Goal: Task Accomplishment & Management: Use online tool/utility

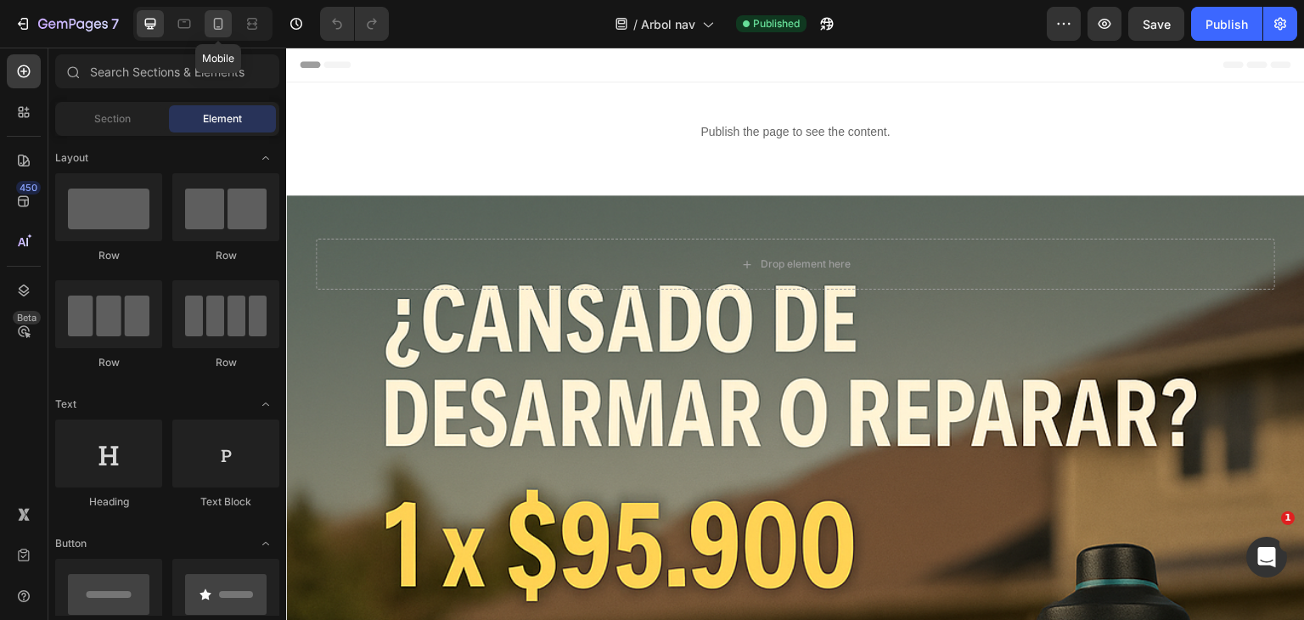
click at [214, 20] on icon at bounding box center [218, 24] width 9 height 12
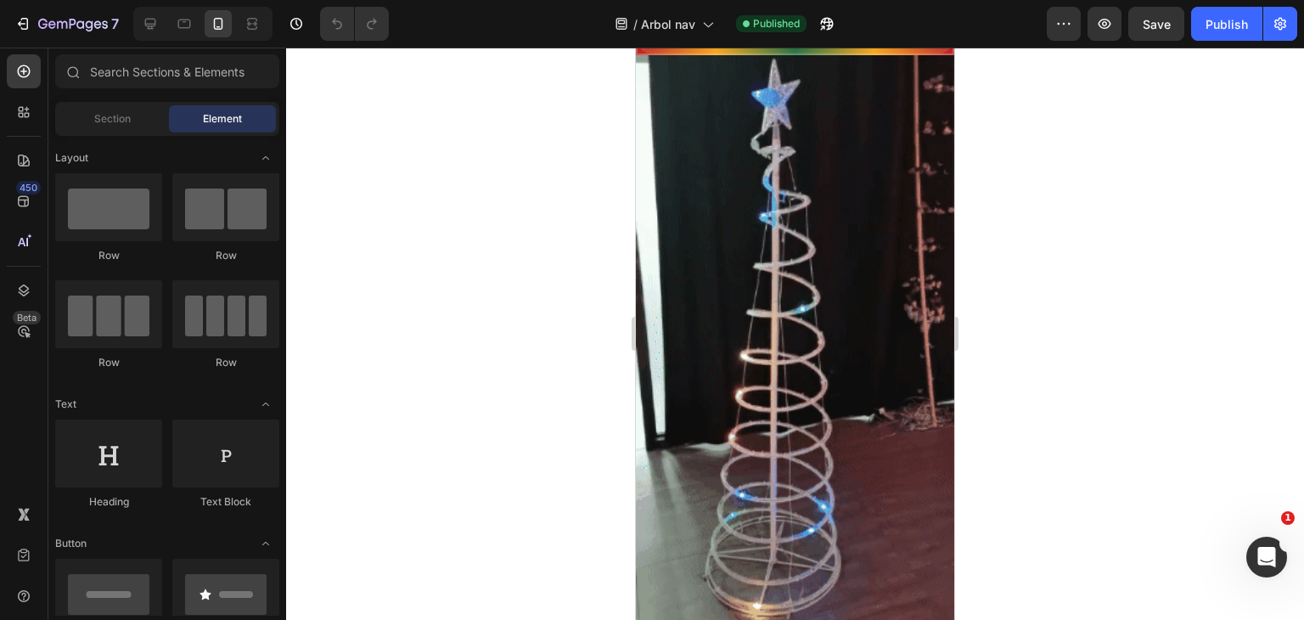
scroll to position [634, 0]
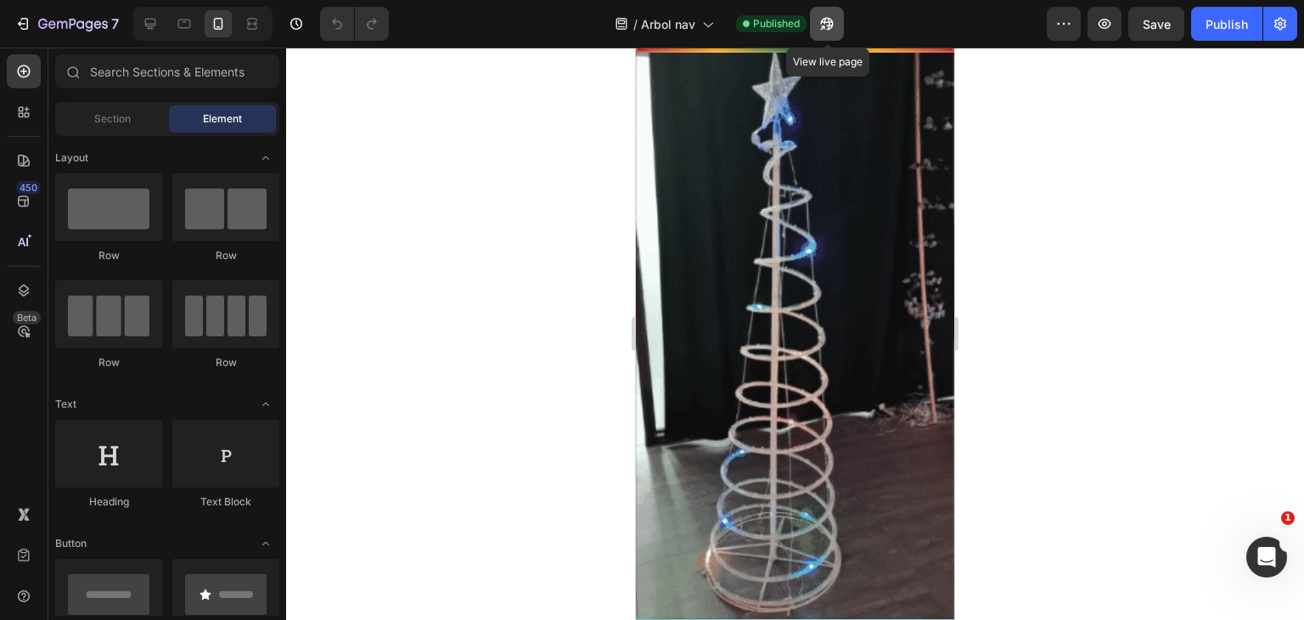
click at [830, 10] on button "button" at bounding box center [827, 24] width 34 height 34
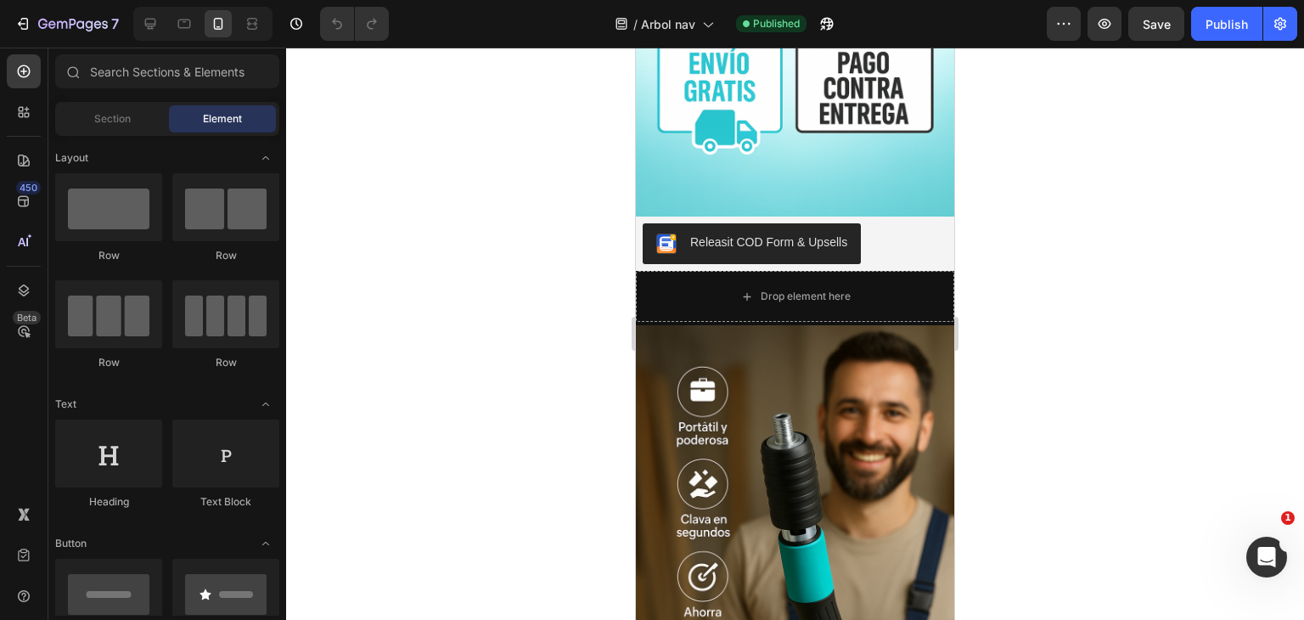
scroll to position [1514, 0]
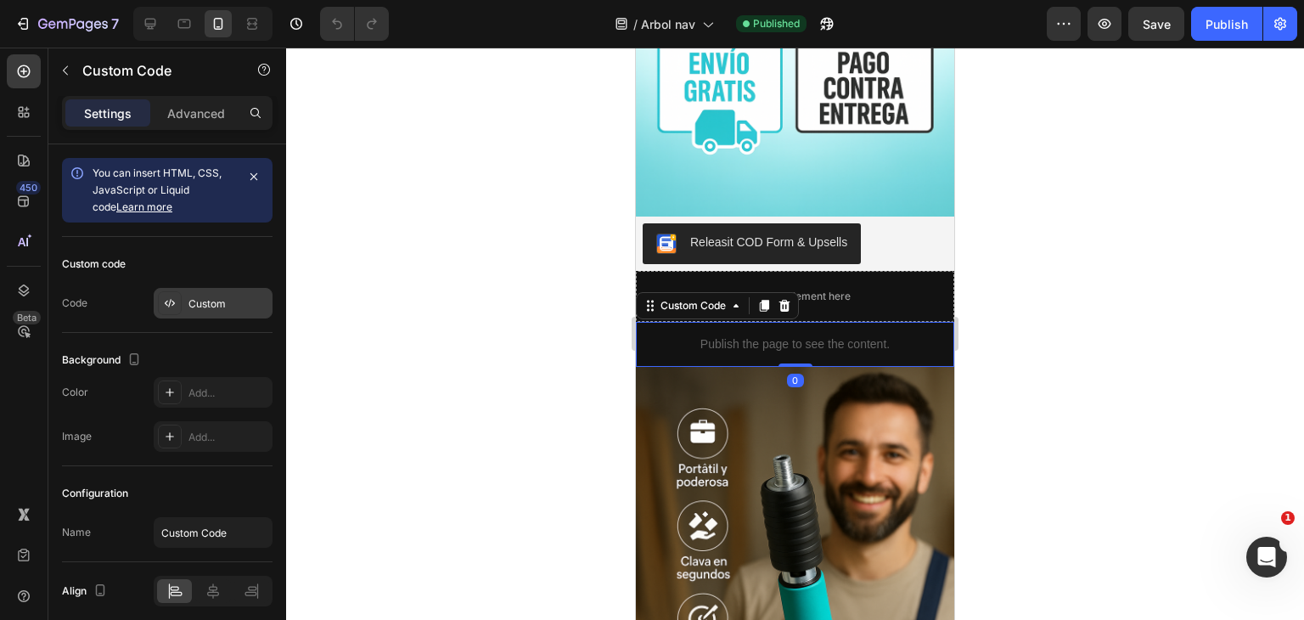
click at [200, 303] on div "Custom" at bounding box center [228, 303] width 80 height 15
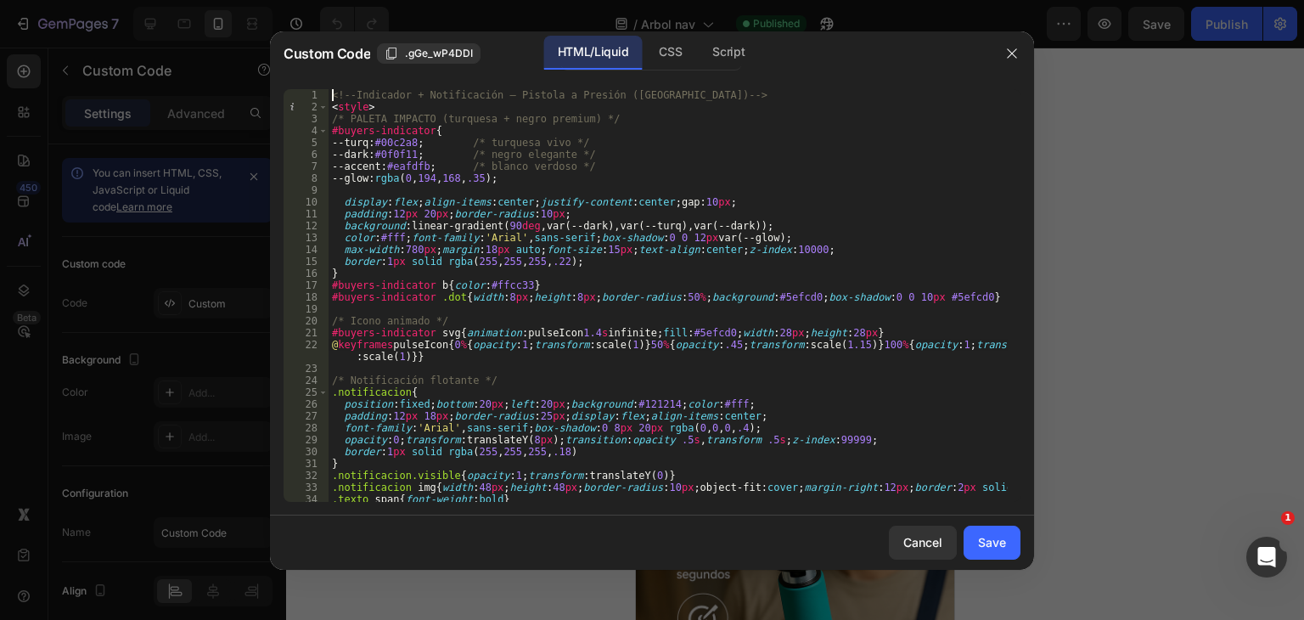
click at [543, 344] on div "<!-- Indicador + Notificación – Pistola a Presión ([GEOGRAPHIC_DATA]) --> < sty…" at bounding box center [668, 307] width 679 height 436
type textarea "</script>"
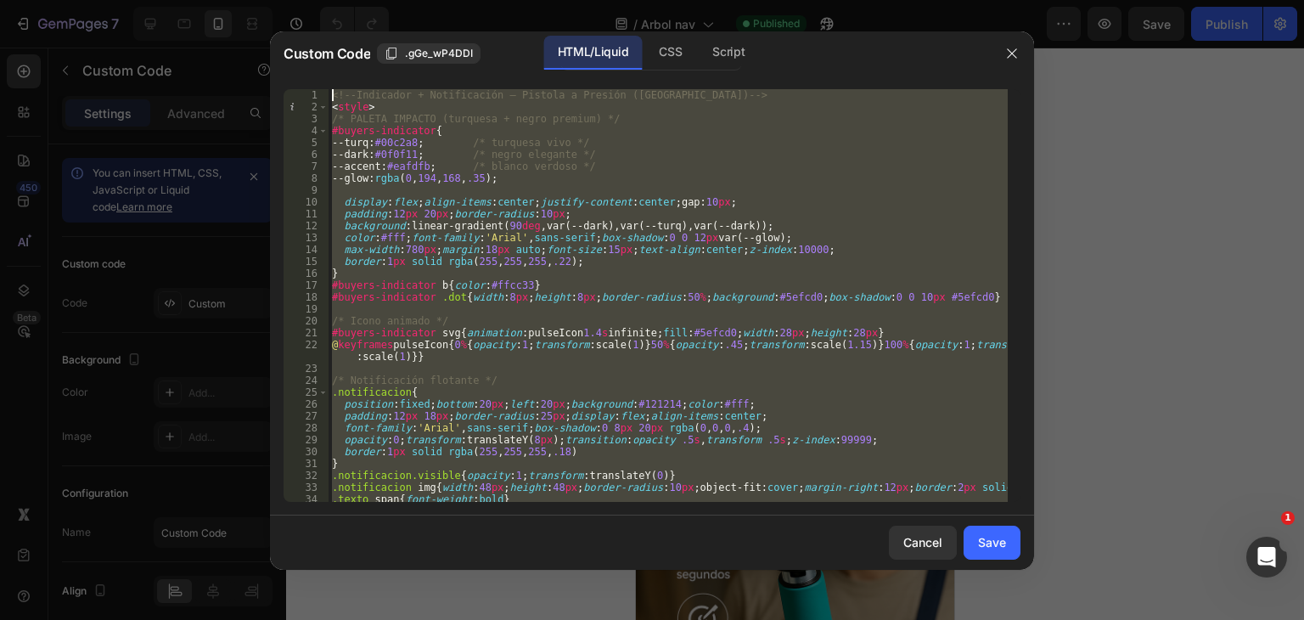
paste textarea
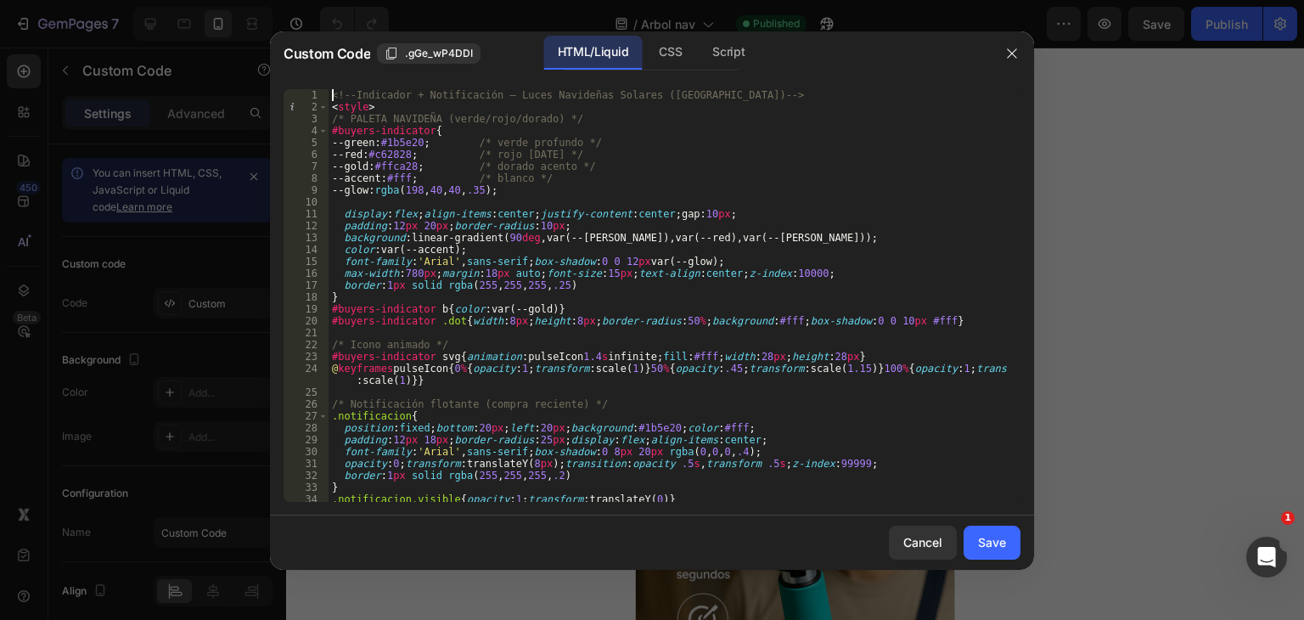
scroll to position [0, 0]
click at [1019, 547] on button "Save" at bounding box center [992, 543] width 57 height 34
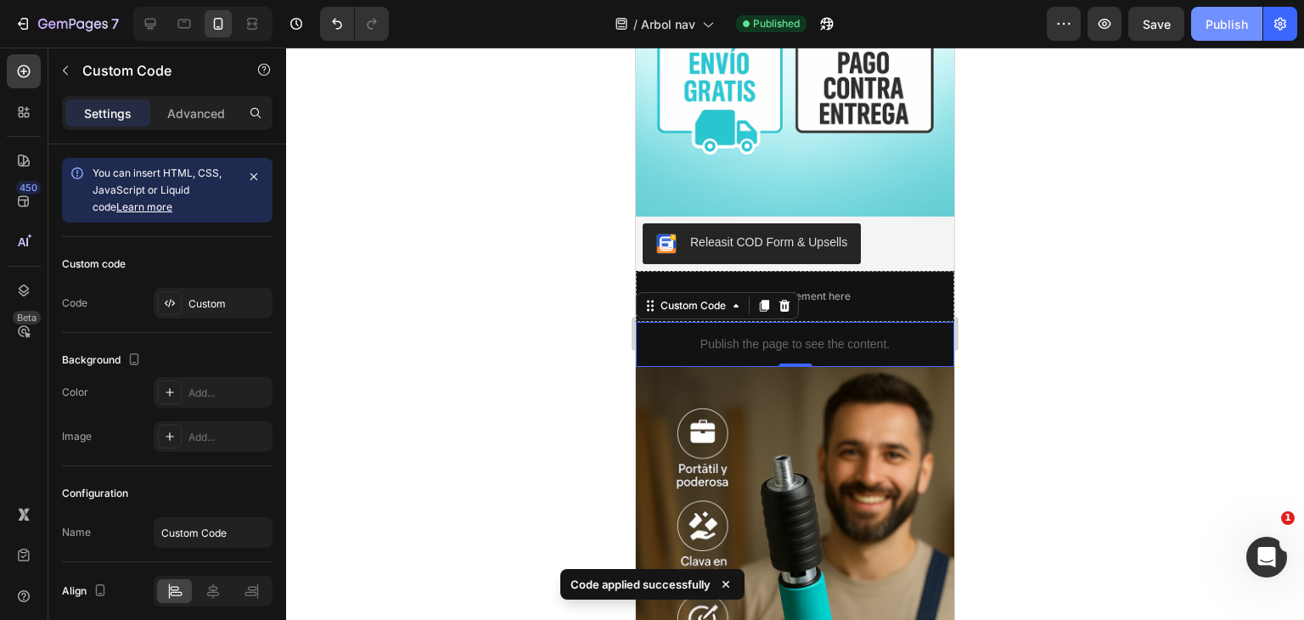
click at [1235, 10] on button "Publish" at bounding box center [1226, 24] width 71 height 34
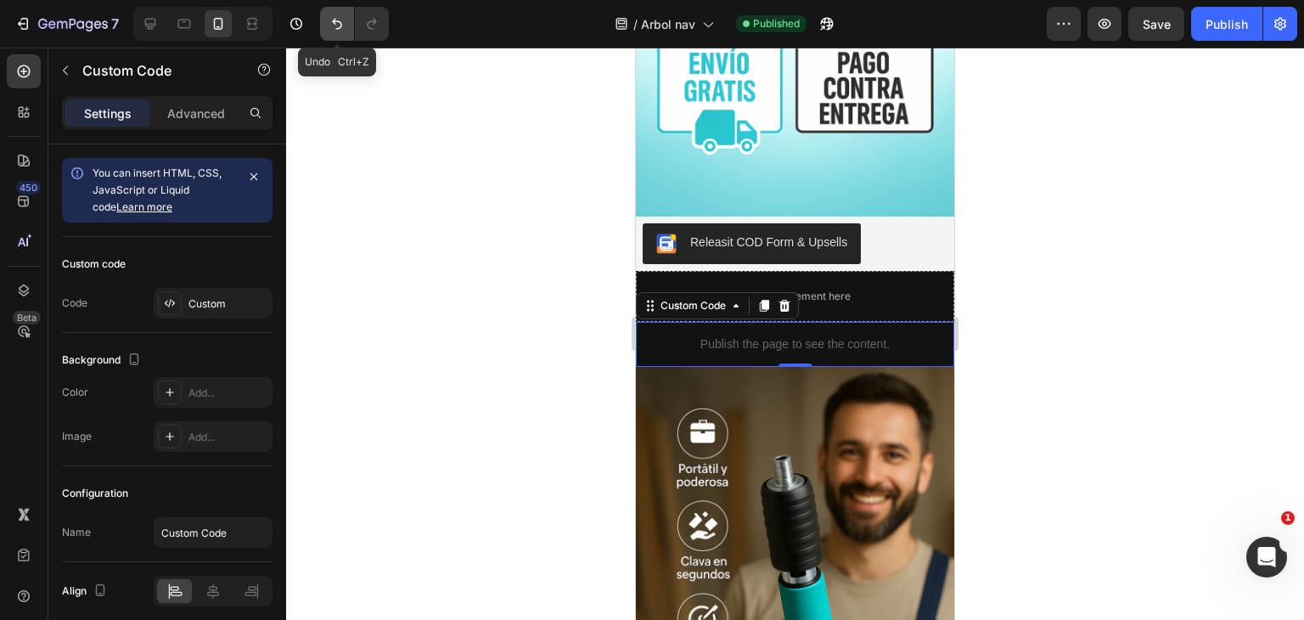
click at [329, 18] on icon "Undo/Redo" at bounding box center [337, 23] width 17 height 17
click at [1219, 20] on div "Publish" at bounding box center [1227, 24] width 42 height 18
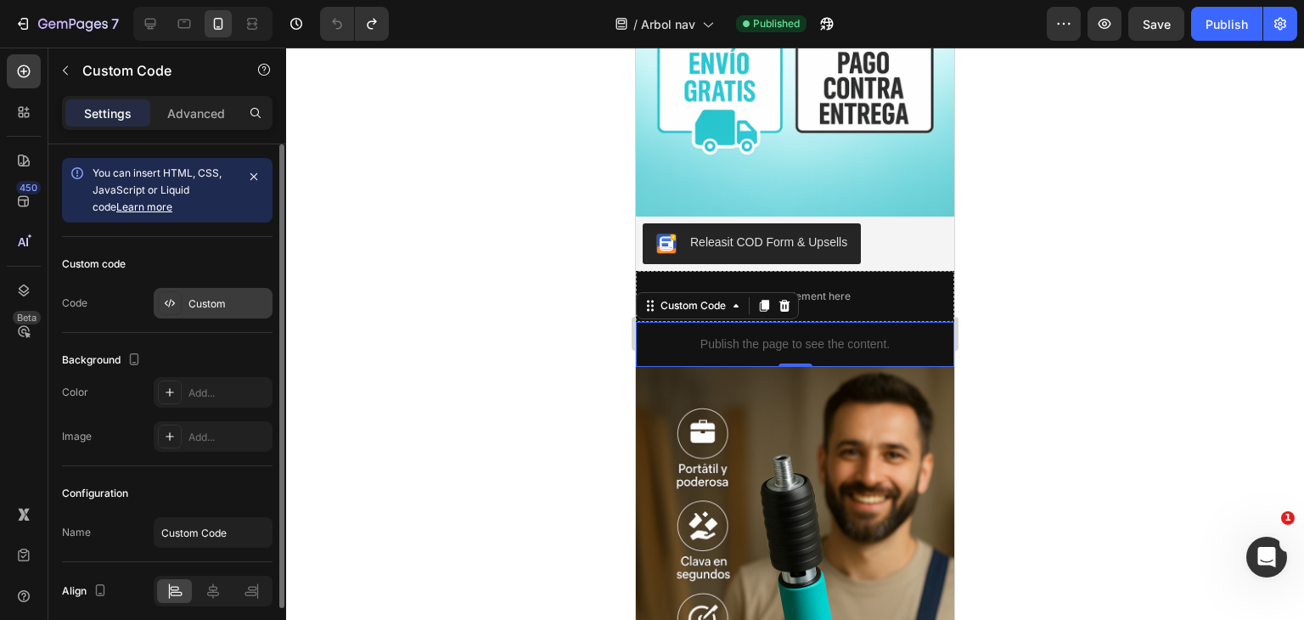
click at [229, 301] on div "Custom" at bounding box center [228, 303] width 80 height 15
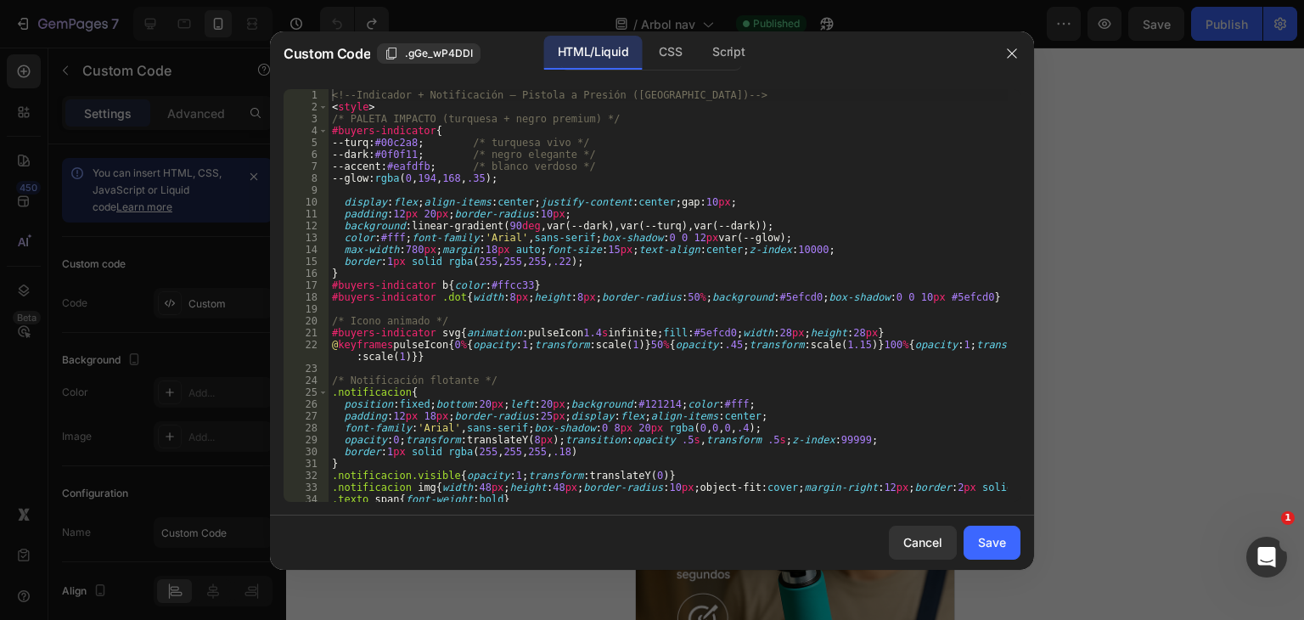
click at [495, 272] on div "<!-- Indicador + Notificación – Pistola a Presión ([GEOGRAPHIC_DATA]) --> < sty…" at bounding box center [668, 307] width 679 height 436
type textarea "</script>"
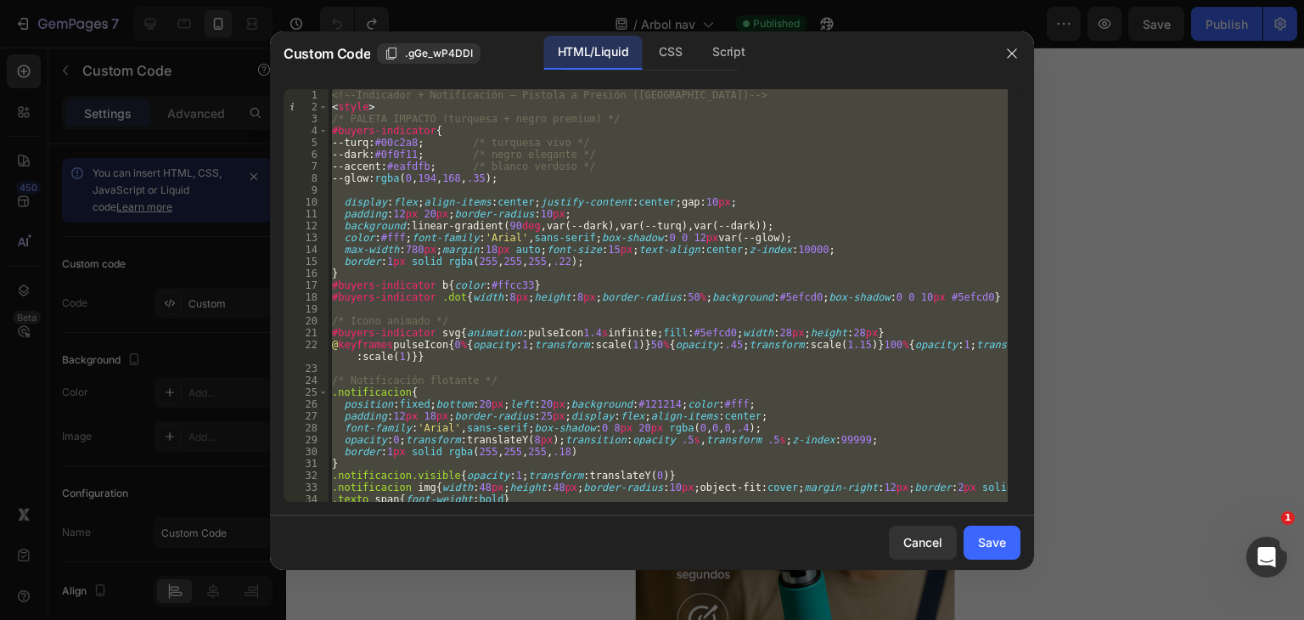
paste textarea
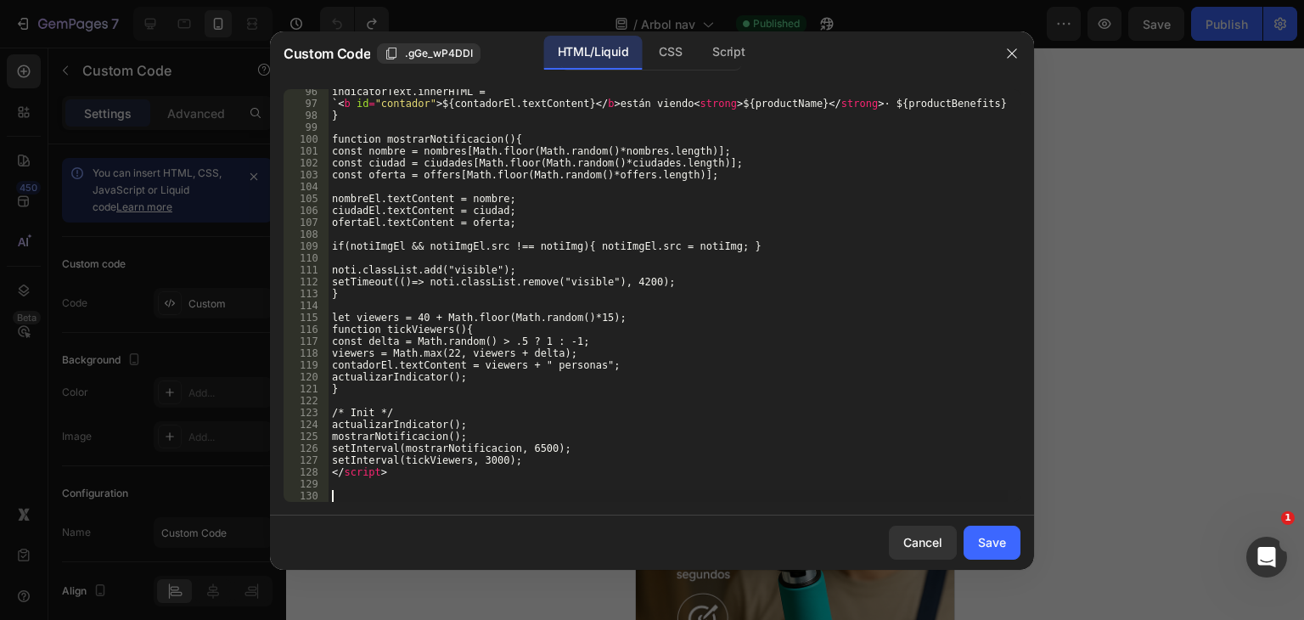
scroll to position [1228, 0]
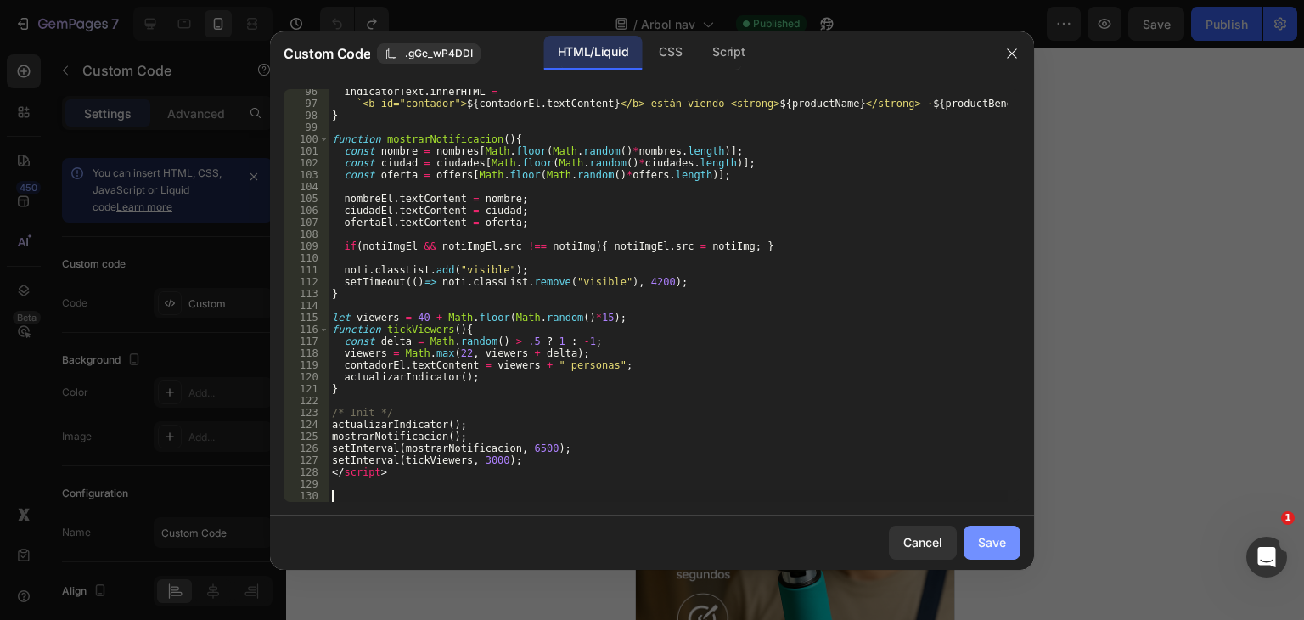
click at [968, 539] on button "Save" at bounding box center [992, 543] width 57 height 34
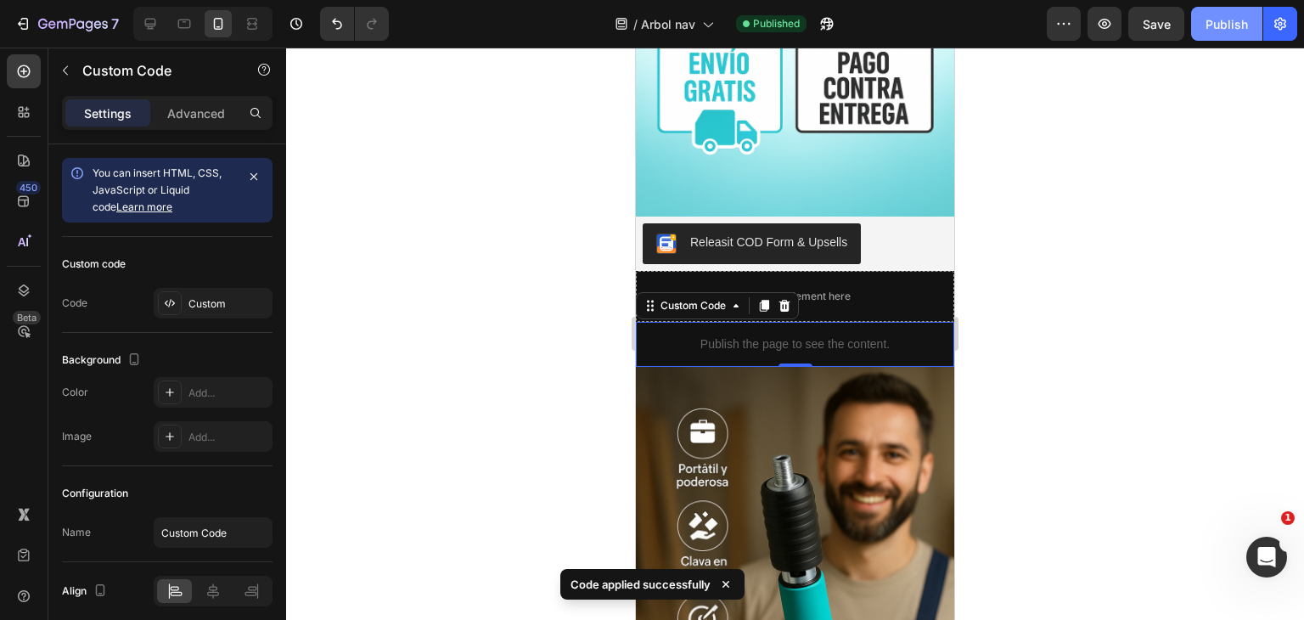
click at [1229, 17] on div "Publish" at bounding box center [1227, 24] width 42 height 18
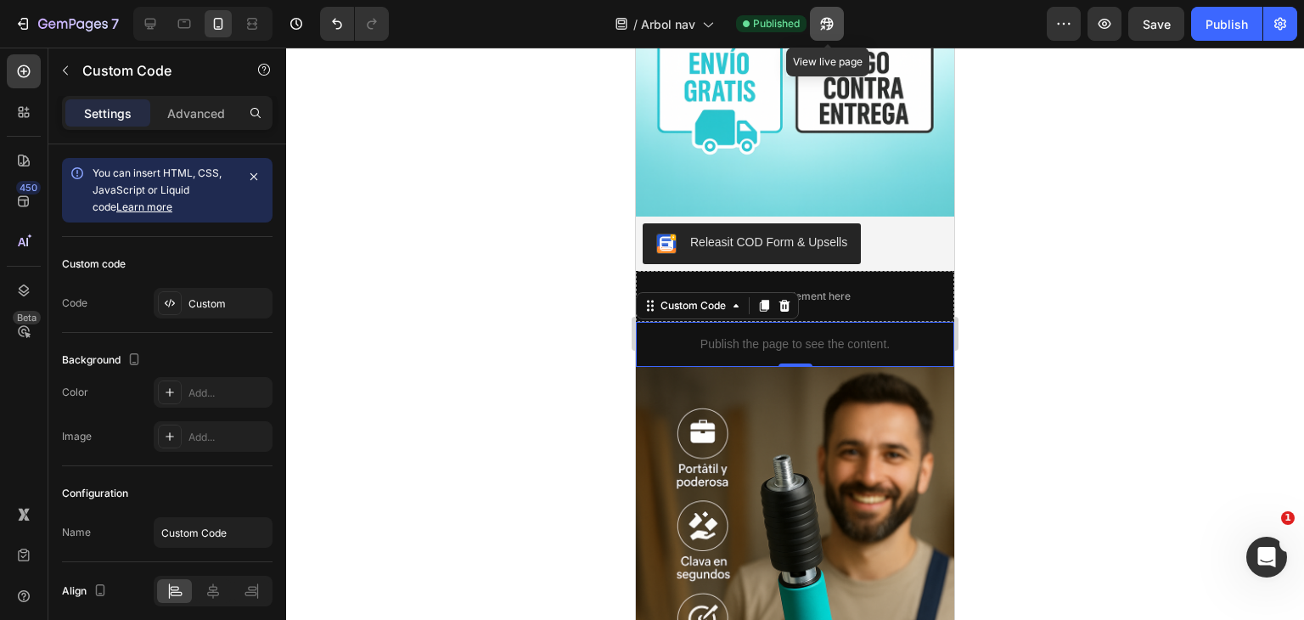
click at [833, 20] on icon "button" at bounding box center [827, 23] width 17 height 17
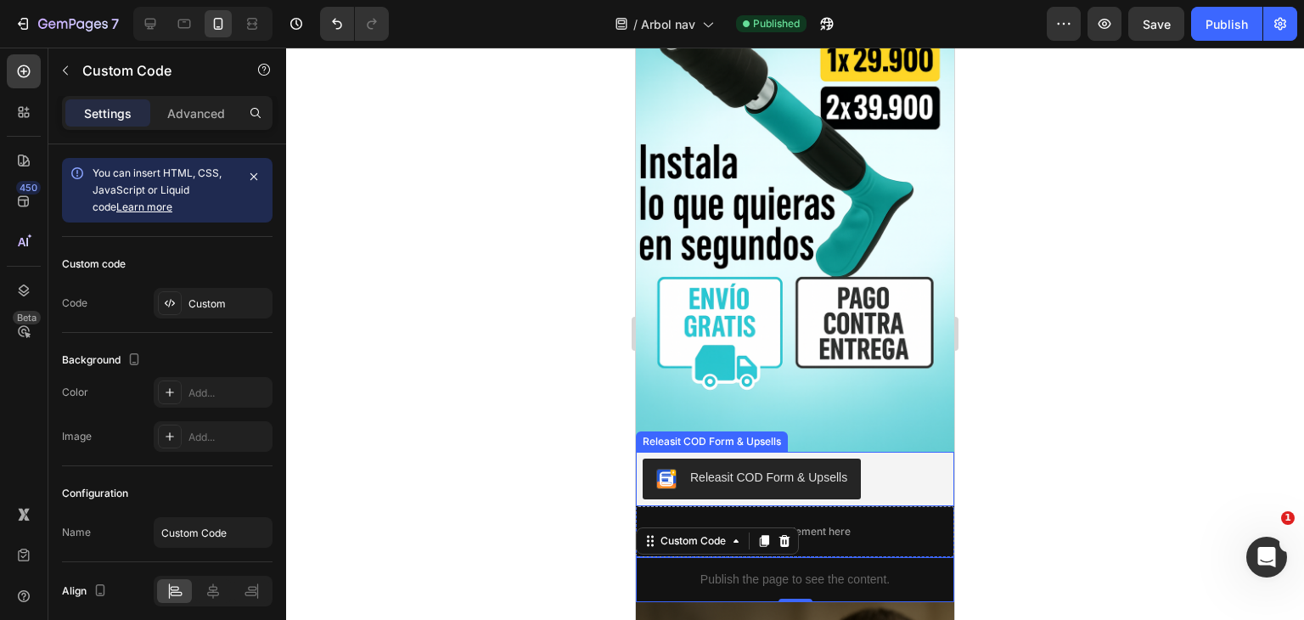
scroll to position [1293, 0]
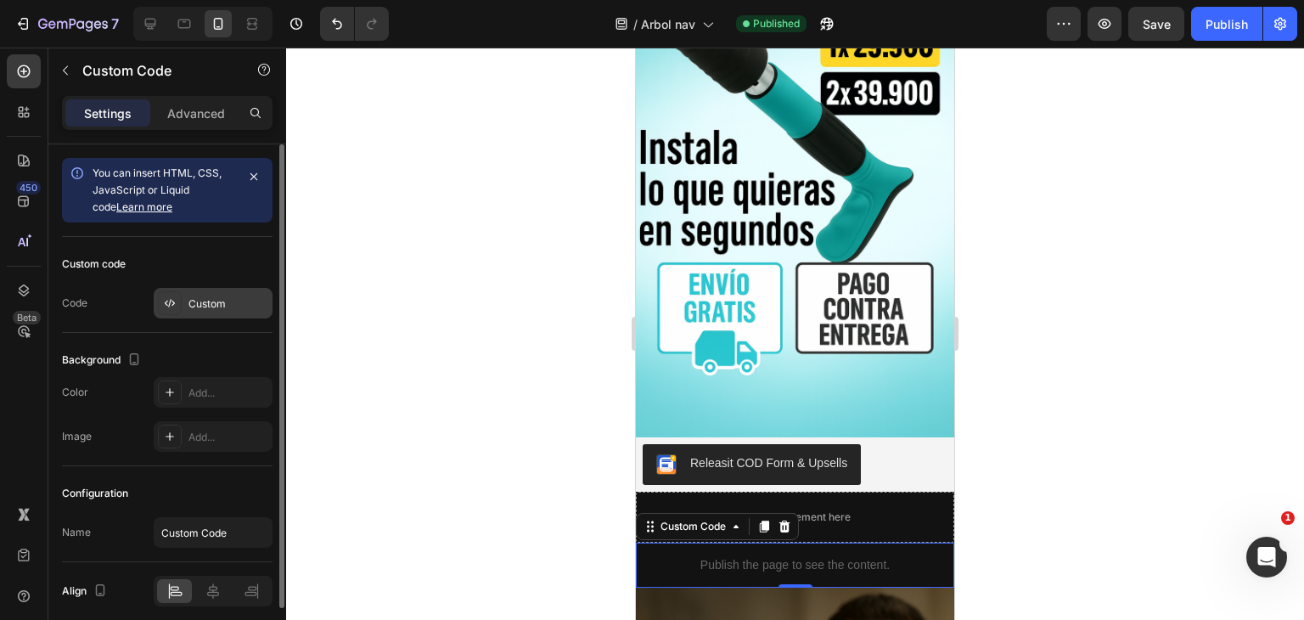
click at [183, 304] on div "Custom" at bounding box center [213, 303] width 119 height 31
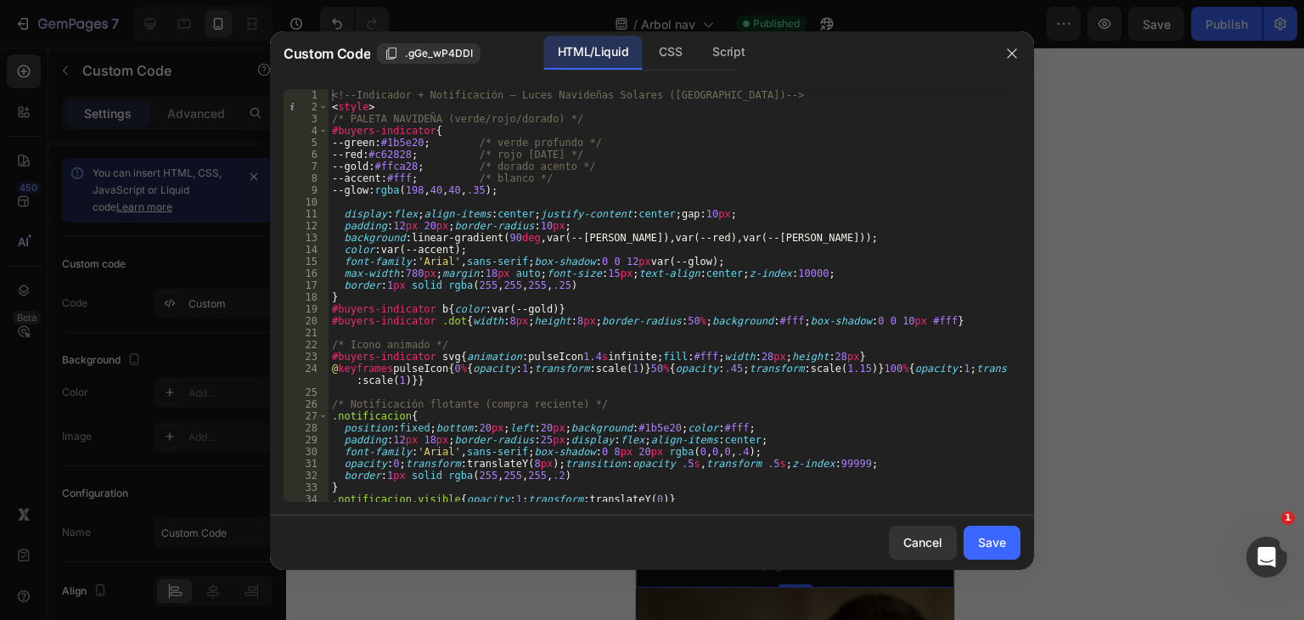
type textarea "#buyers-indicator b{color:var(--gold)}"
click at [474, 312] on div "<!-- Indicador + Notificación – Luces Navideñas Solares ([GEOGRAPHIC_DATA]) -->…" at bounding box center [668, 307] width 679 height 436
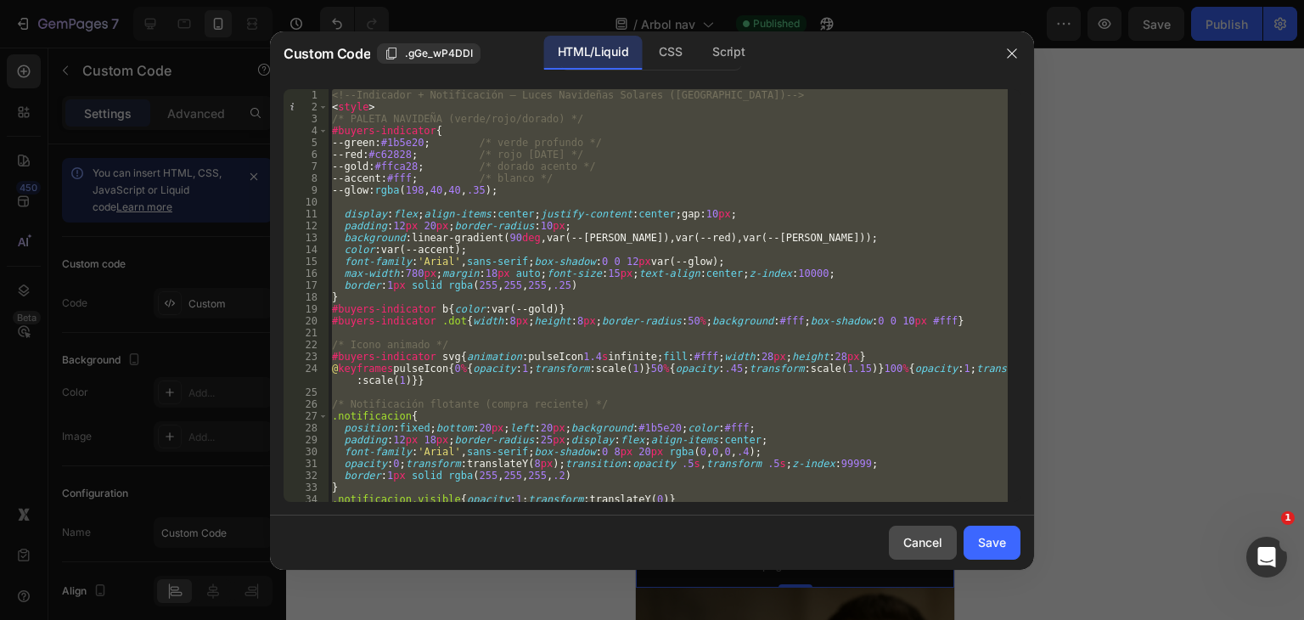
click at [951, 548] on button "Cancel" at bounding box center [923, 543] width 68 height 34
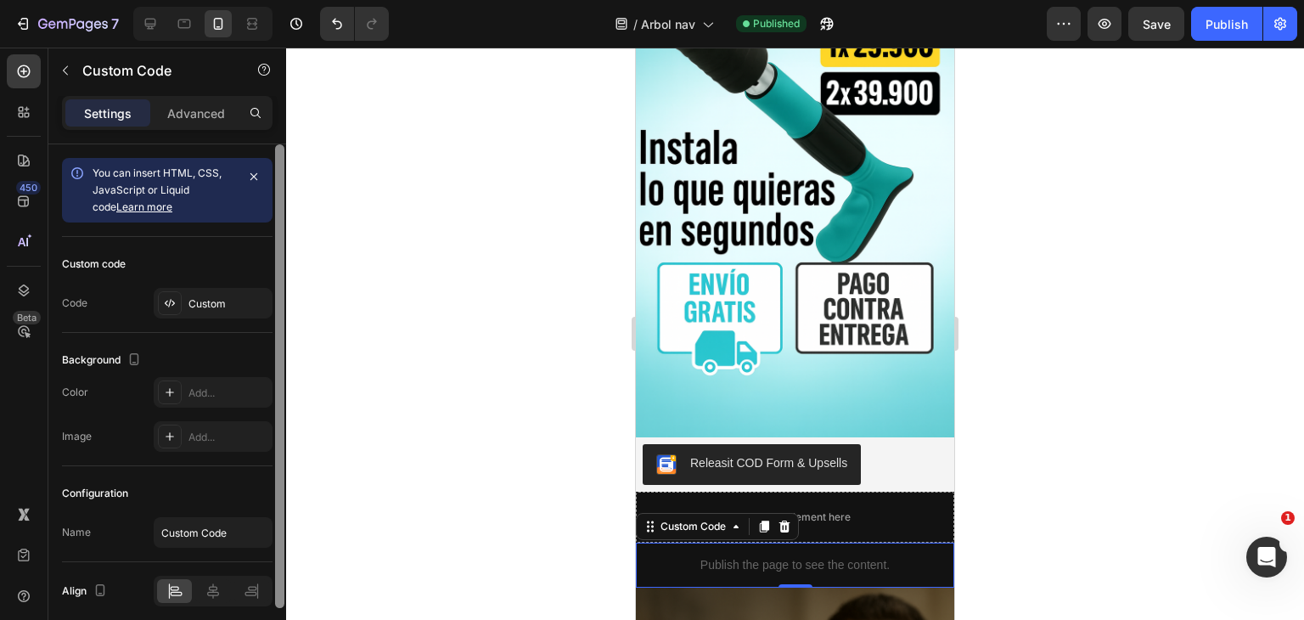
scroll to position [67, 0]
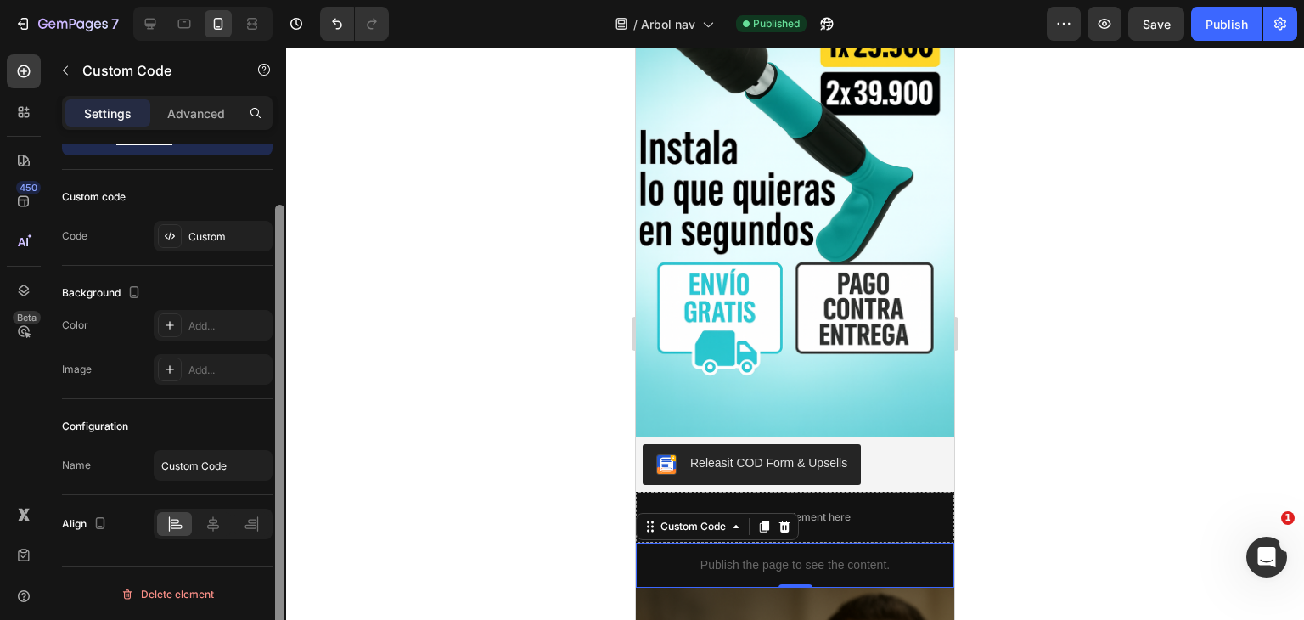
click at [274, 291] on div at bounding box center [279, 406] width 13 height 524
click at [212, 234] on div "Custom" at bounding box center [228, 236] width 80 height 15
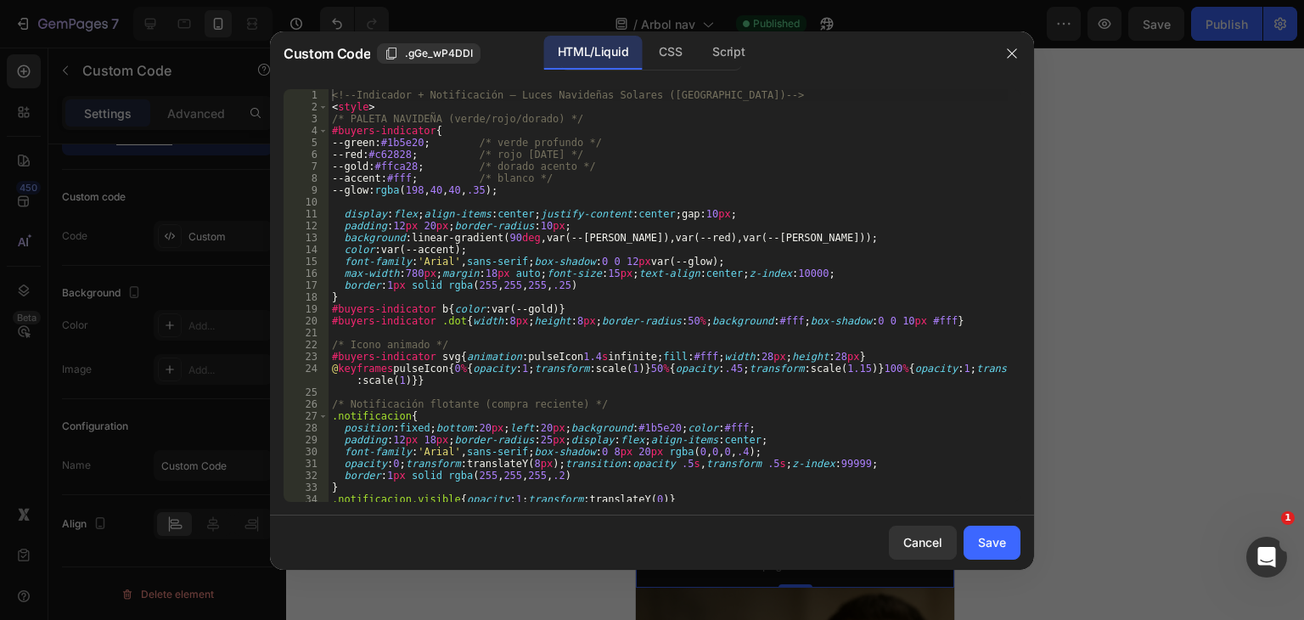
type textarea "color:var(--accent);"
click at [417, 245] on div "<!-- Indicador + Notificación – Luces Navideñas Solares ([GEOGRAPHIC_DATA]) -->…" at bounding box center [668, 307] width 679 height 436
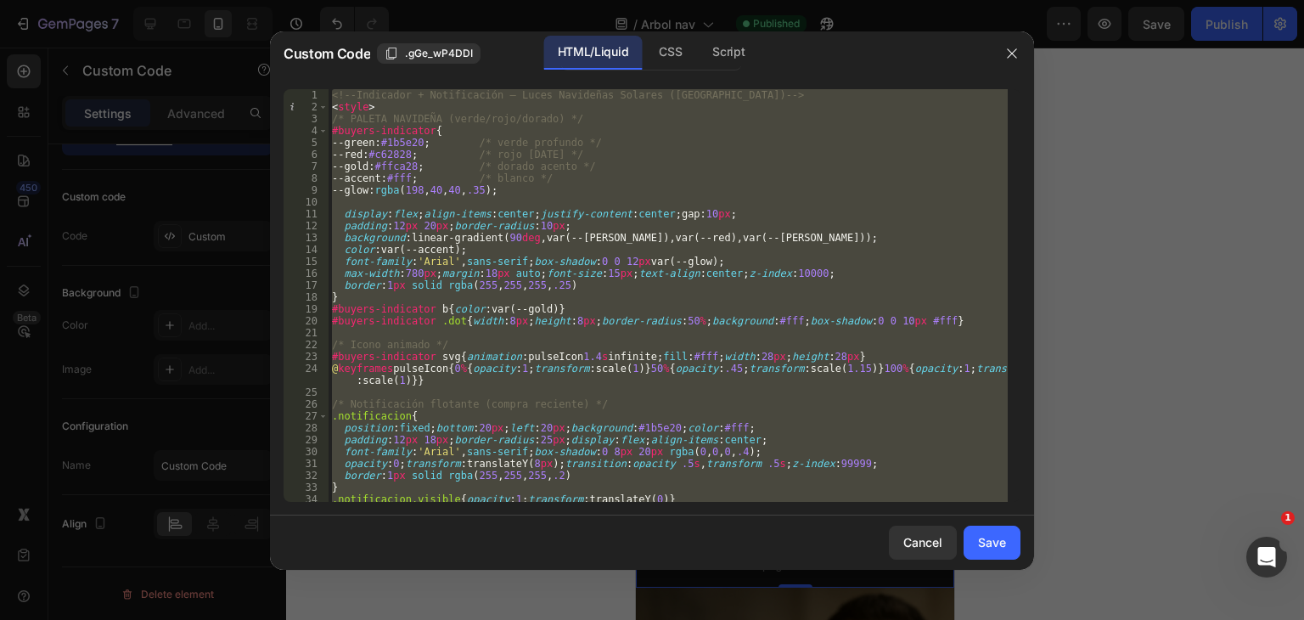
paste textarea
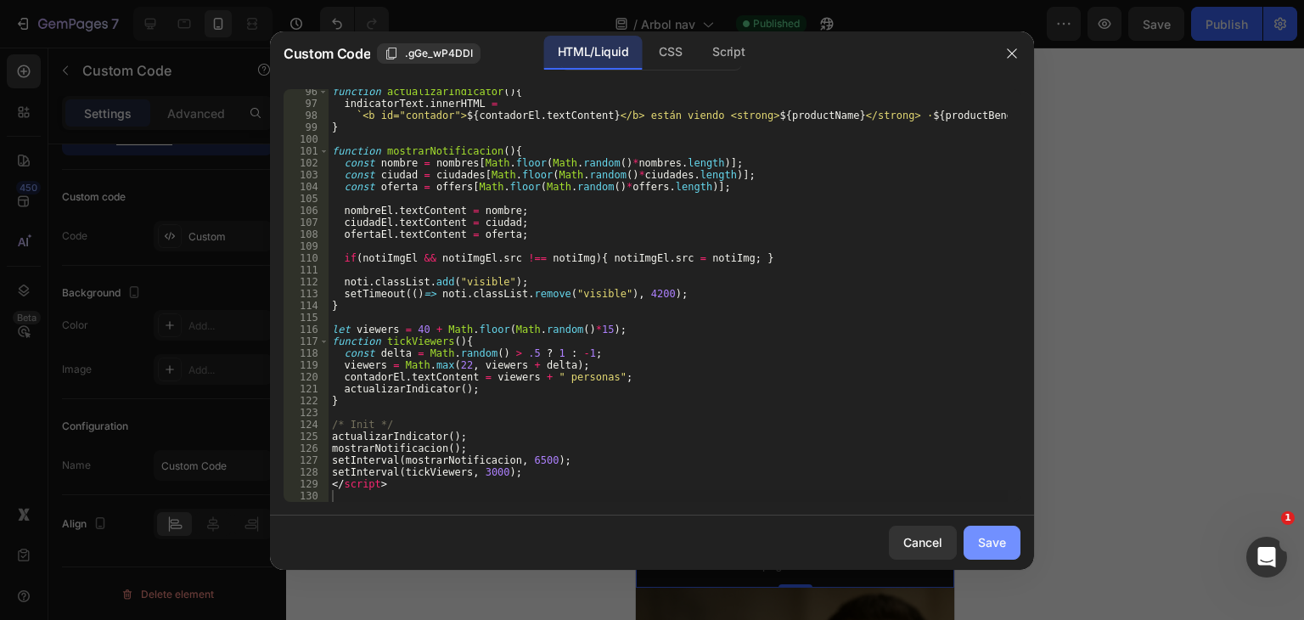
click at [1005, 534] on div "Save" at bounding box center [992, 542] width 28 height 18
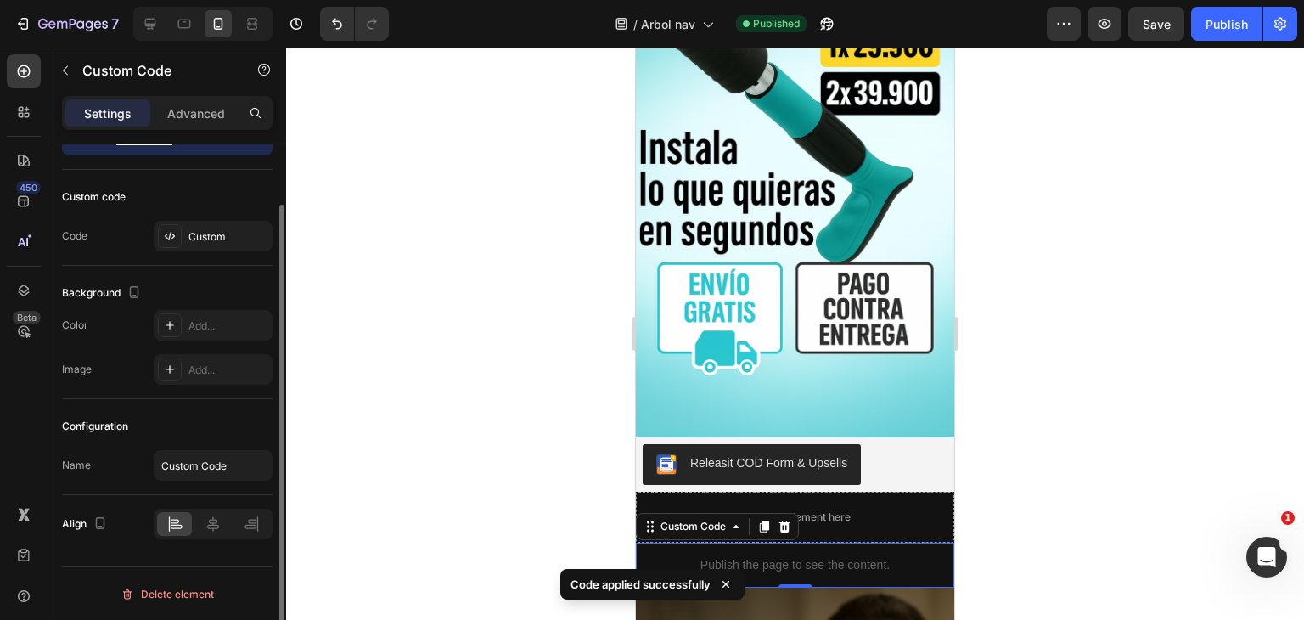
scroll to position [0, 0]
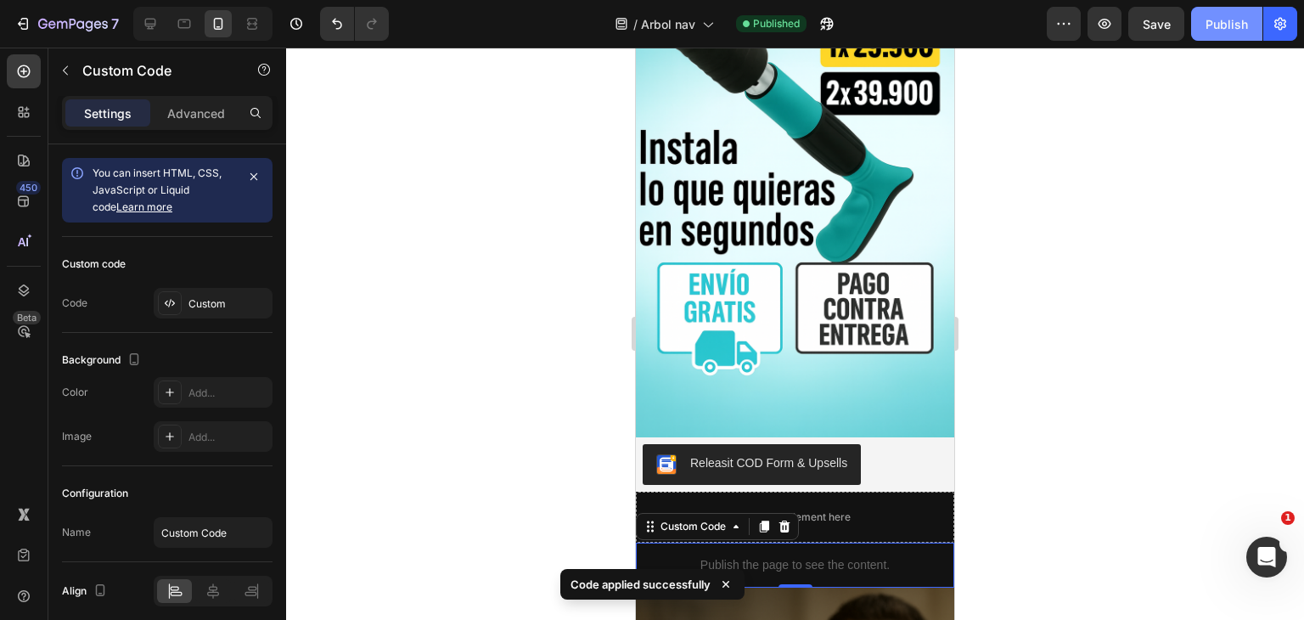
click at [1211, 25] on div "Publish" at bounding box center [1227, 24] width 42 height 18
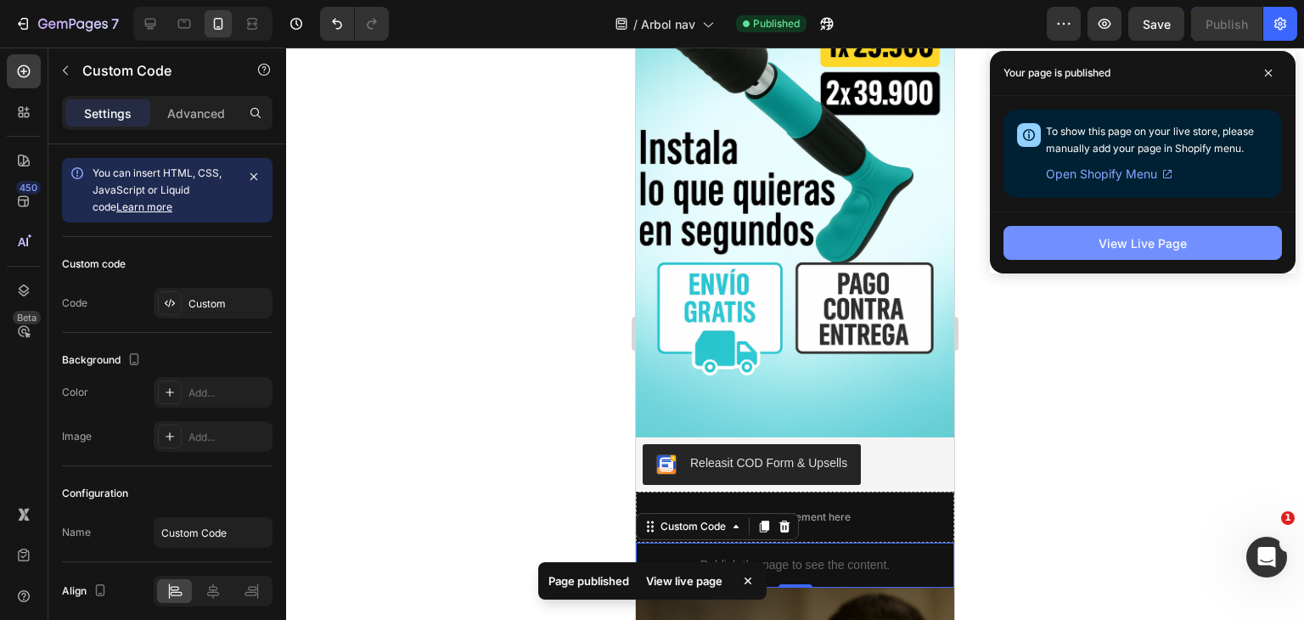
click at [1102, 237] on div "View Live Page" at bounding box center [1143, 243] width 88 height 18
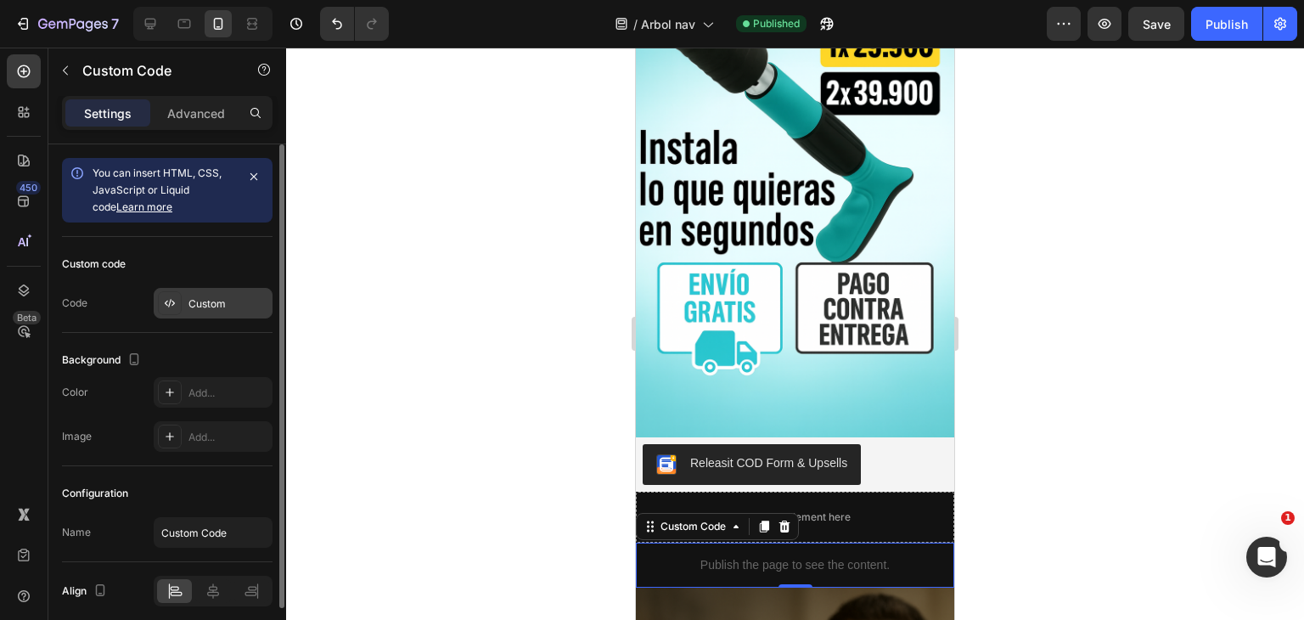
click at [224, 309] on div "Custom" at bounding box center [228, 303] width 80 height 15
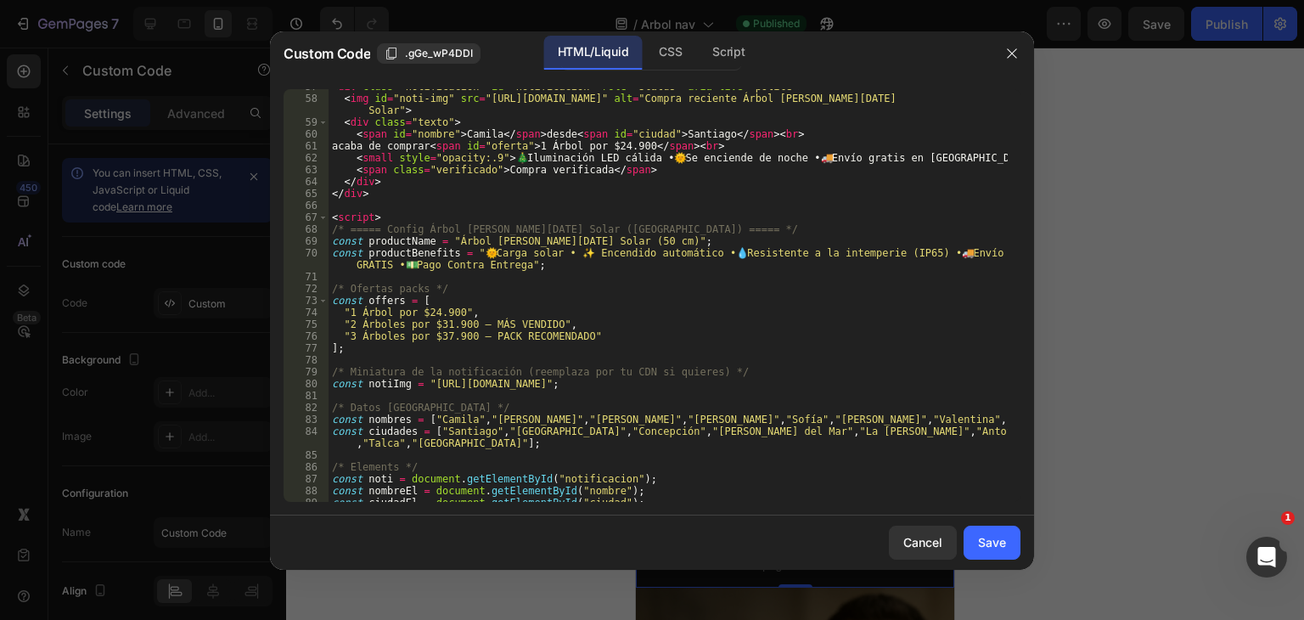
scroll to position [718, 0]
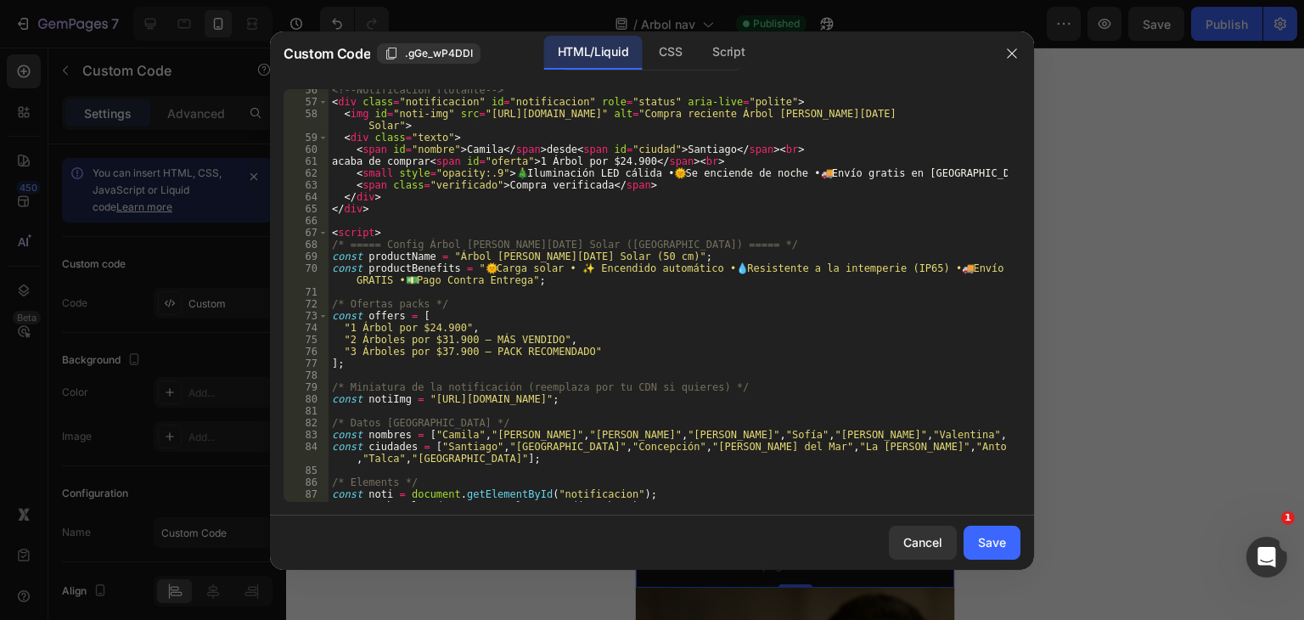
type textarea "const productBenefits = "🌞 Carga solar • ✨ Encendido automático • 💧 Resistente …"
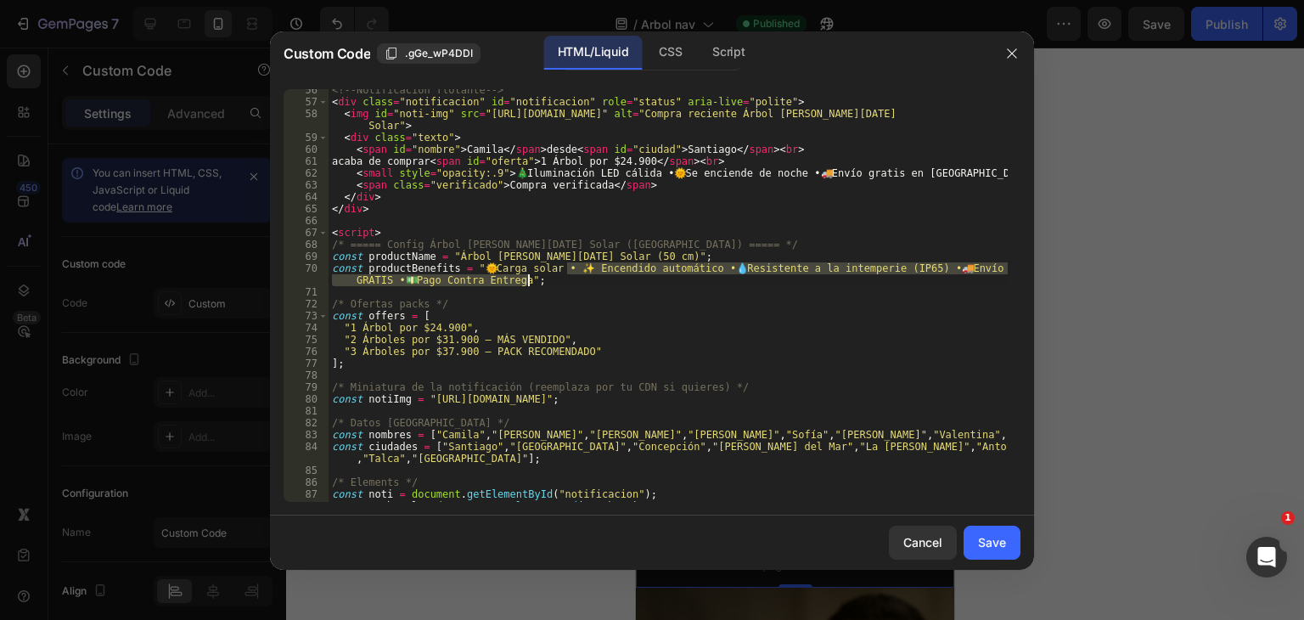
drag, startPoint x: 565, startPoint y: 265, endPoint x: 526, endPoint y: 284, distance: 43.3
click at [526, 284] on div "<!-- Notificación flotante --> < div class = "notificacion" id = "notificacion"…" at bounding box center [668, 302] width 679 height 436
click at [526, 284] on div "<!-- Notificación flotante --> < div class = "notificacion" id = "notificacion"…" at bounding box center [668, 295] width 679 height 413
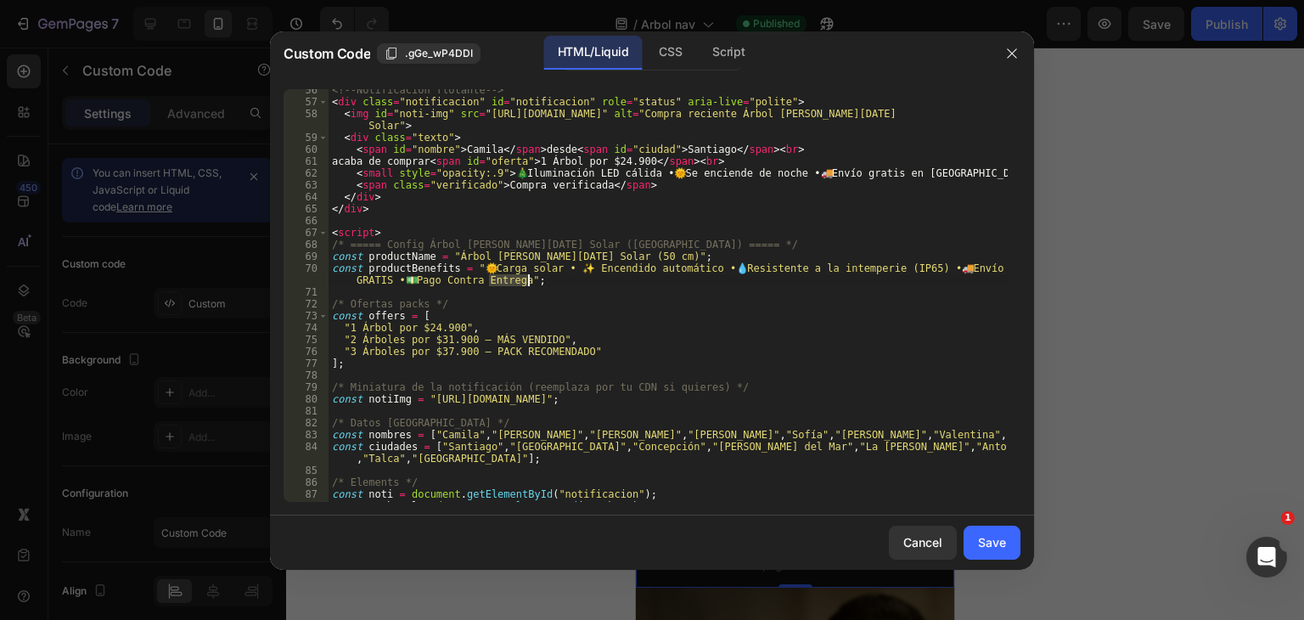
click at [526, 284] on div "<!-- Notificación flotante --> < div class = "notificacion" id = "notificacion"…" at bounding box center [668, 302] width 679 height 436
click at [526, 284] on div "<!-- Notificación flotante --> < div class = "notificacion" id = "notificacion"…" at bounding box center [668, 295] width 679 height 413
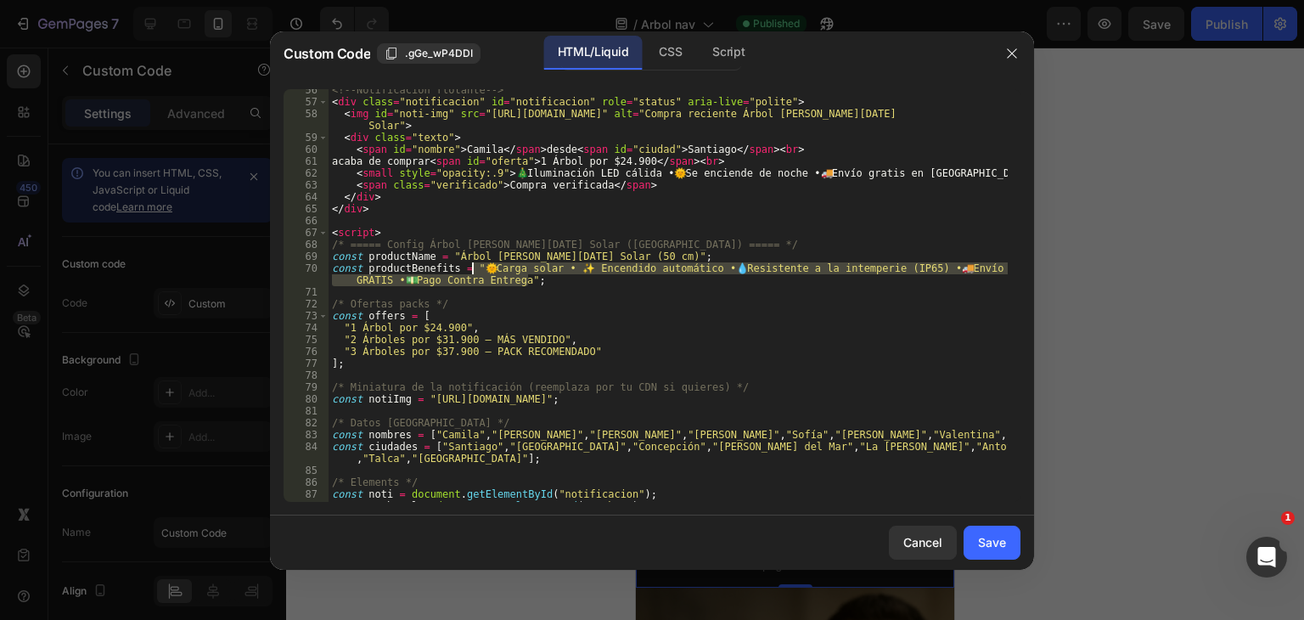
drag, startPoint x: 526, startPoint y: 283, endPoint x: 471, endPoint y: 272, distance: 55.5
click at [471, 272] on div "<!-- Notificación flotante --> < div class = "notificacion" id = "notificacion"…" at bounding box center [668, 302] width 679 height 436
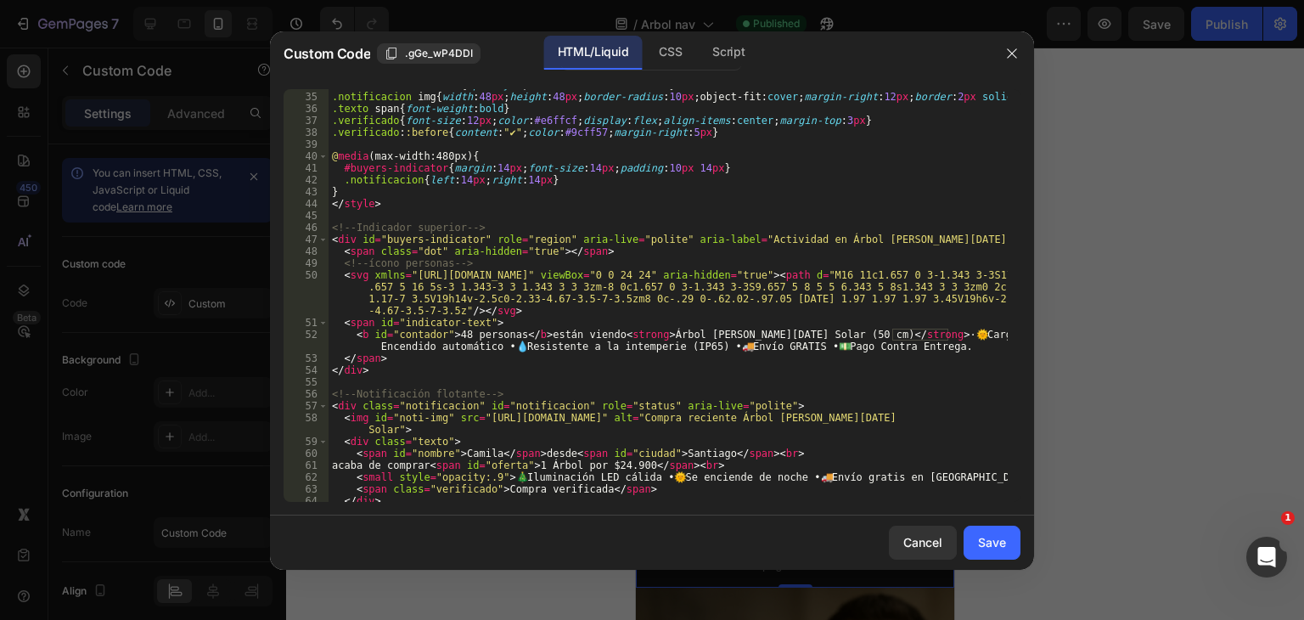
scroll to position [408, 0]
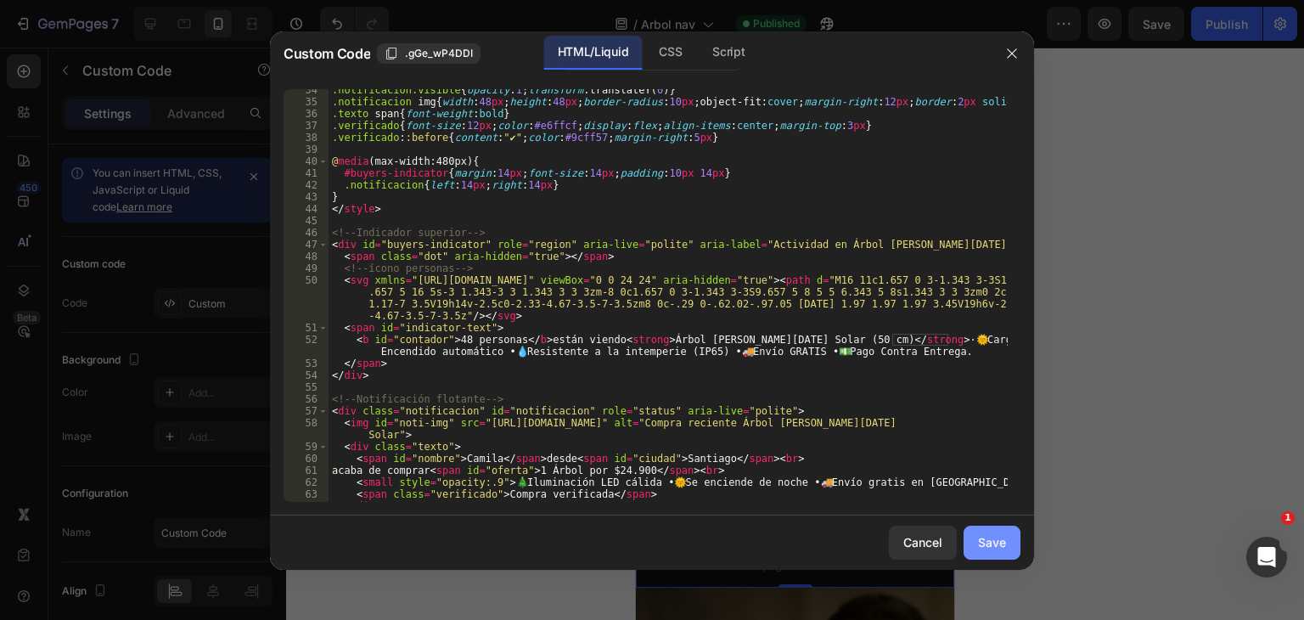
click at [976, 543] on button "Save" at bounding box center [992, 543] width 57 height 34
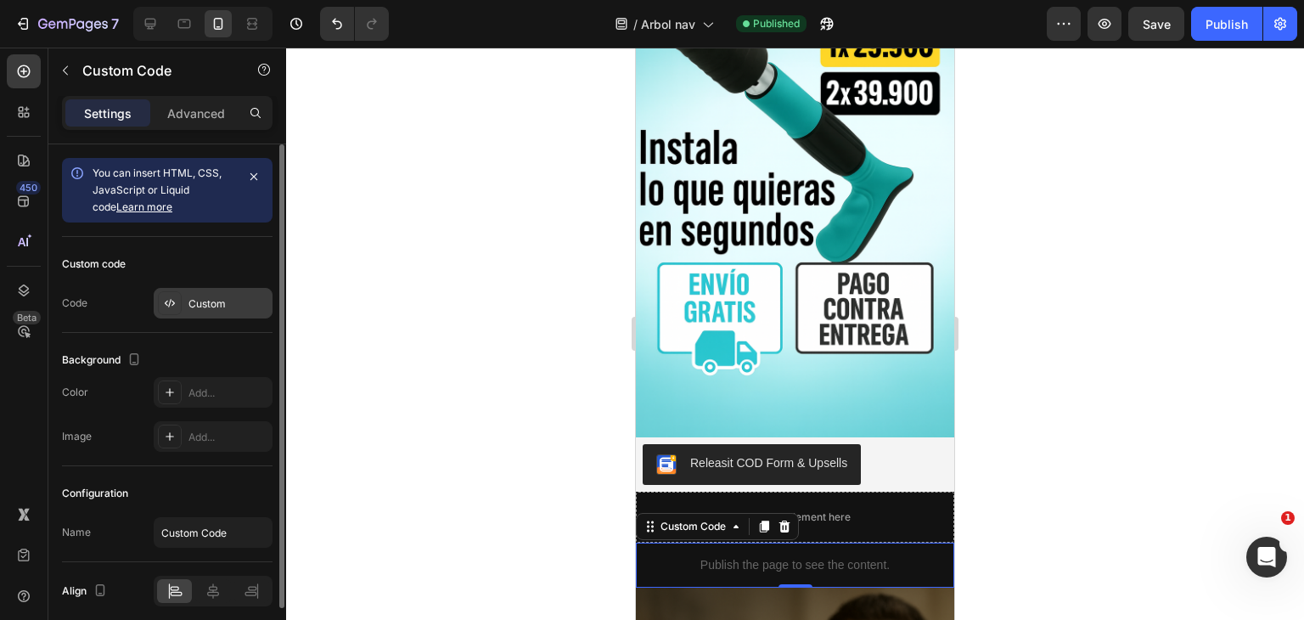
click at [196, 290] on div "Custom" at bounding box center [213, 303] width 119 height 31
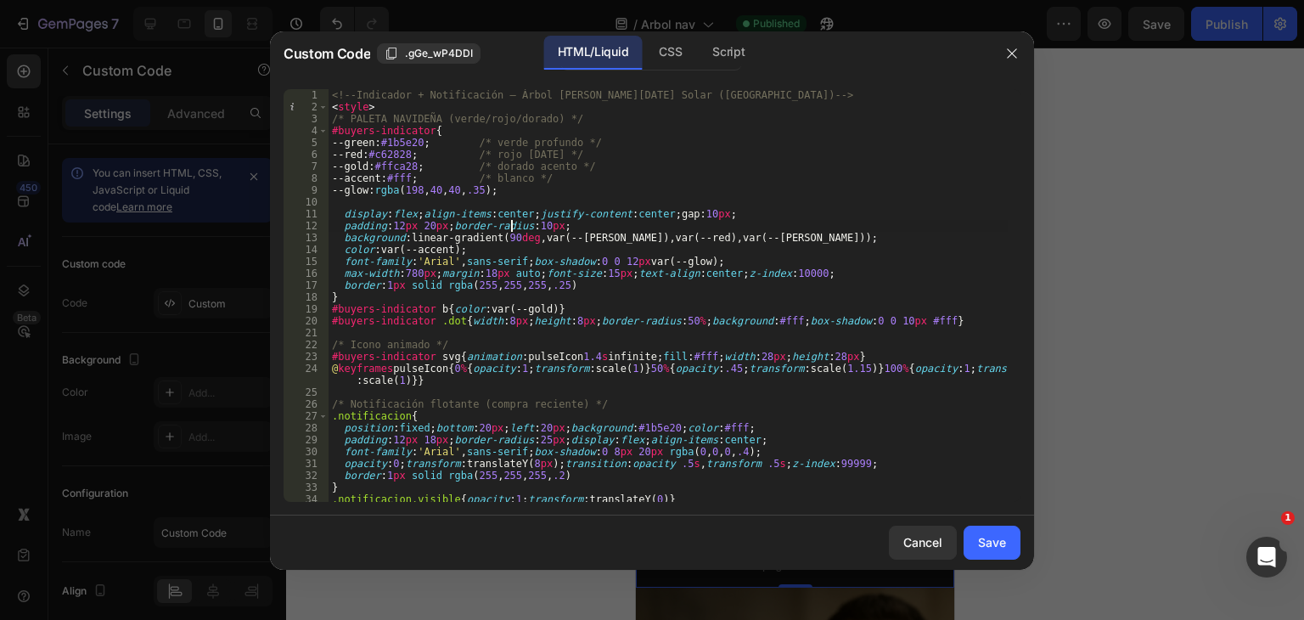
click at [509, 222] on div "<!-- Indicador + Notificación – Árbol [PERSON_NAME][DATE] Solar ([GEOGRAPHIC_DA…" at bounding box center [668, 307] width 679 height 436
type textarea "padding:12px 20px;border-radius:10px;"
click at [1015, 50] on icon "button" at bounding box center [1011, 52] width 9 height 9
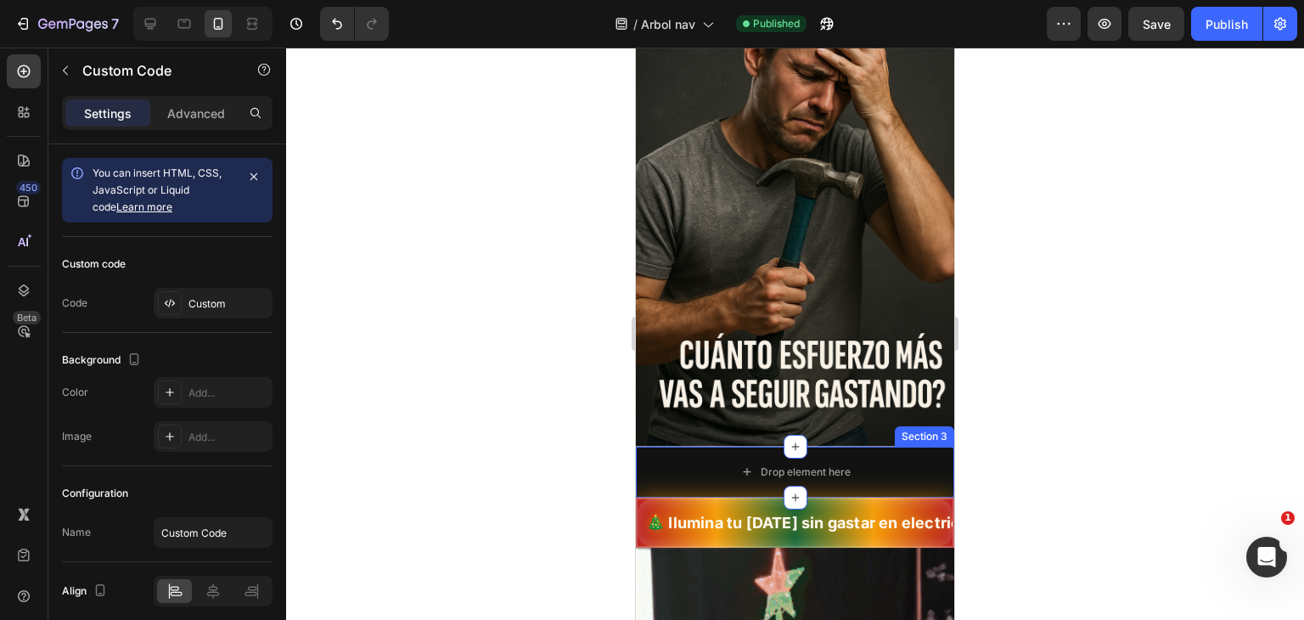
scroll to position [787, 0]
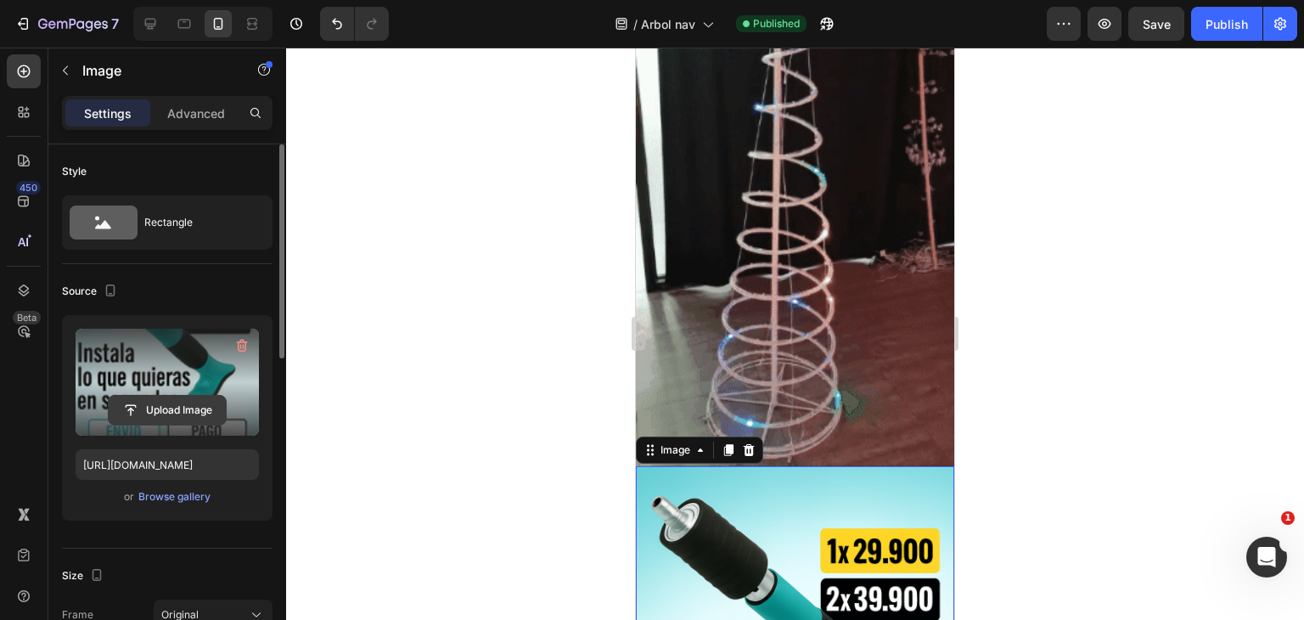
click at [217, 415] on input "file" at bounding box center [167, 410] width 117 height 29
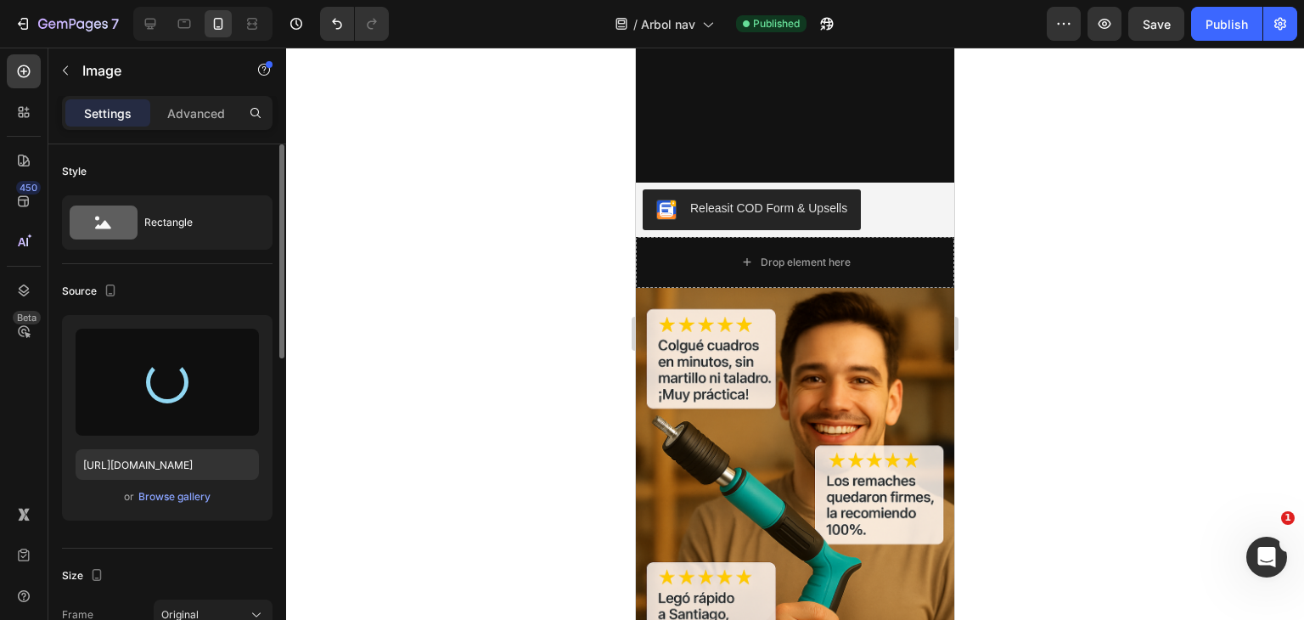
type input "[URL][DOMAIN_NAME]"
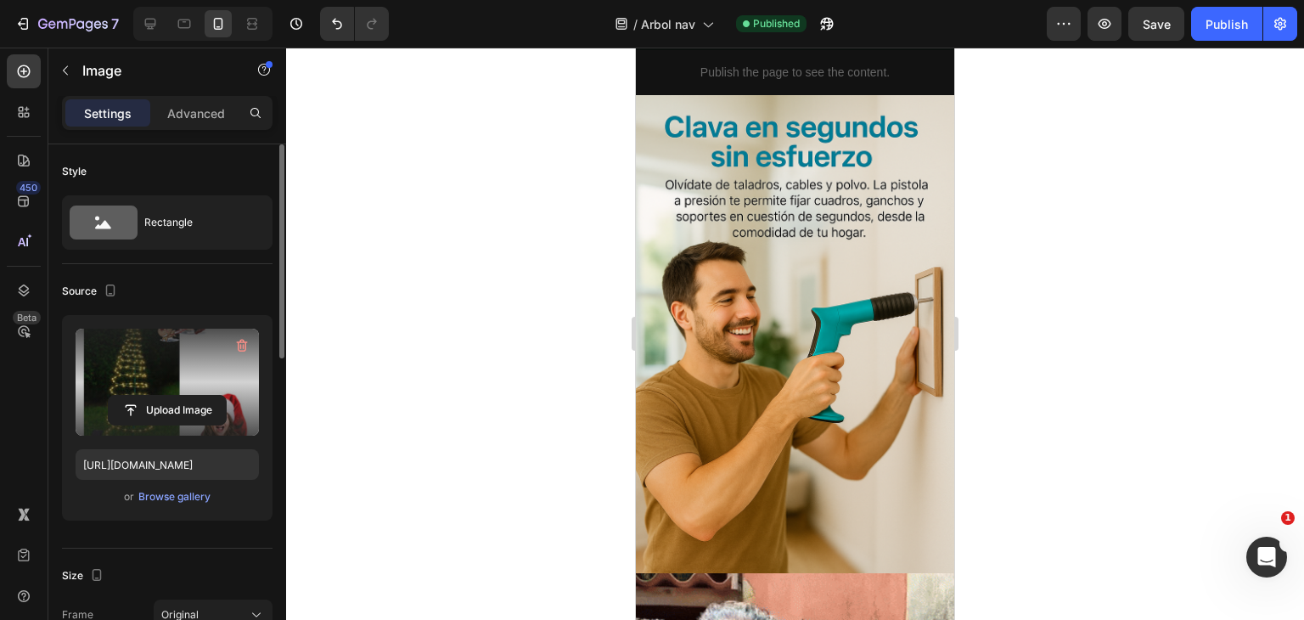
scroll to position [4235, 0]
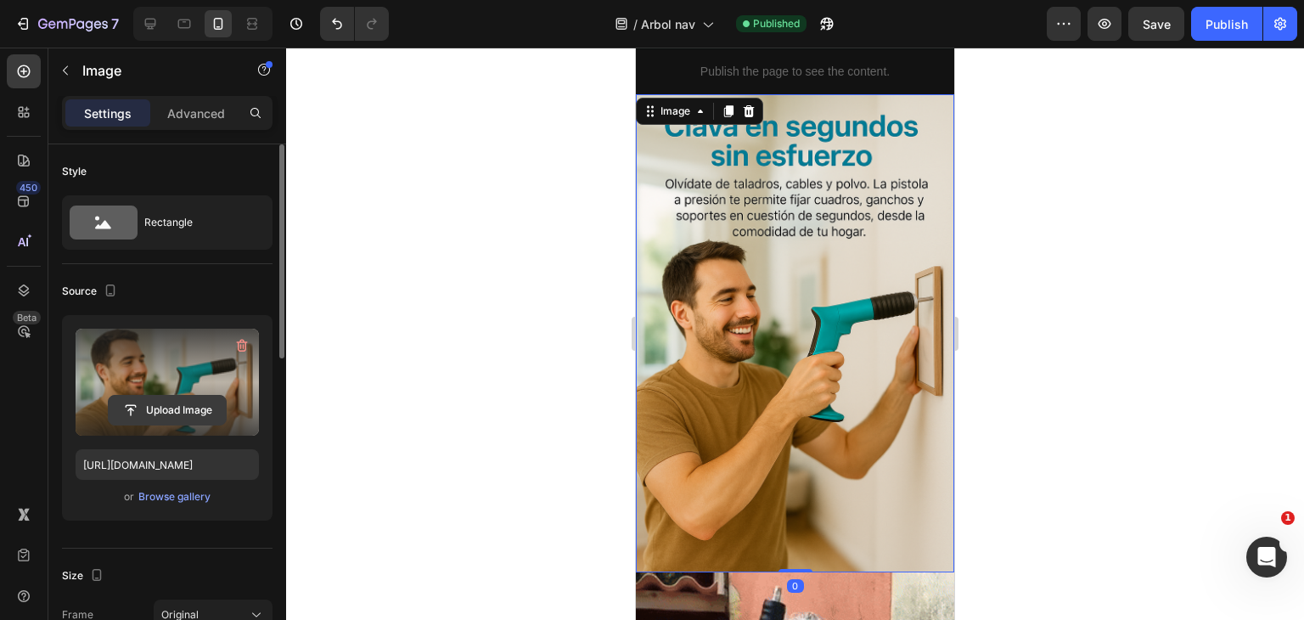
click at [165, 409] on input "file" at bounding box center [167, 410] width 117 height 29
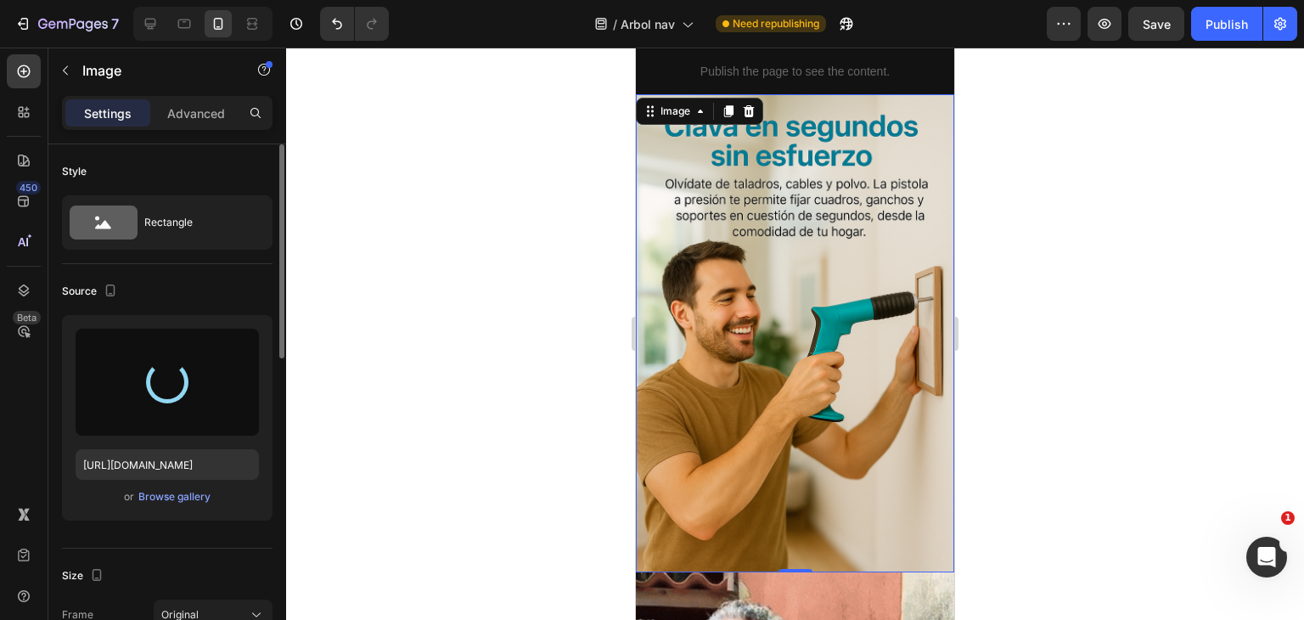
type input "[URL][DOMAIN_NAME]"
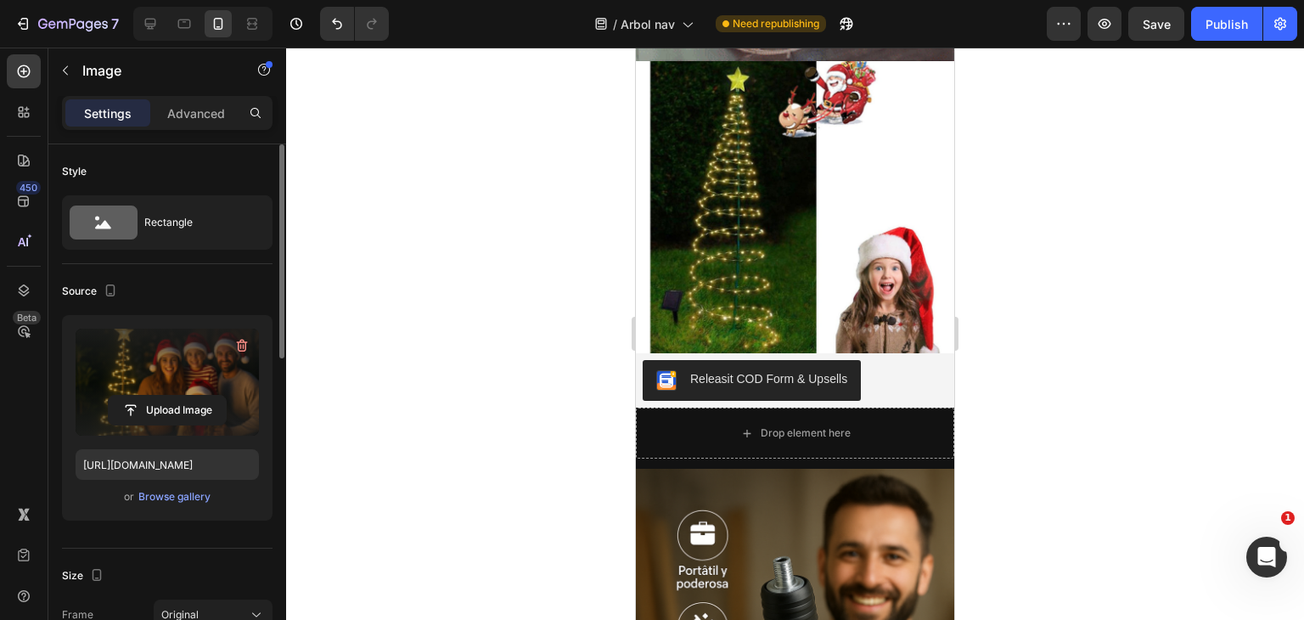
scroll to position [1189, 0]
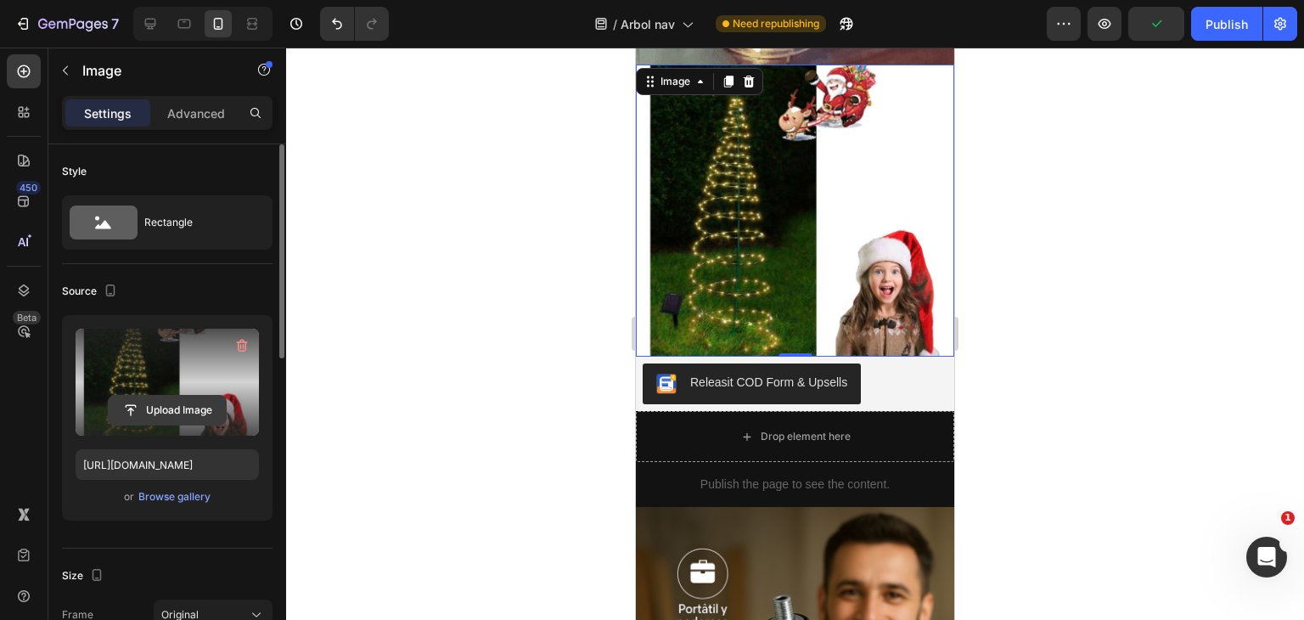
click at [194, 413] on input "file" at bounding box center [167, 410] width 117 height 29
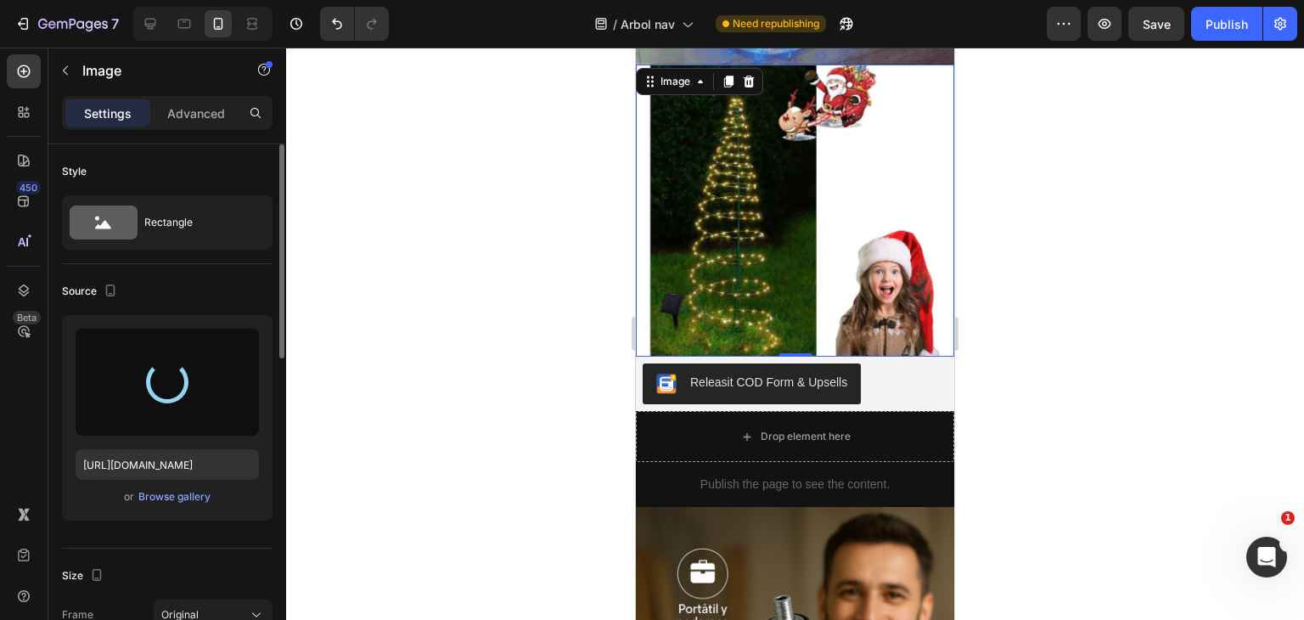
scroll to position [1214, 0]
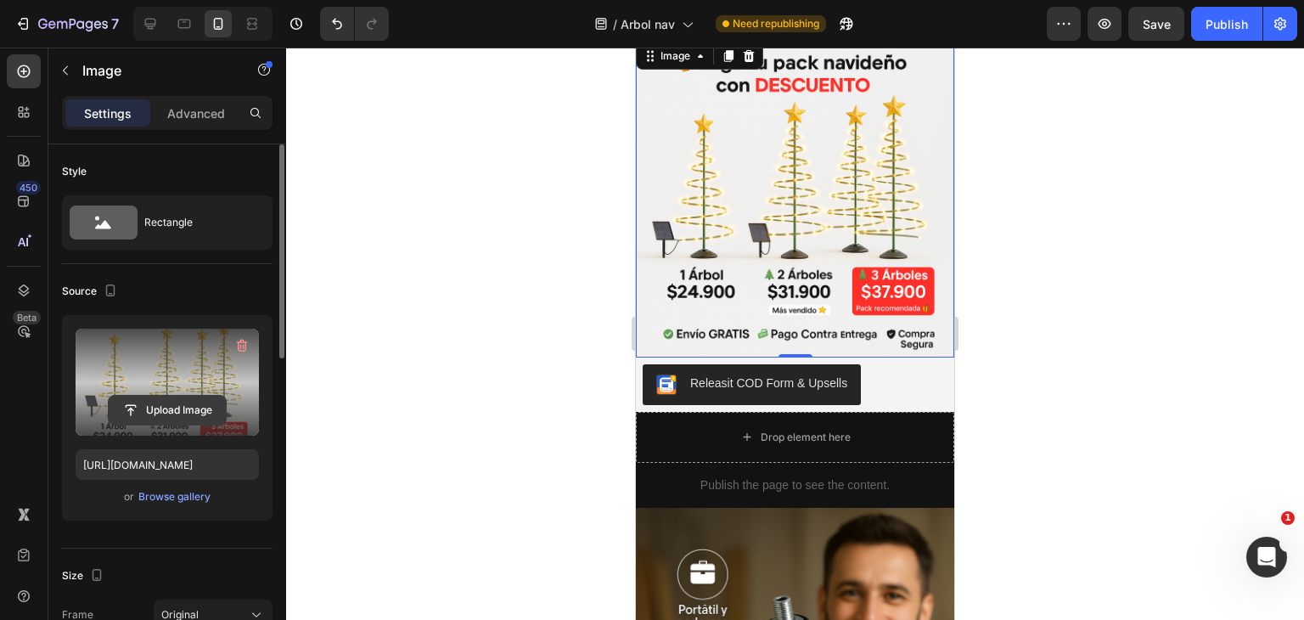
click at [207, 397] on input "file" at bounding box center [167, 410] width 117 height 29
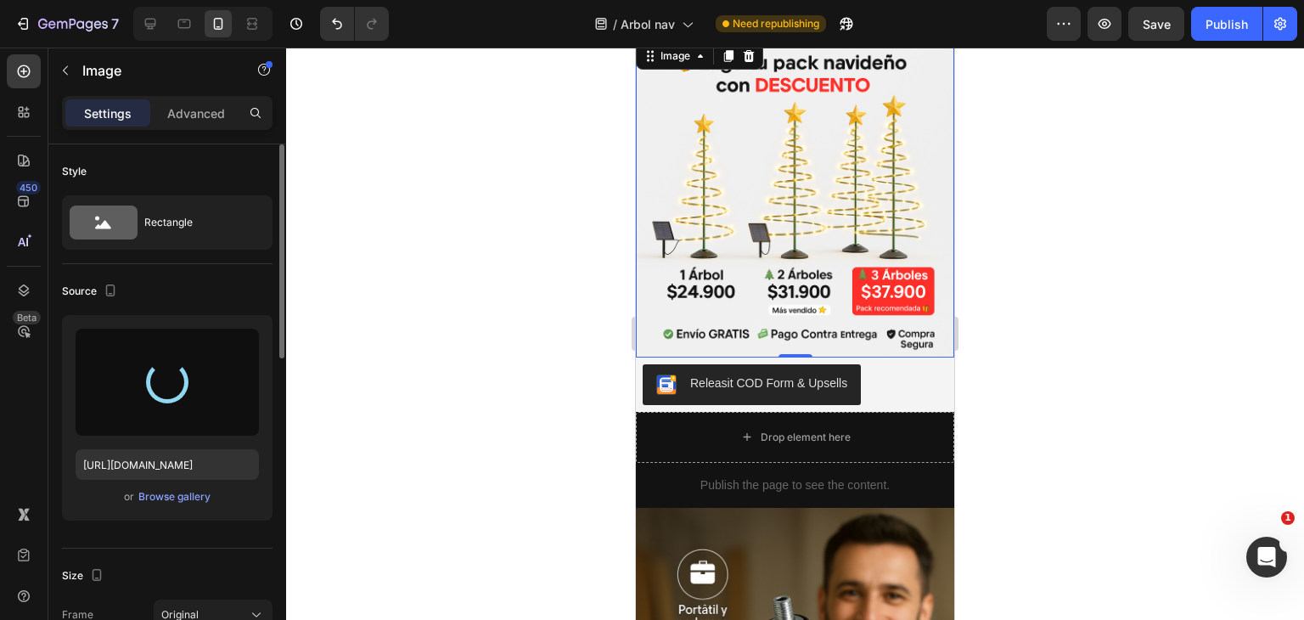
type input "[URL][DOMAIN_NAME]"
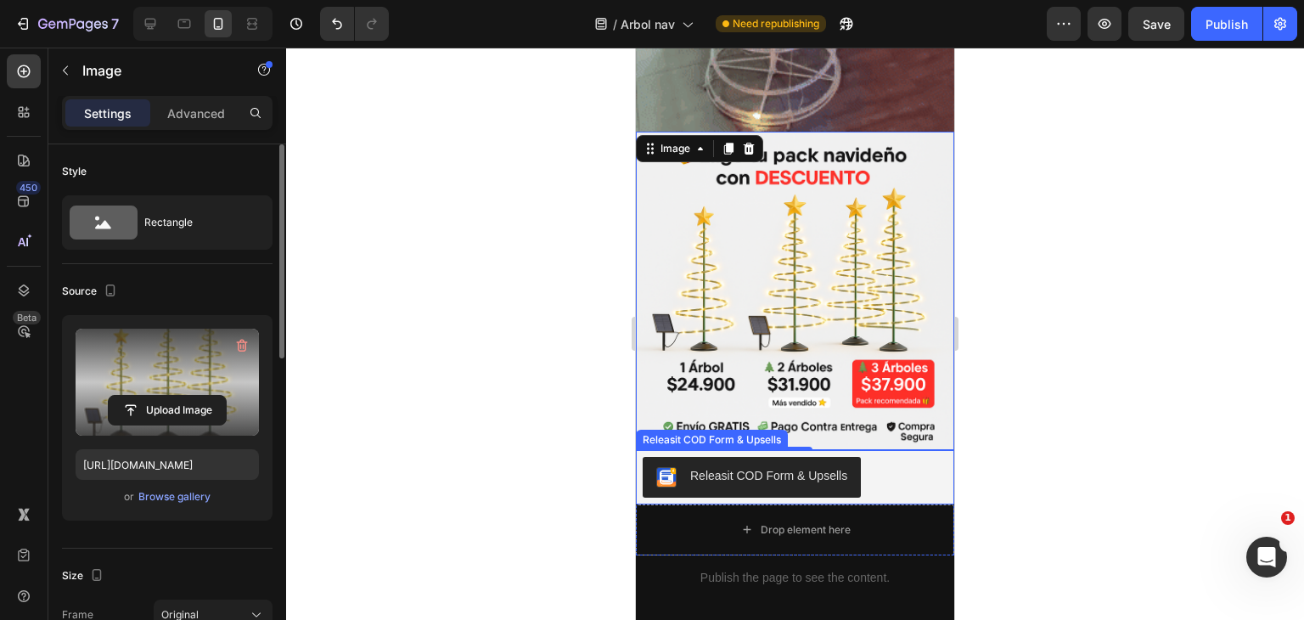
scroll to position [1122, 0]
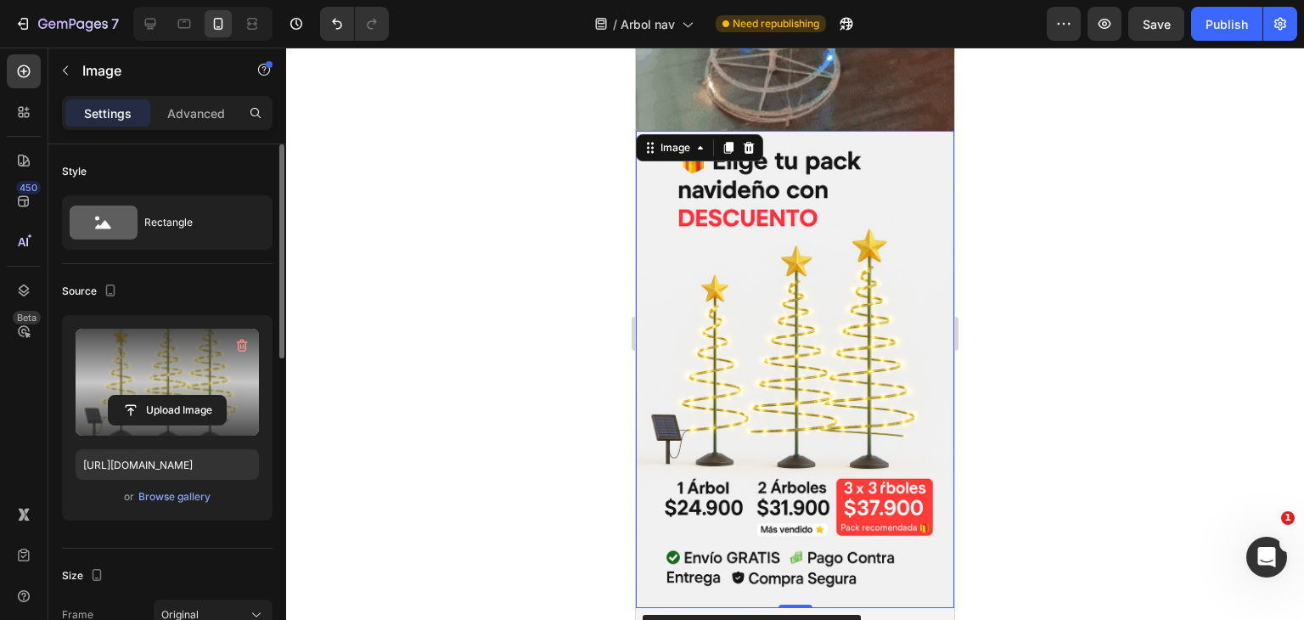
drag, startPoint x: 1095, startPoint y: 171, endPoint x: 235, endPoint y: 102, distance: 862.9
click at [1095, 171] on div at bounding box center [795, 334] width 1018 height 572
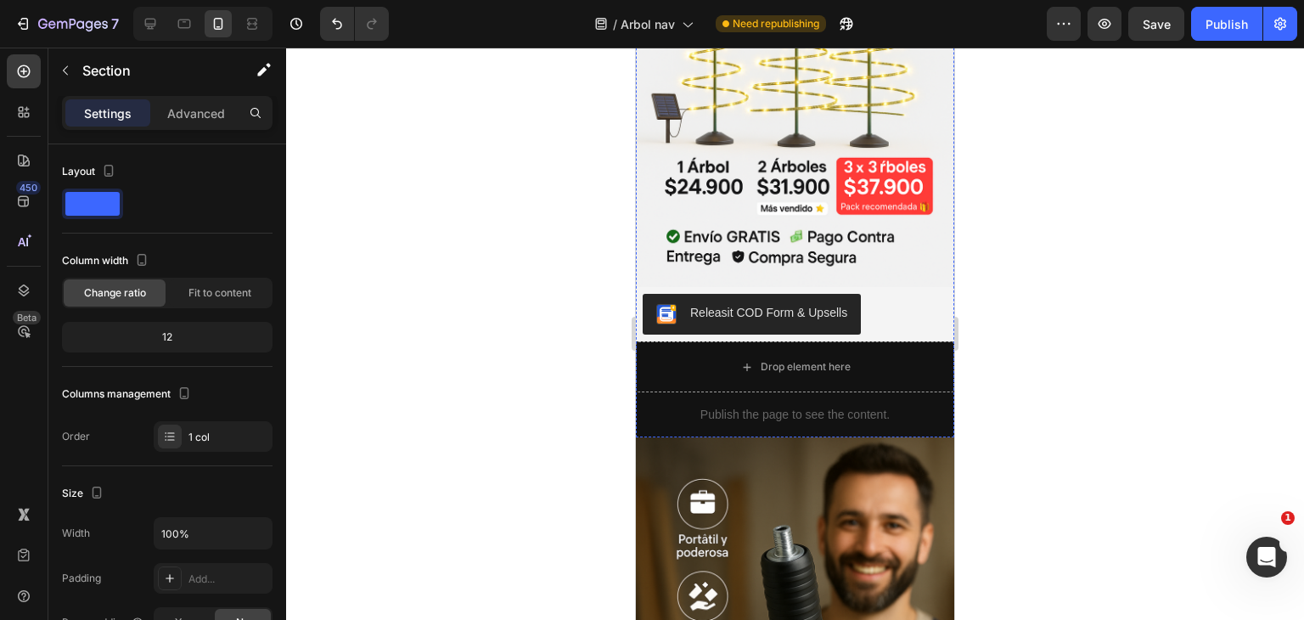
scroll to position [1443, 0]
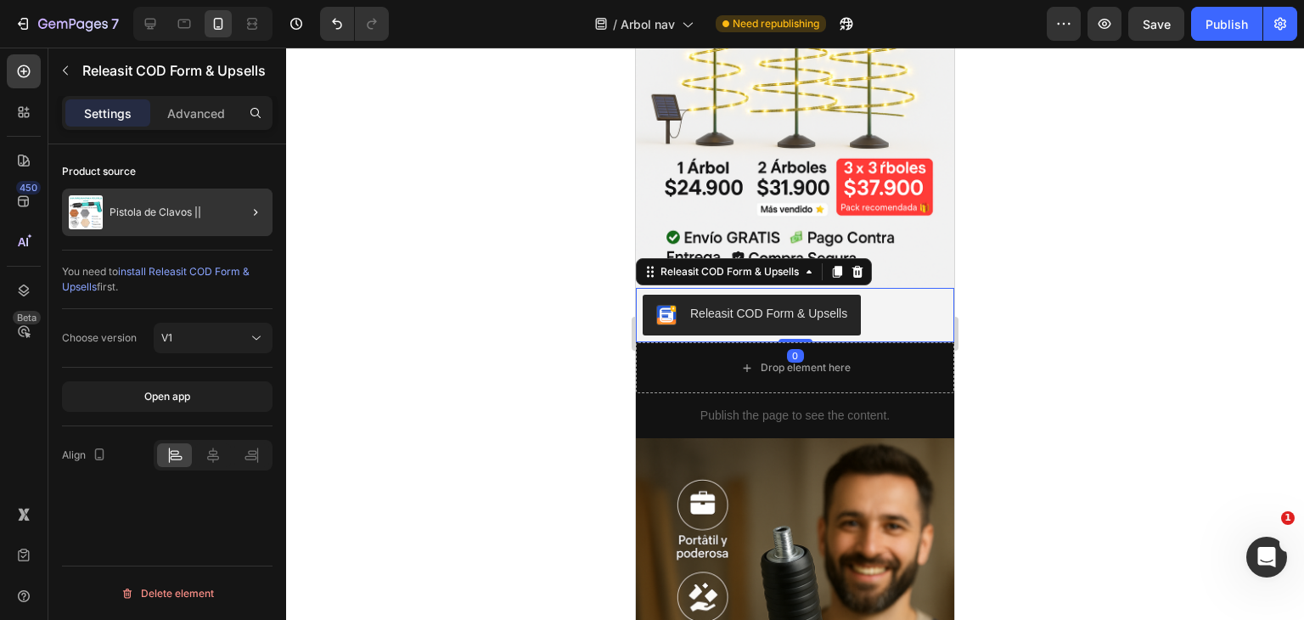
click at [262, 228] on div at bounding box center [249, 212] width 48 height 48
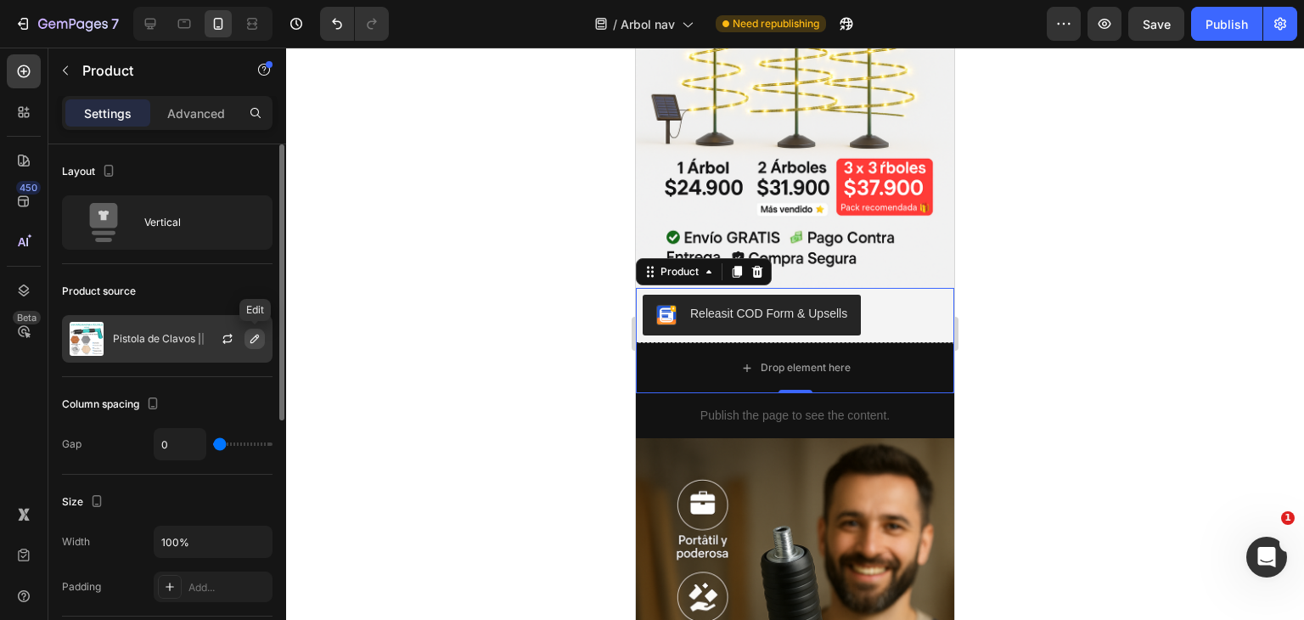
click at [258, 344] on icon "button" at bounding box center [255, 339] width 14 height 14
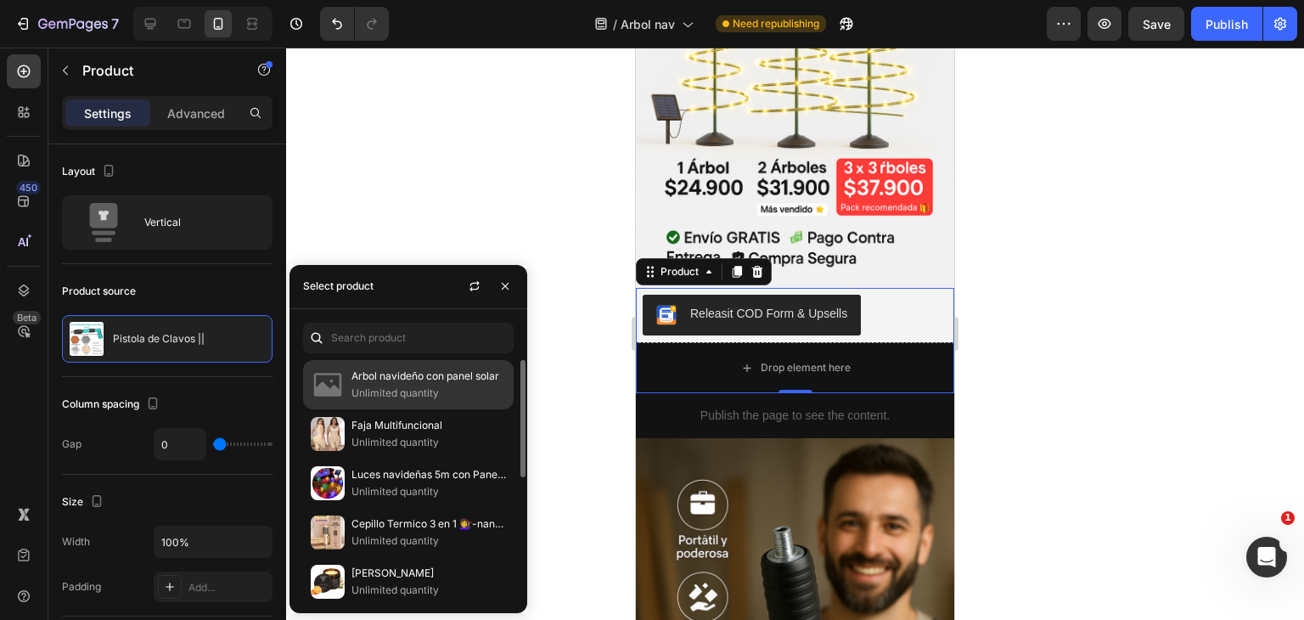
click at [391, 397] on p "Unlimited quantity" at bounding box center [429, 393] width 155 height 17
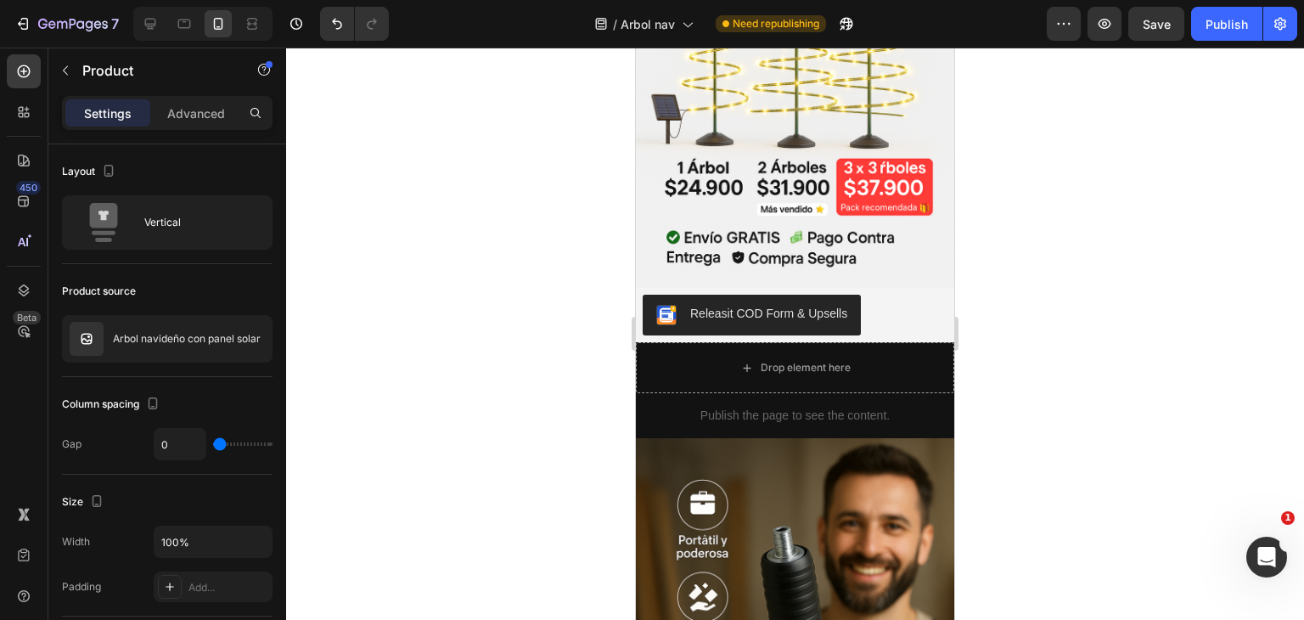
click at [554, 149] on div at bounding box center [795, 334] width 1018 height 572
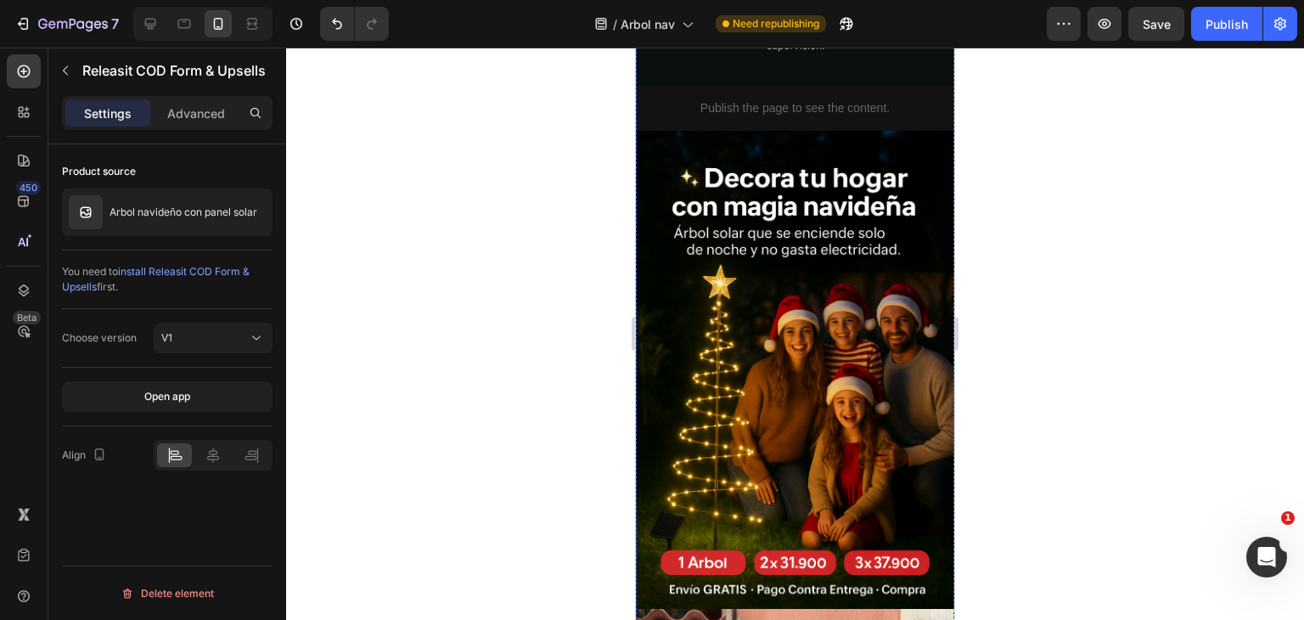
scroll to position [4853, 0]
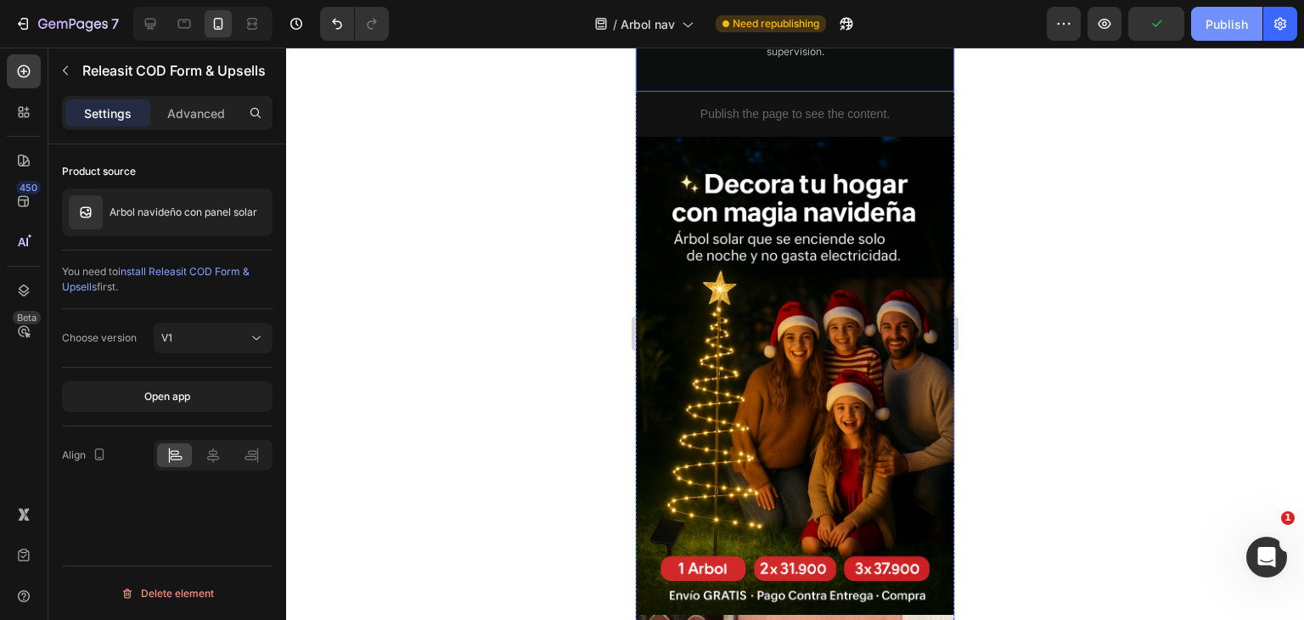
click at [1234, 17] on div "Publish" at bounding box center [1227, 24] width 42 height 18
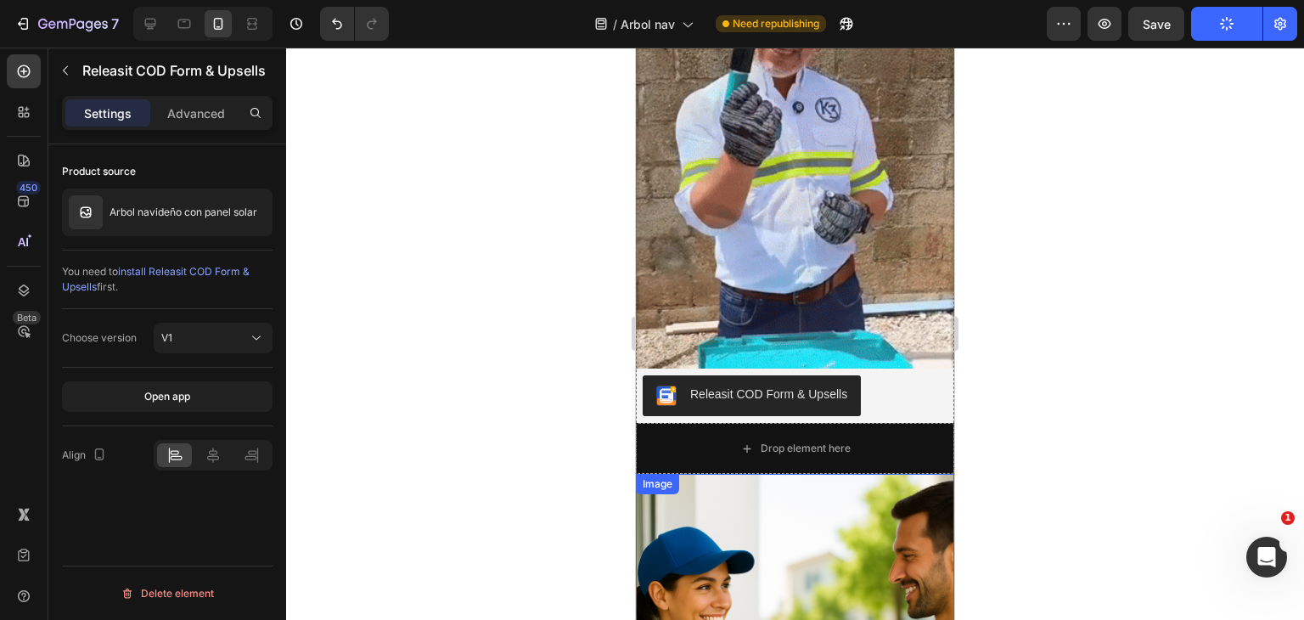
scroll to position [5576, 0]
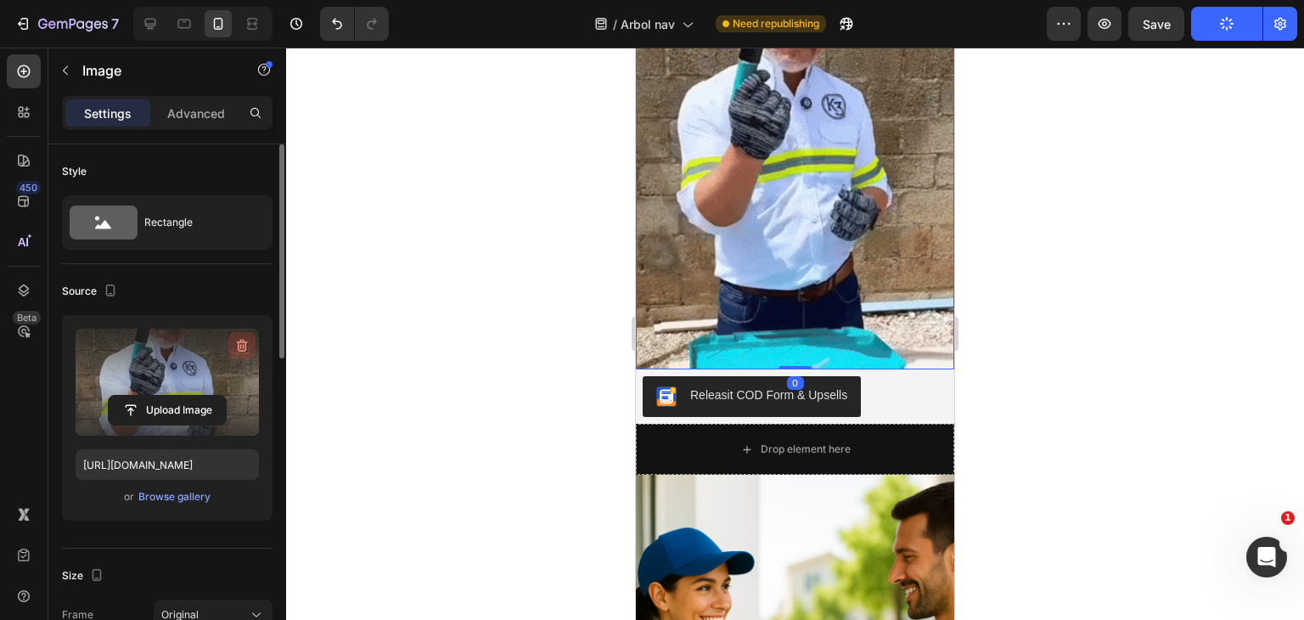
click at [248, 341] on icon "button" at bounding box center [241, 345] width 17 height 17
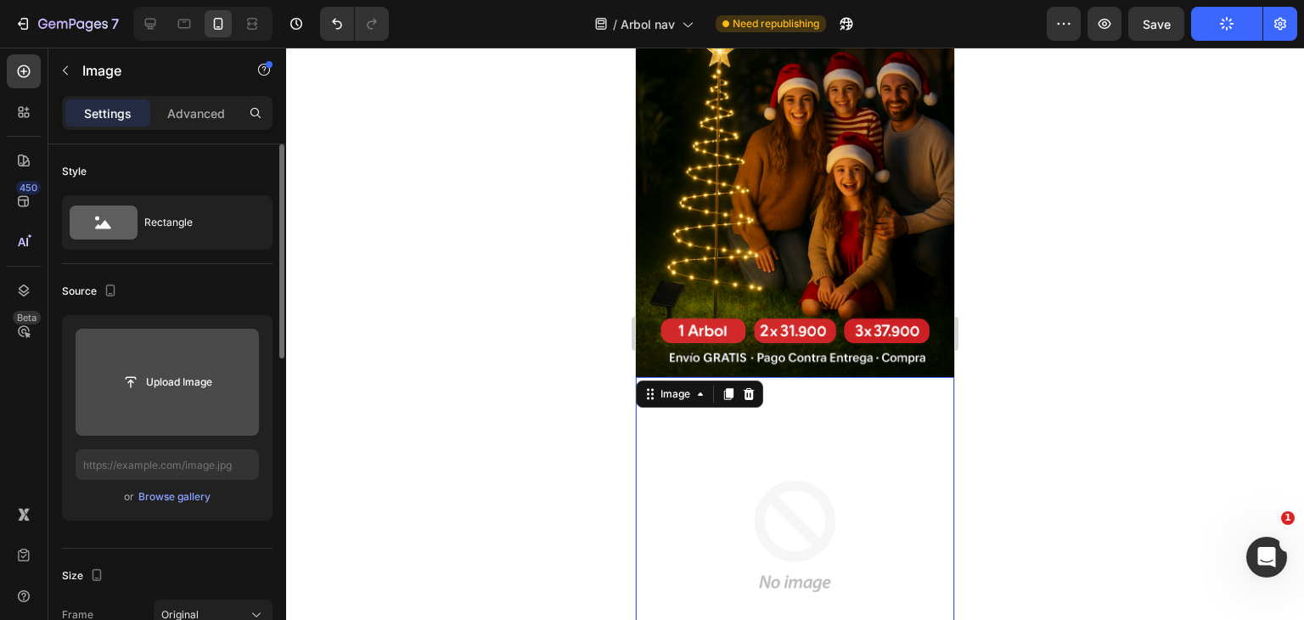
scroll to position [5090, 0]
click at [746, 389] on icon at bounding box center [749, 395] width 11 height 12
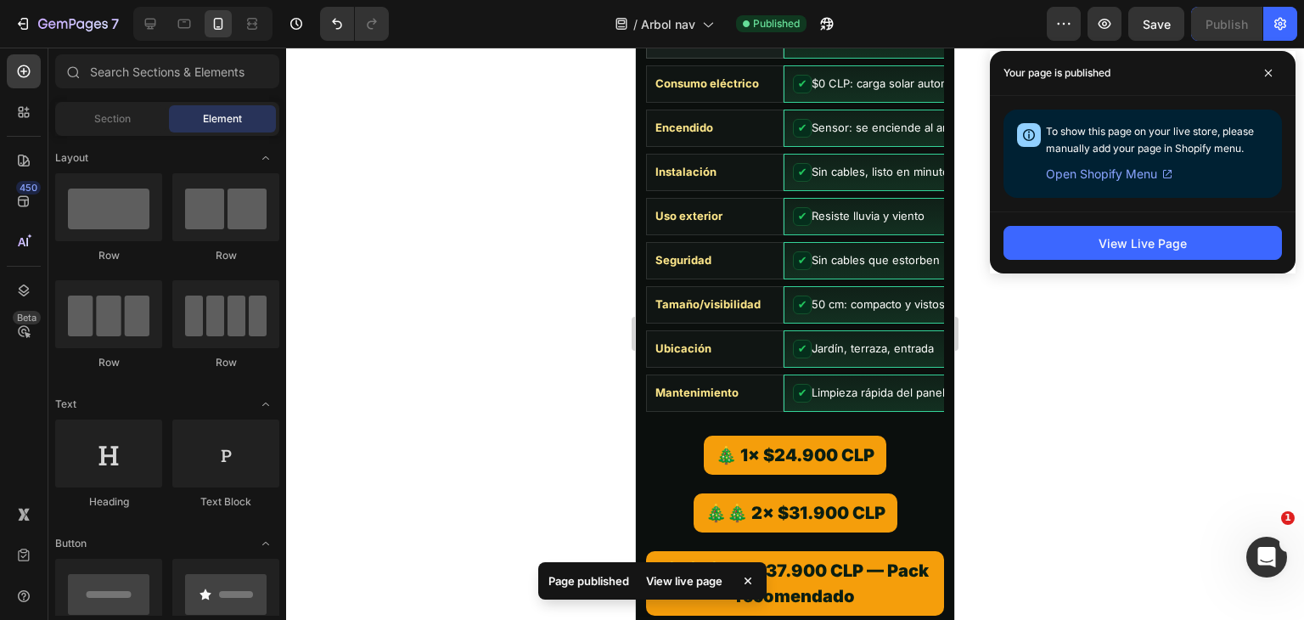
scroll to position [4055, 0]
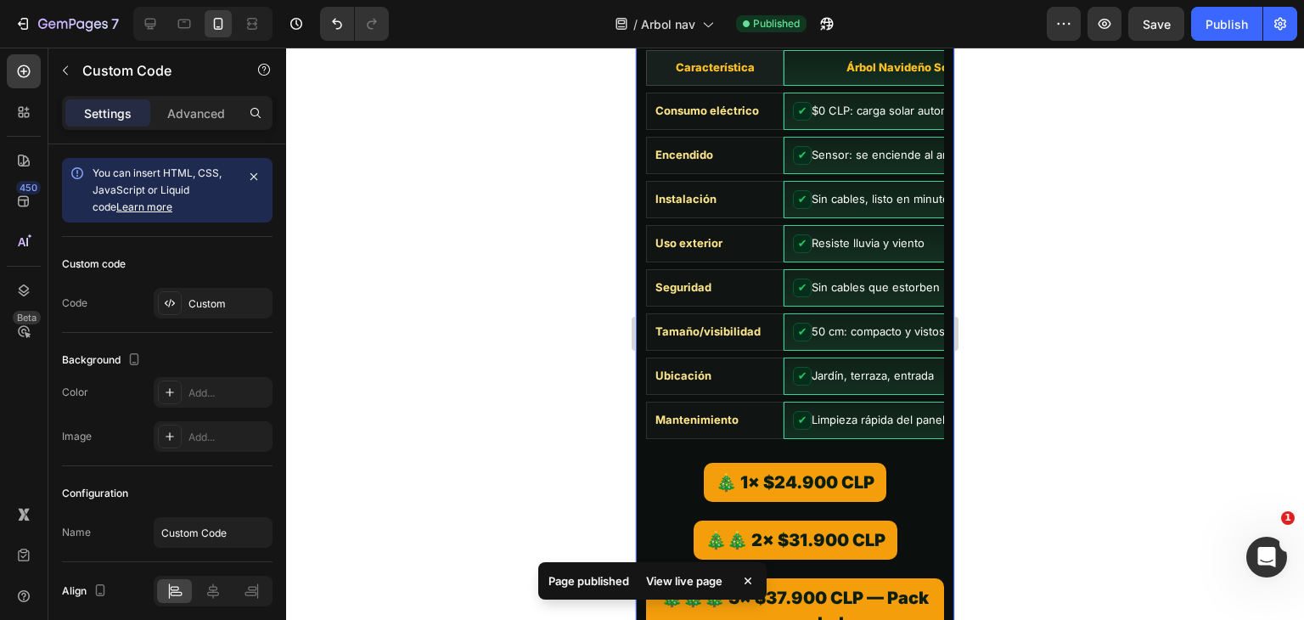
click at [746, 357] on td "Ubicación" at bounding box center [715, 375] width 138 height 37
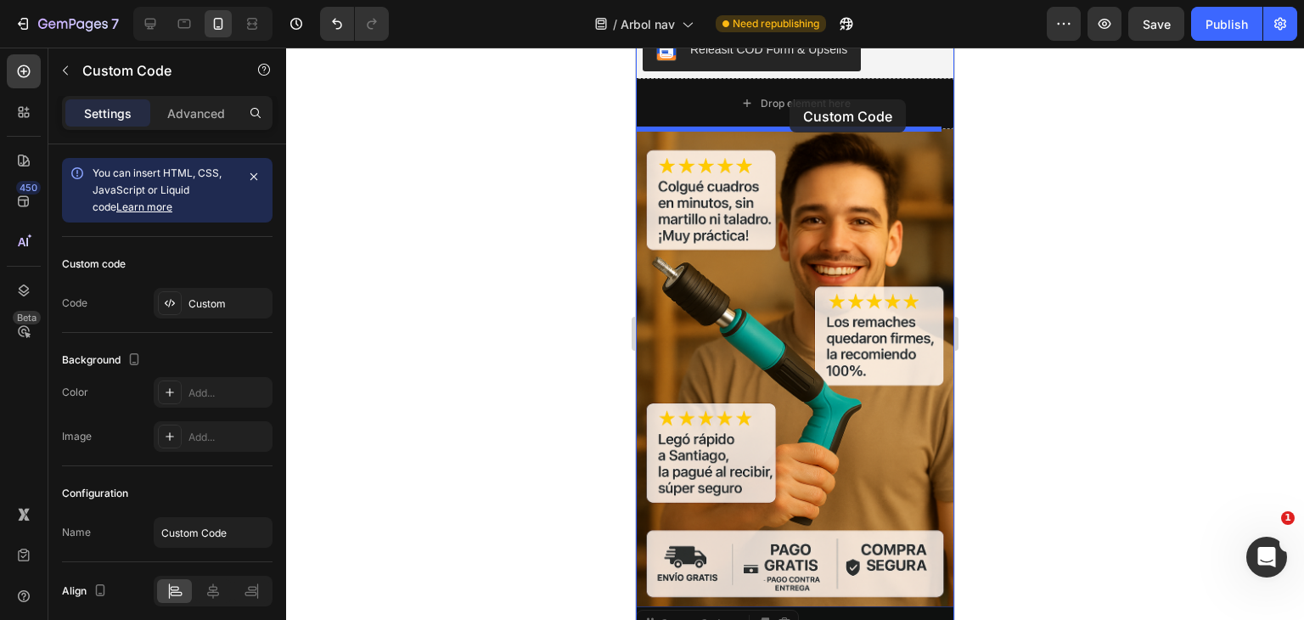
scroll to position [3308, 0]
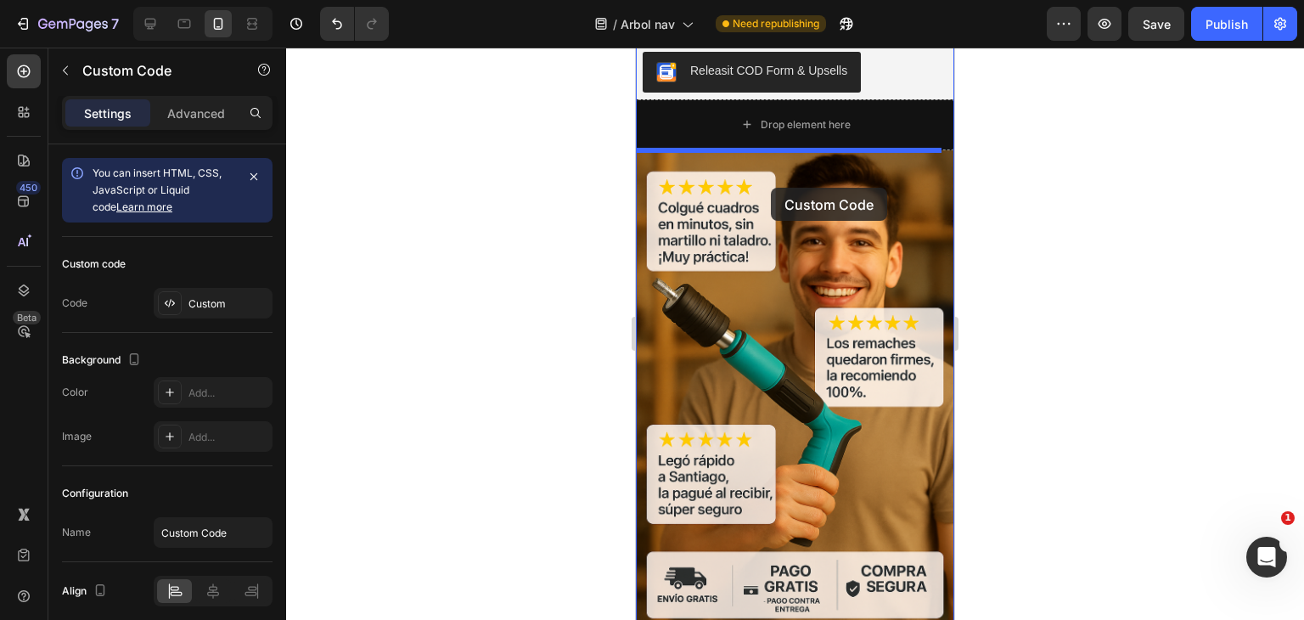
drag, startPoint x: 859, startPoint y: 336, endPoint x: 774, endPoint y: 177, distance: 181.2
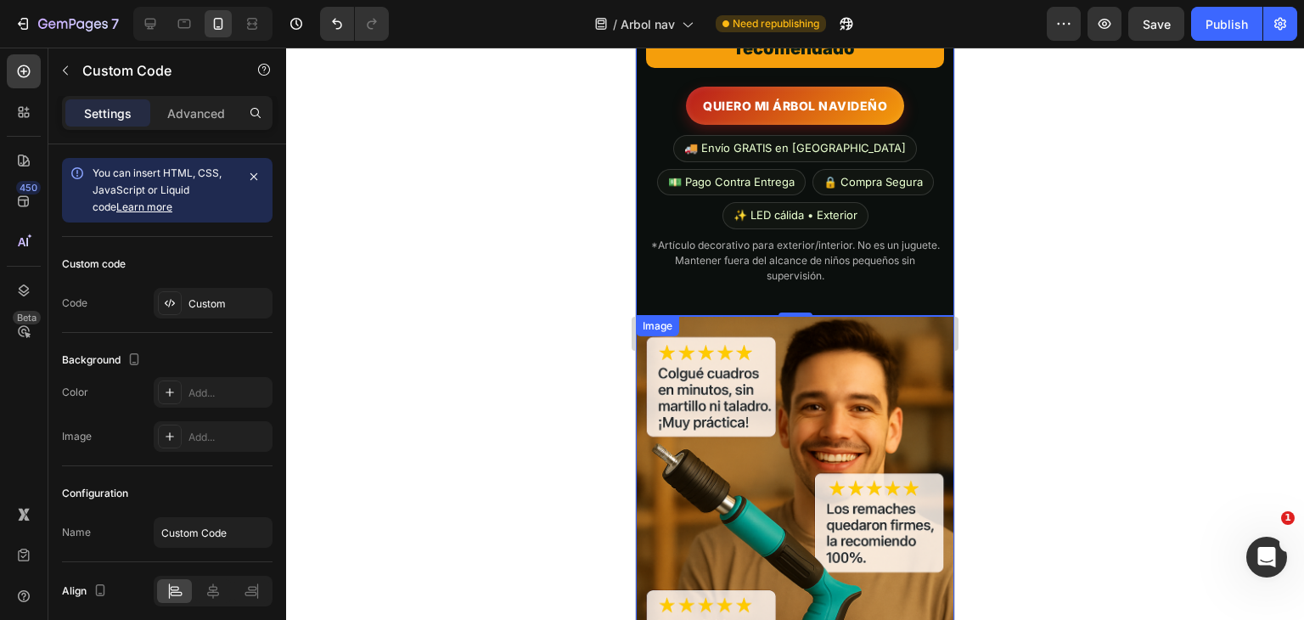
scroll to position [4153, 0]
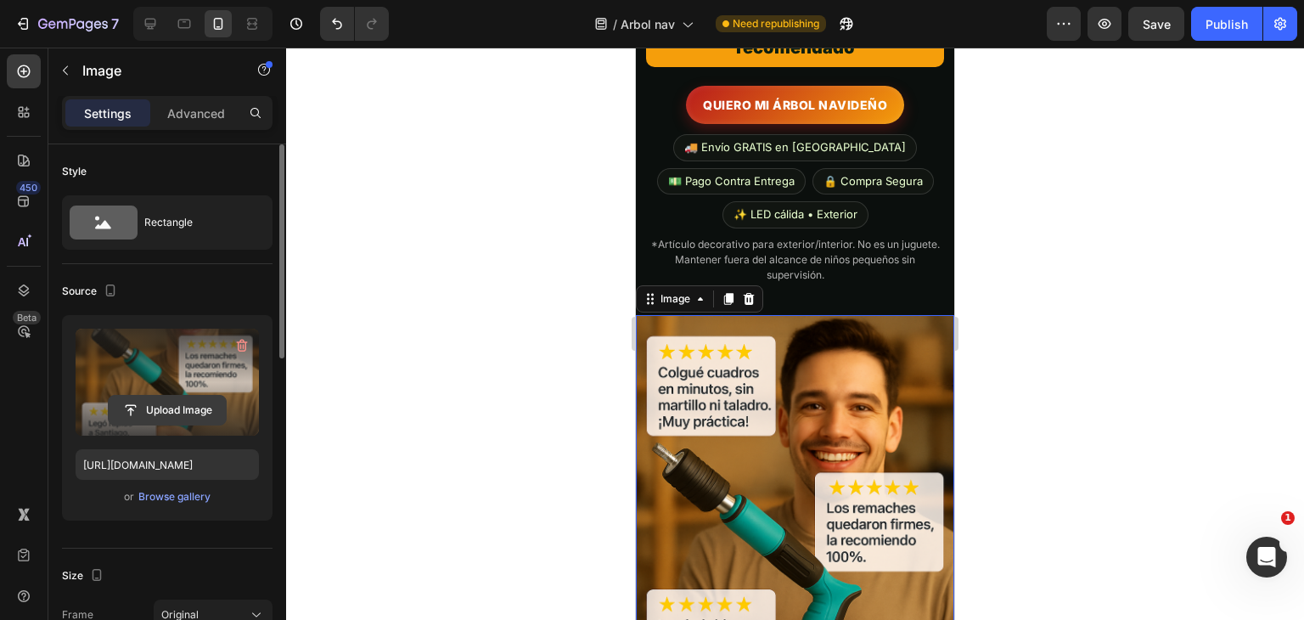
click at [168, 408] on input "file" at bounding box center [167, 410] width 117 height 29
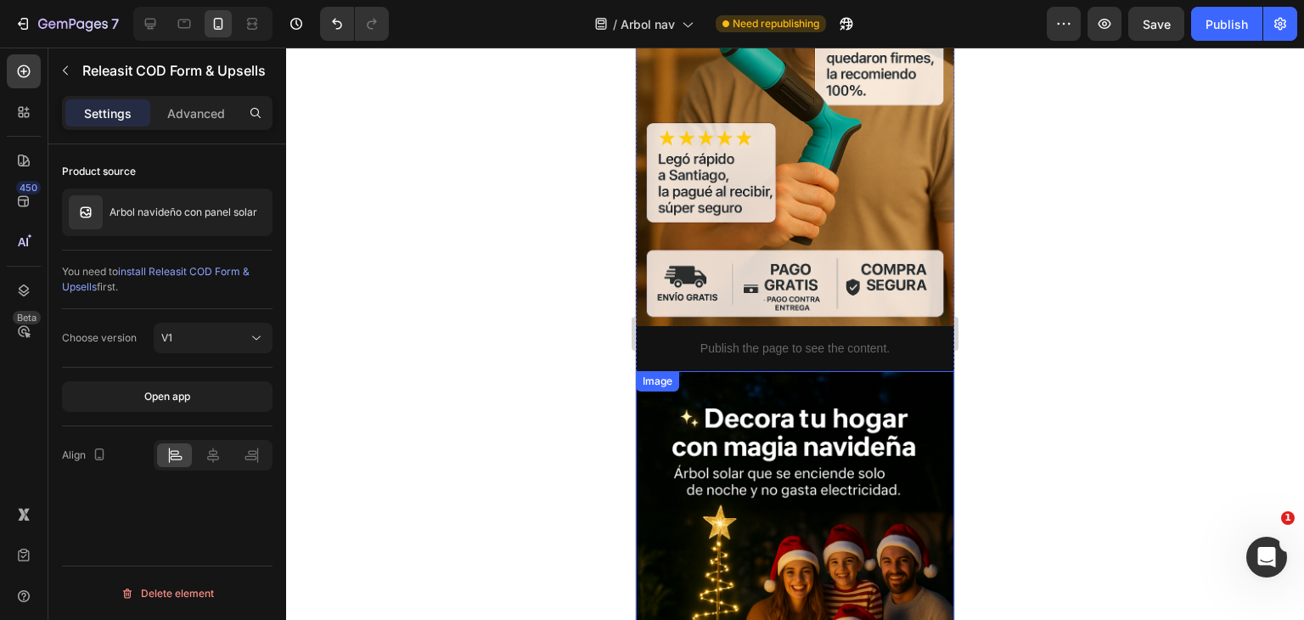
scroll to position [4610, 0]
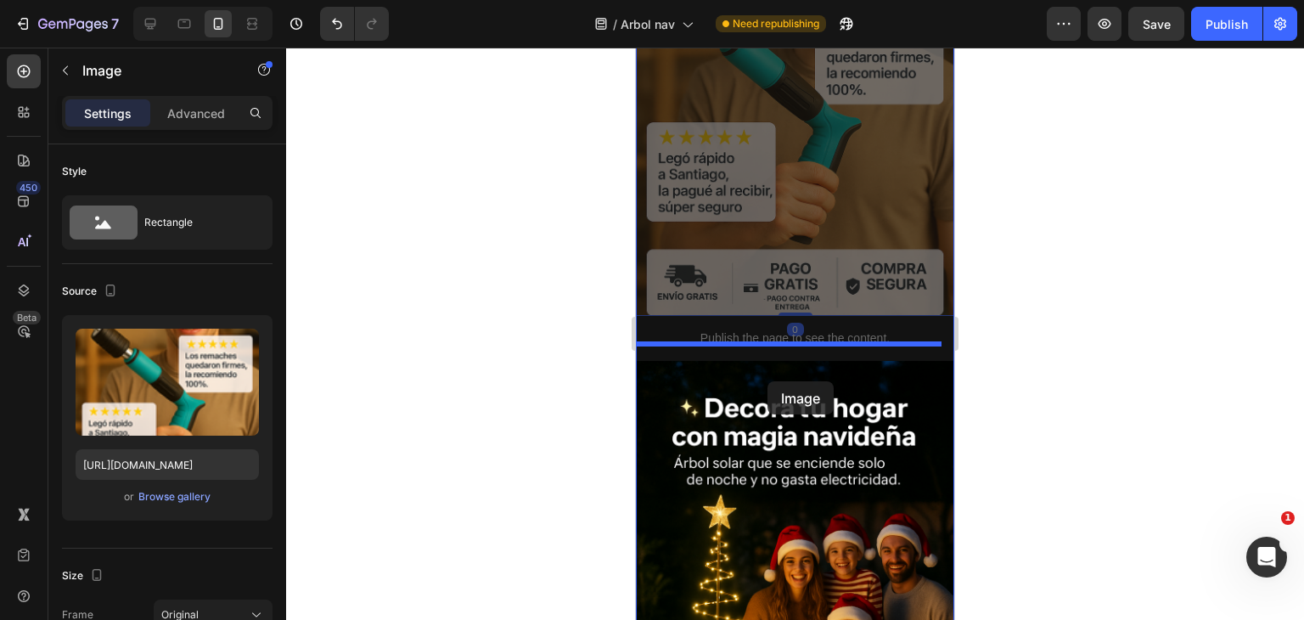
drag, startPoint x: 744, startPoint y: 214, endPoint x: 768, endPoint y: 378, distance: 165.6
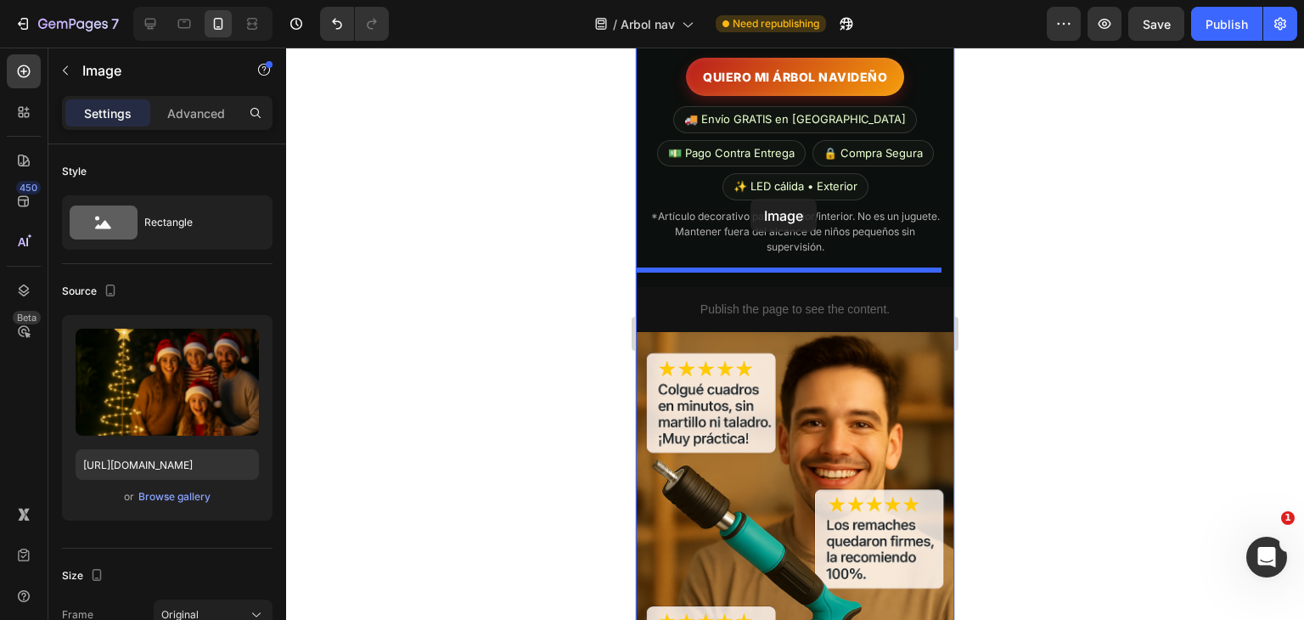
scroll to position [4173, 0]
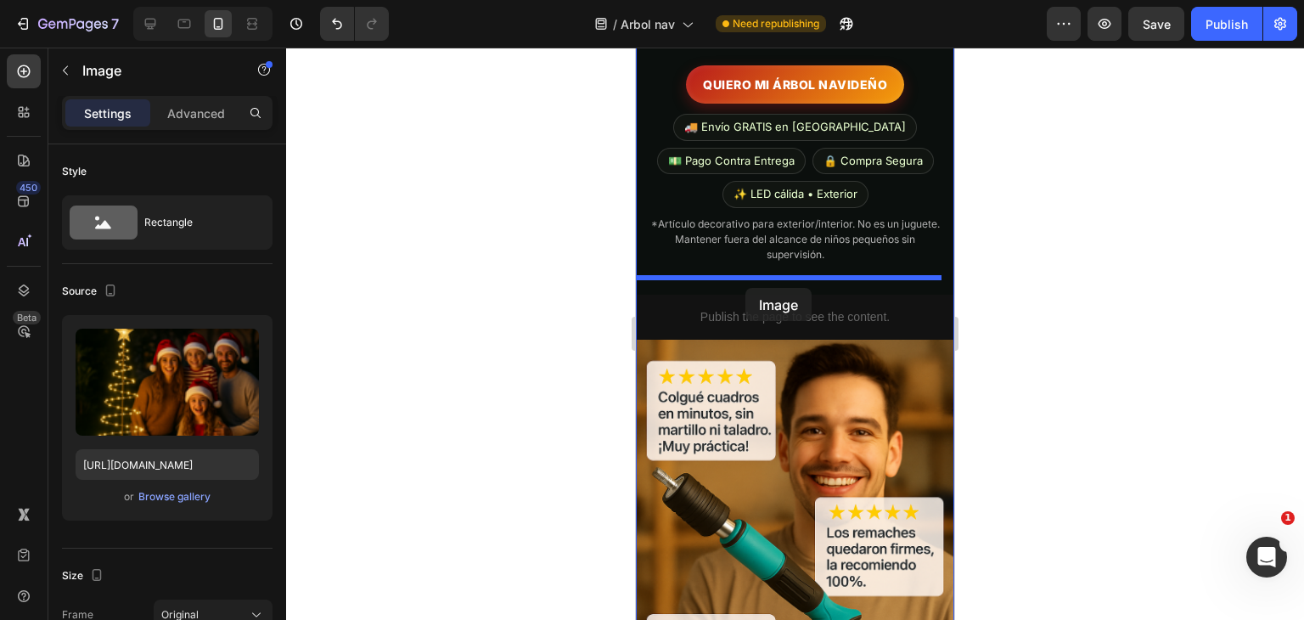
drag, startPoint x: 764, startPoint y: 494, endPoint x: 745, endPoint y: 288, distance: 207.2
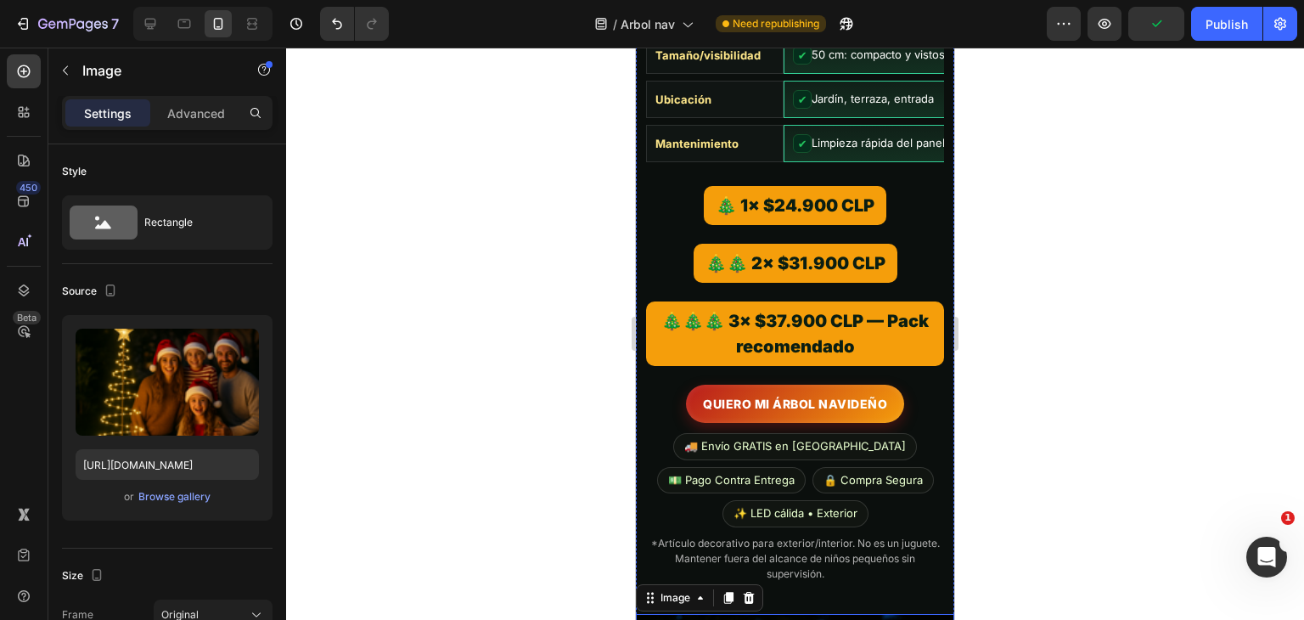
scroll to position [3856, 0]
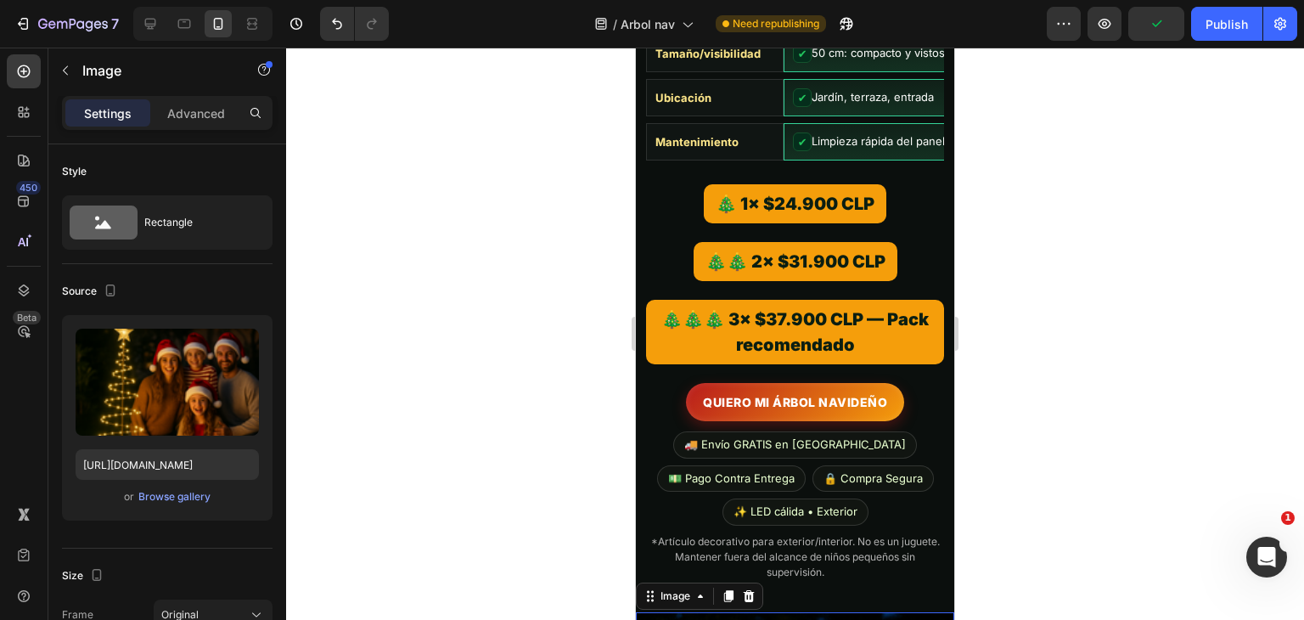
click at [997, 351] on div at bounding box center [795, 334] width 1018 height 572
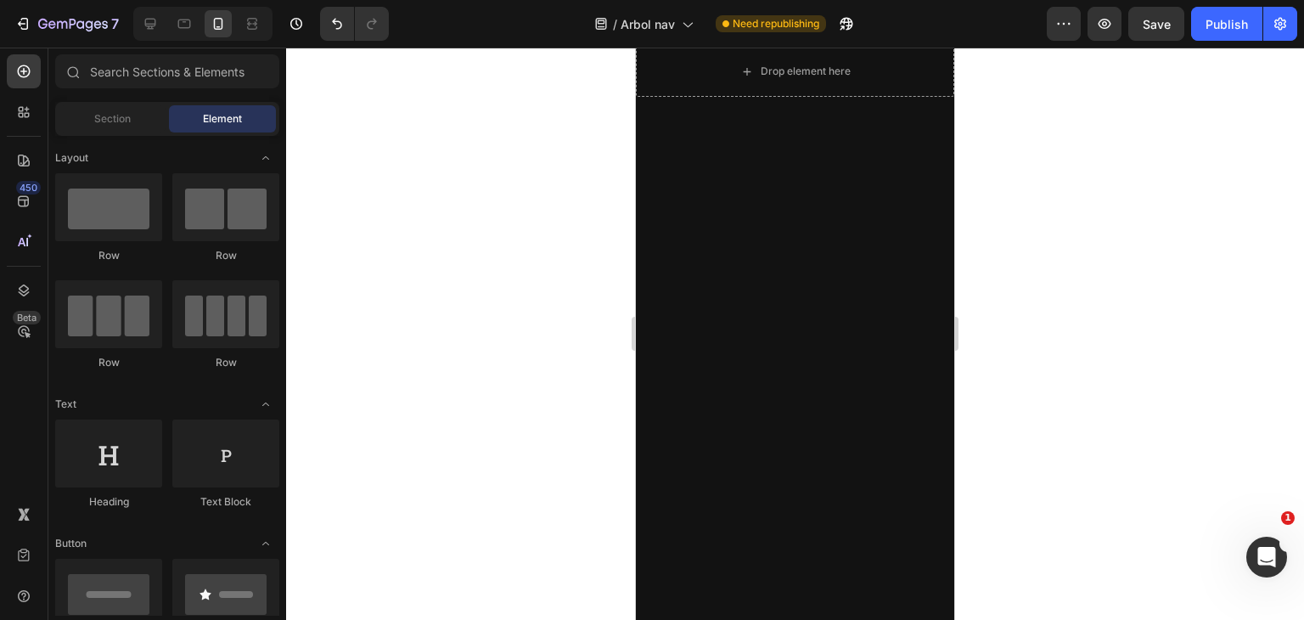
scroll to position [0, 0]
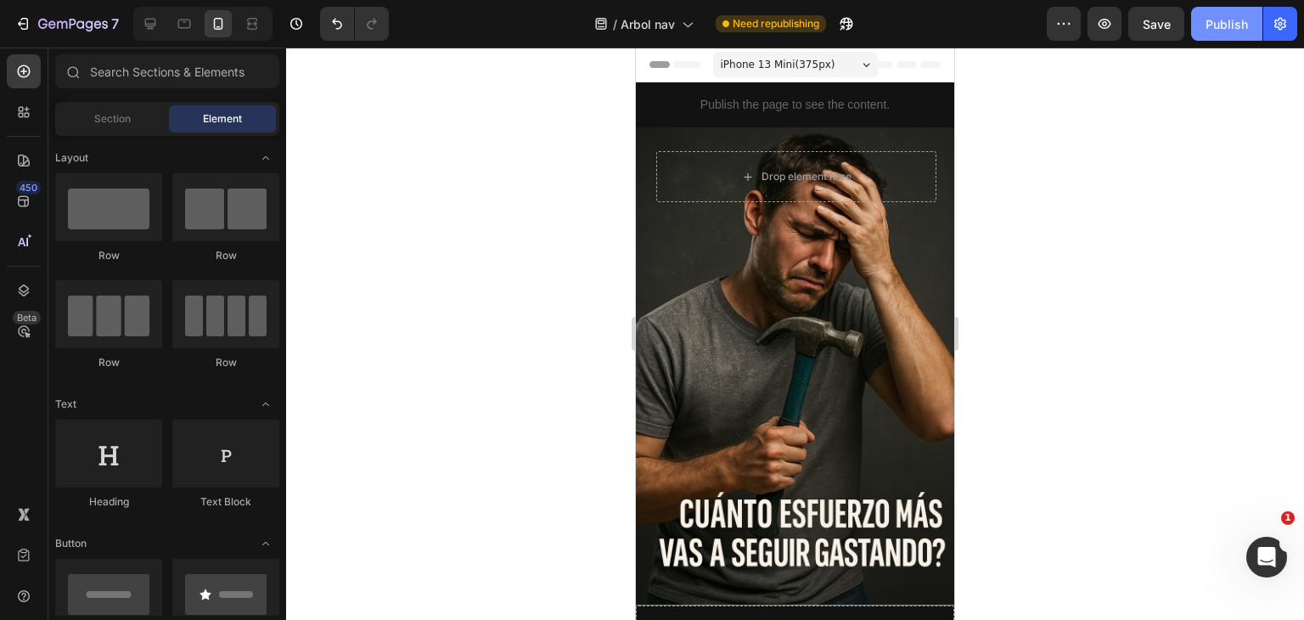
click at [1230, 35] on button "Publish" at bounding box center [1226, 24] width 71 height 34
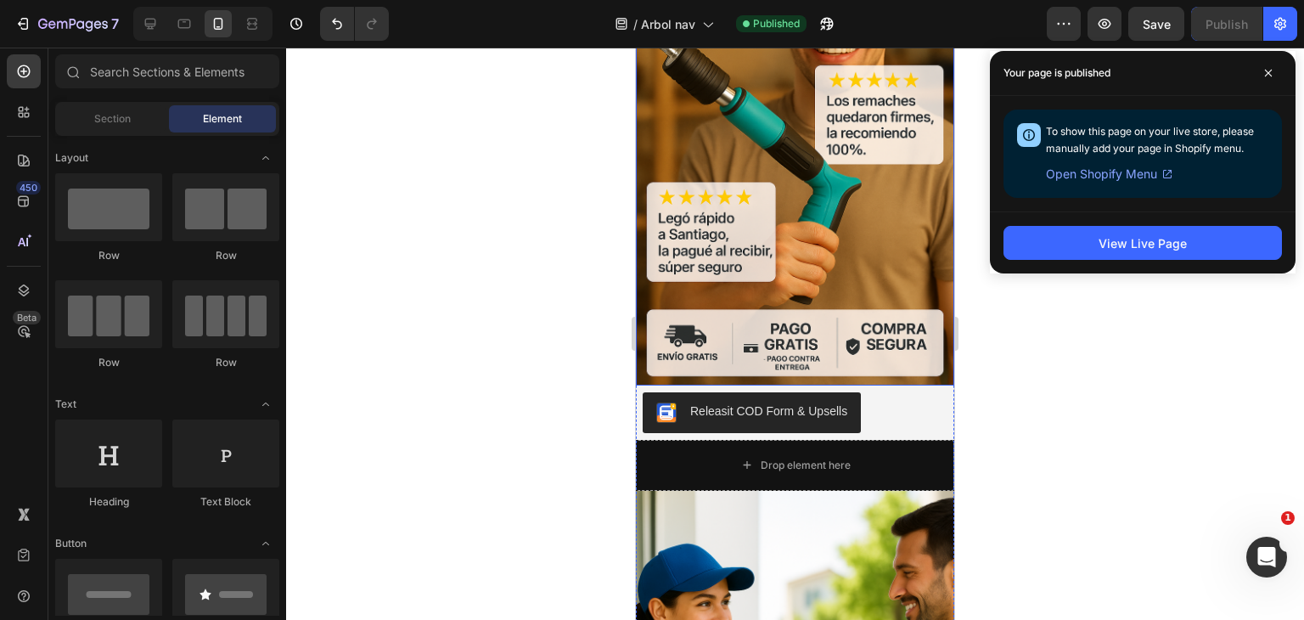
scroll to position [5122, 0]
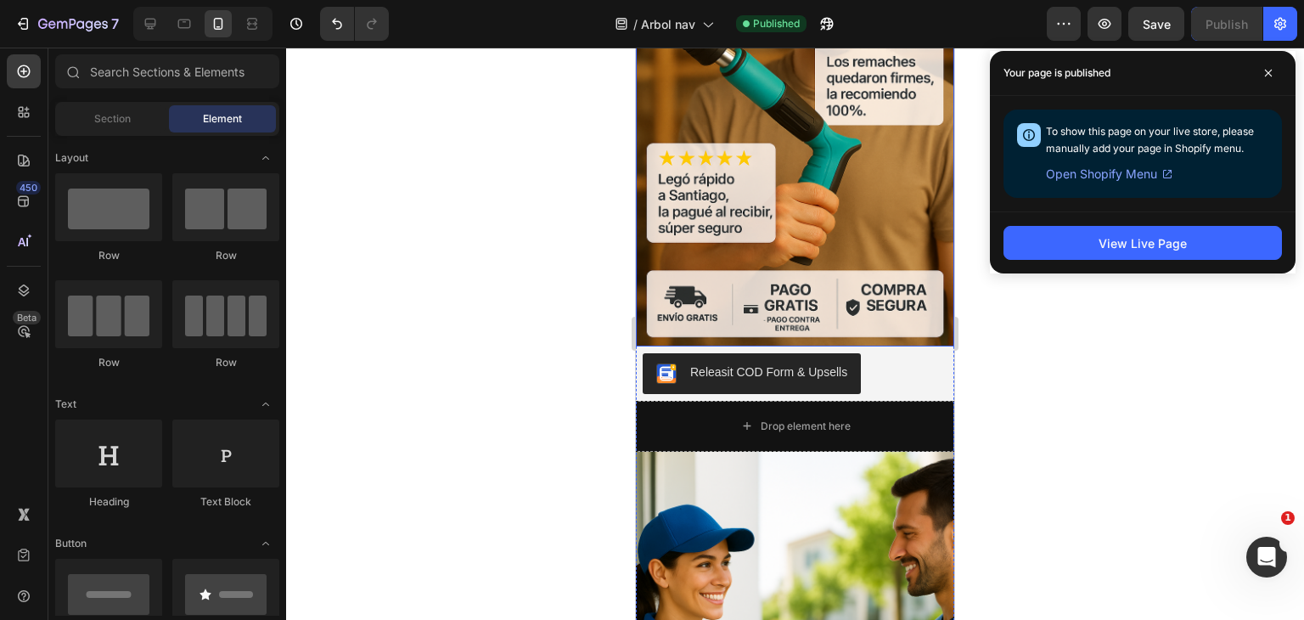
click at [778, 116] on img at bounding box center [795, 107] width 318 height 478
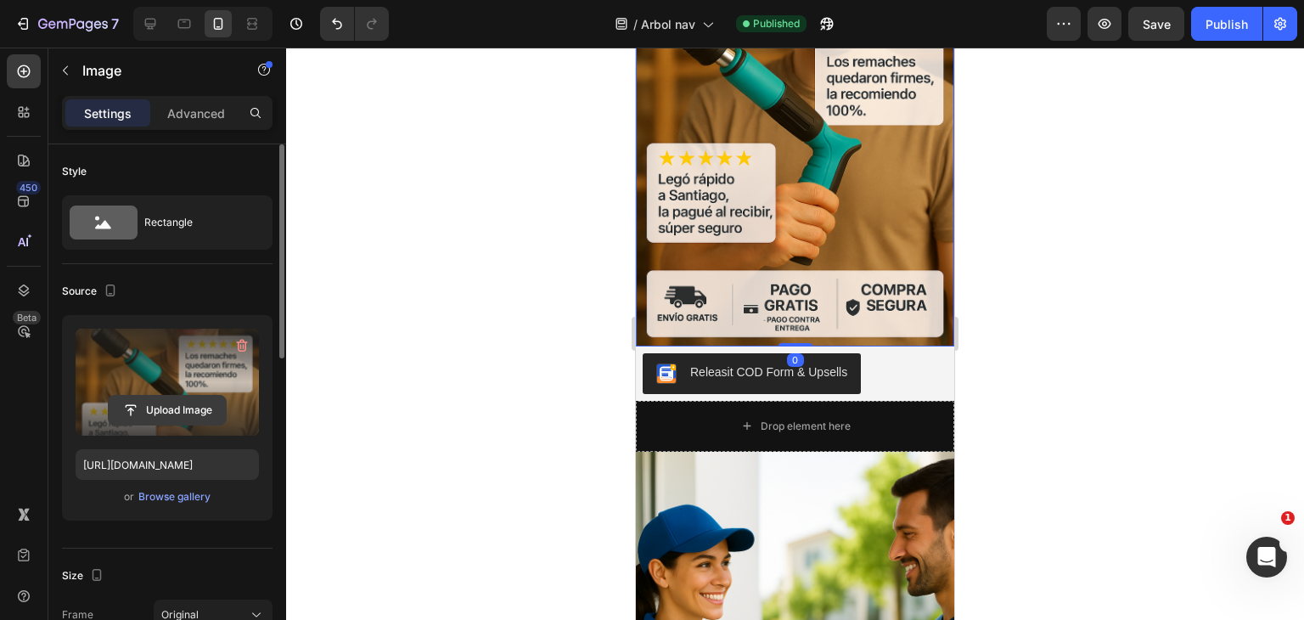
click at [178, 401] on input "file" at bounding box center [167, 410] width 117 height 29
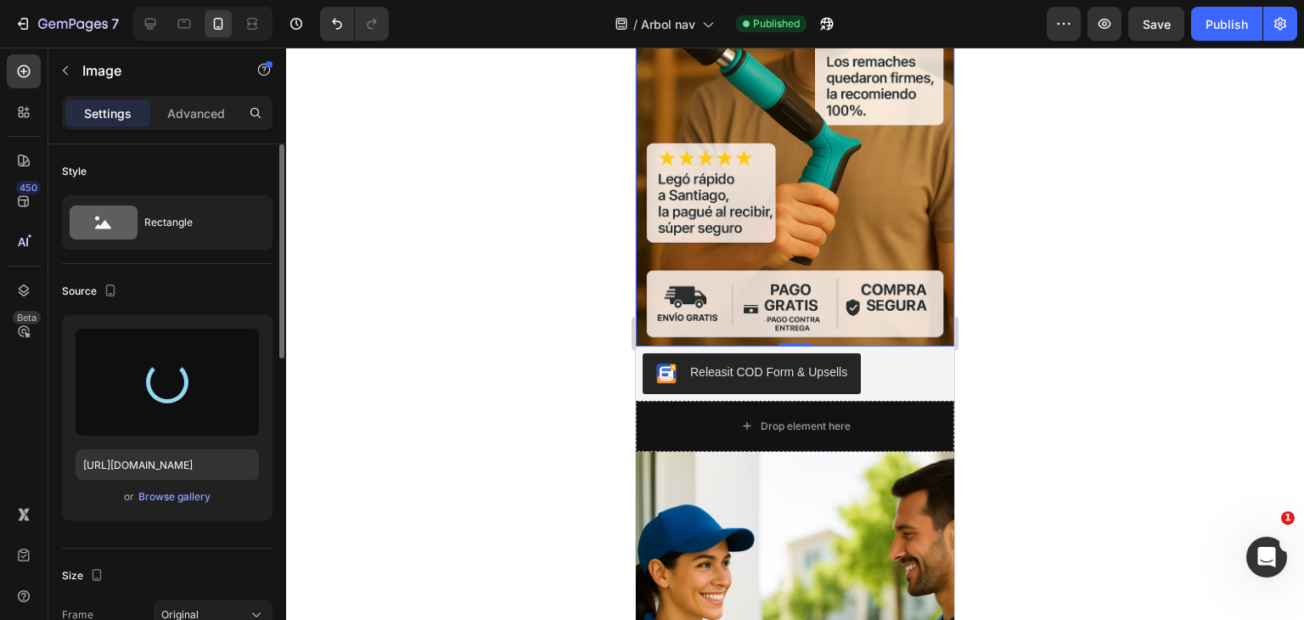
type input "[URL][DOMAIN_NAME]"
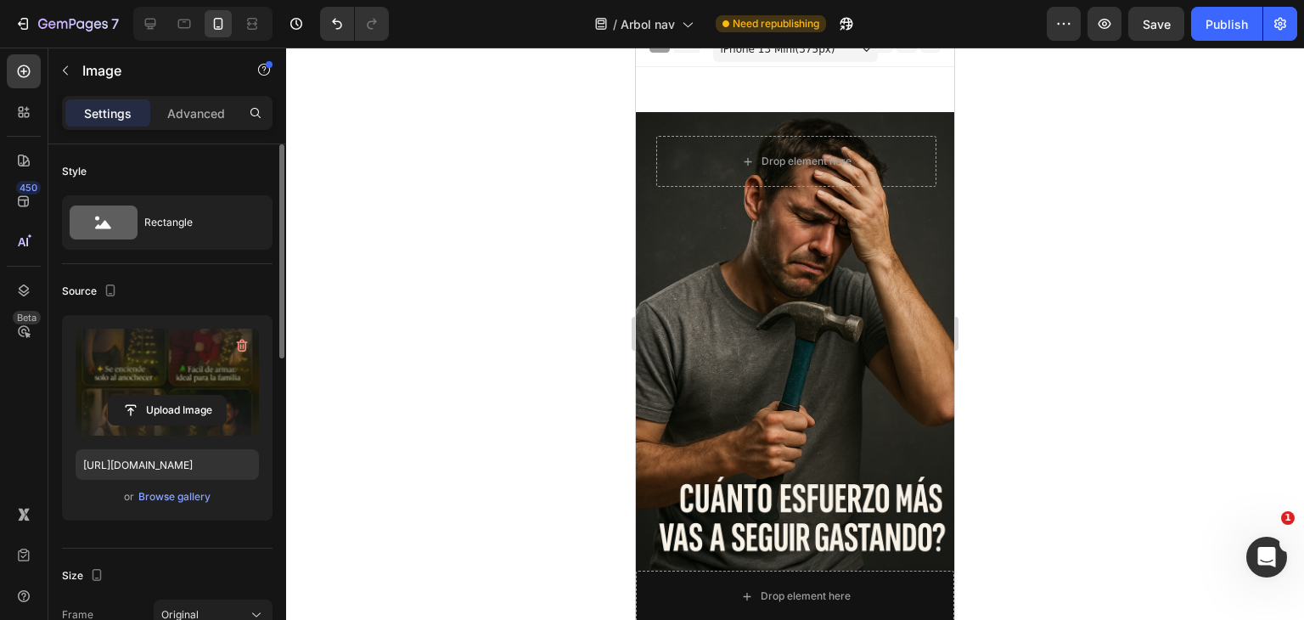
scroll to position [0, 0]
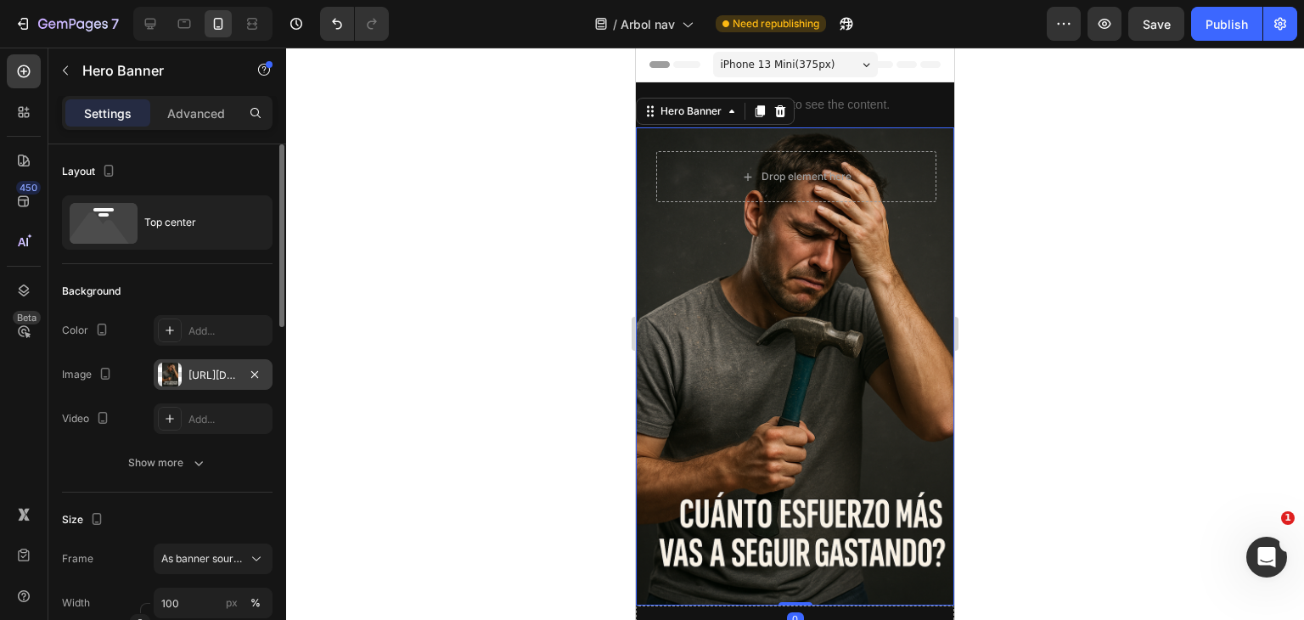
click at [187, 375] on div "[URL][DOMAIN_NAME]" at bounding box center [213, 374] width 119 height 31
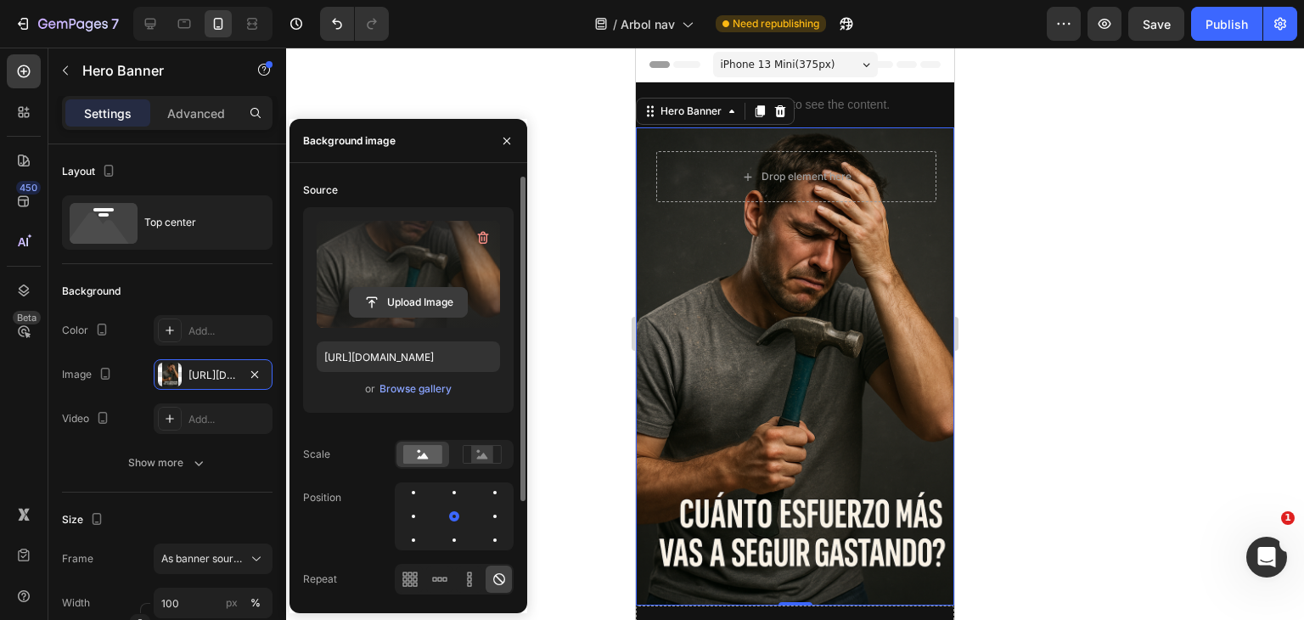
click at [426, 307] on input "file" at bounding box center [408, 302] width 117 height 29
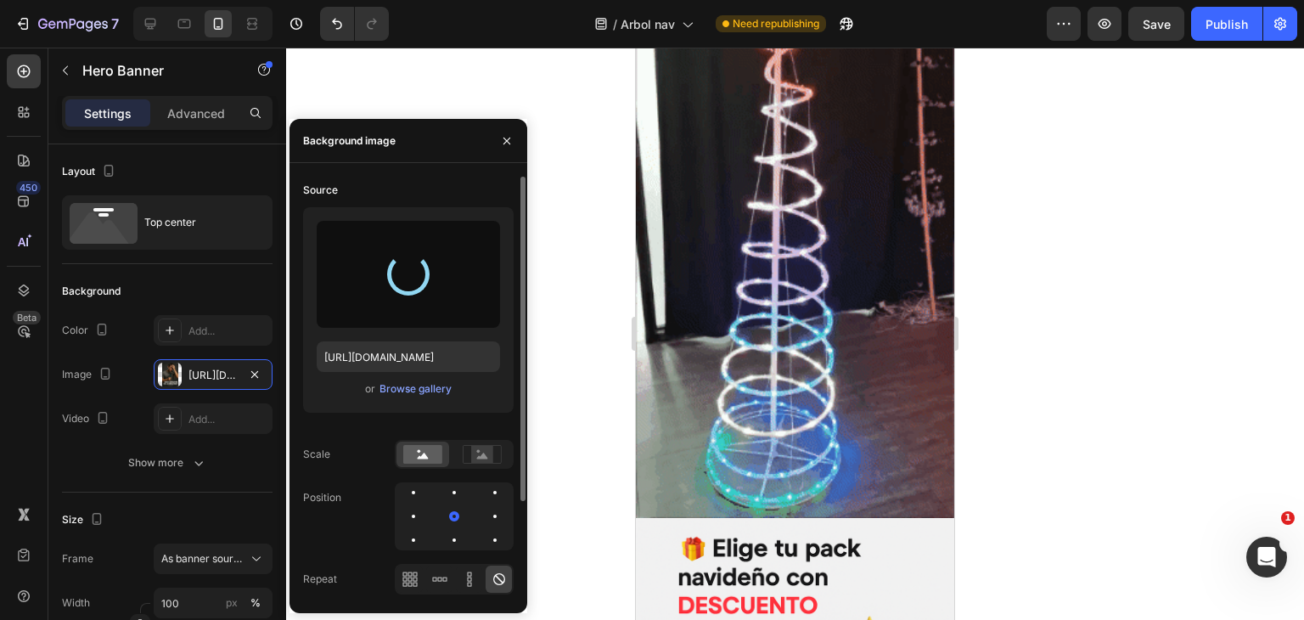
scroll to position [1065, 0]
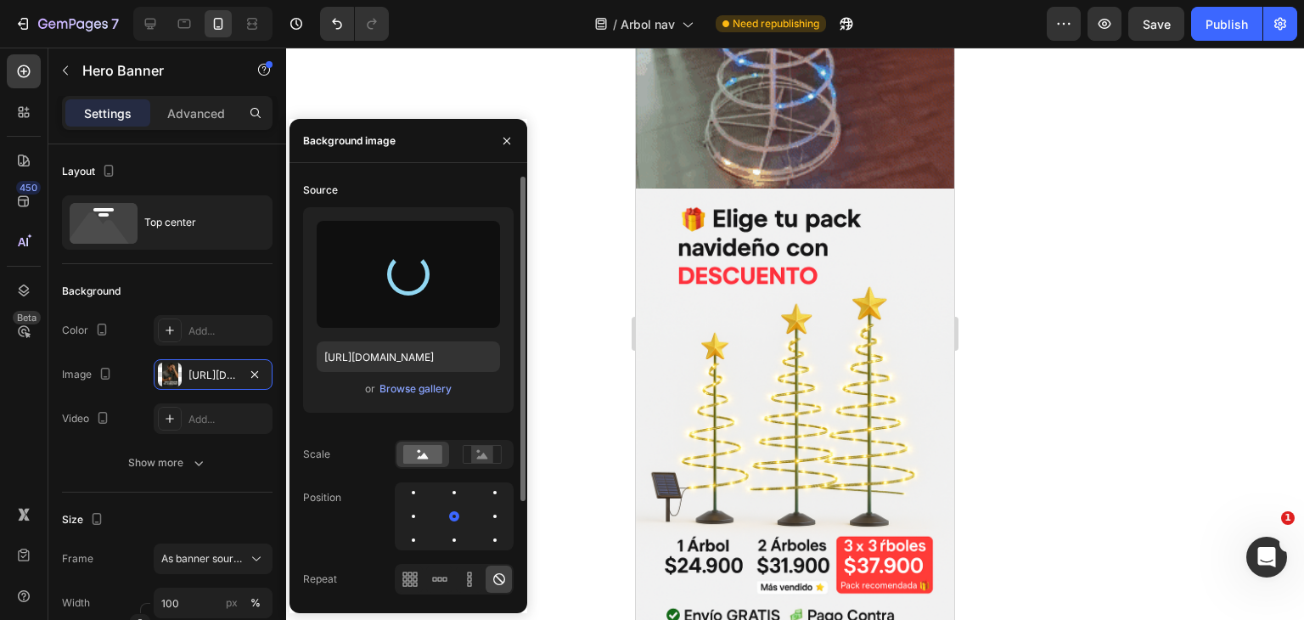
type input "[URL][DOMAIN_NAME]"
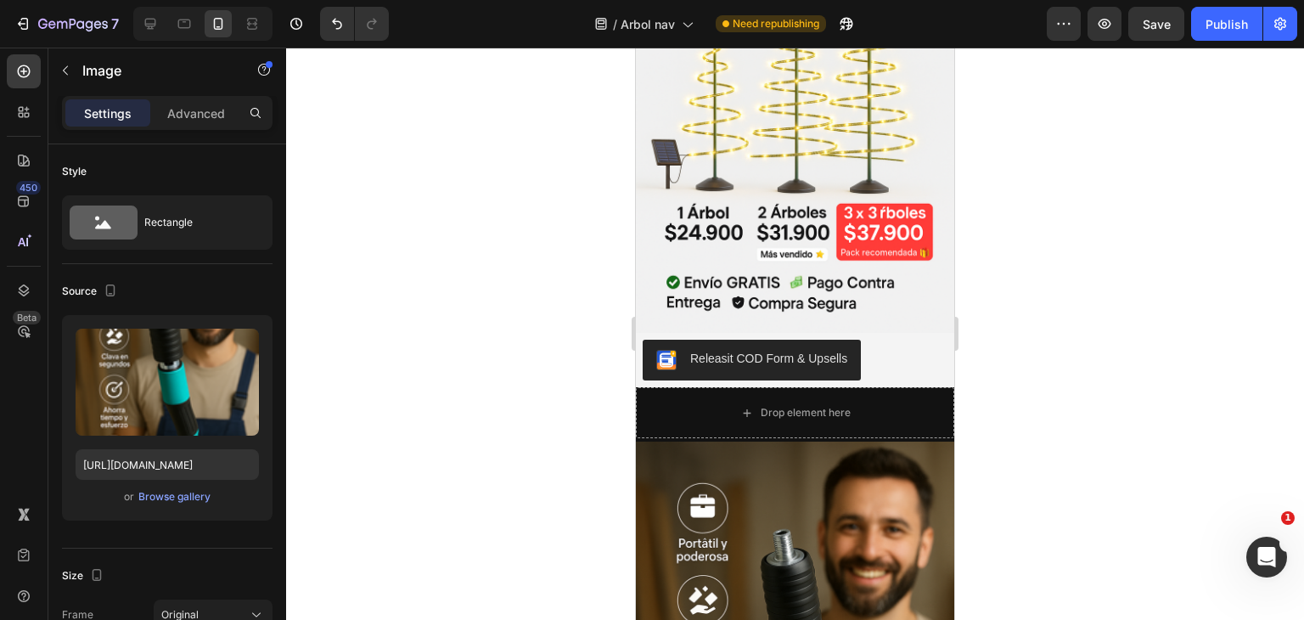
scroll to position [1394, 0]
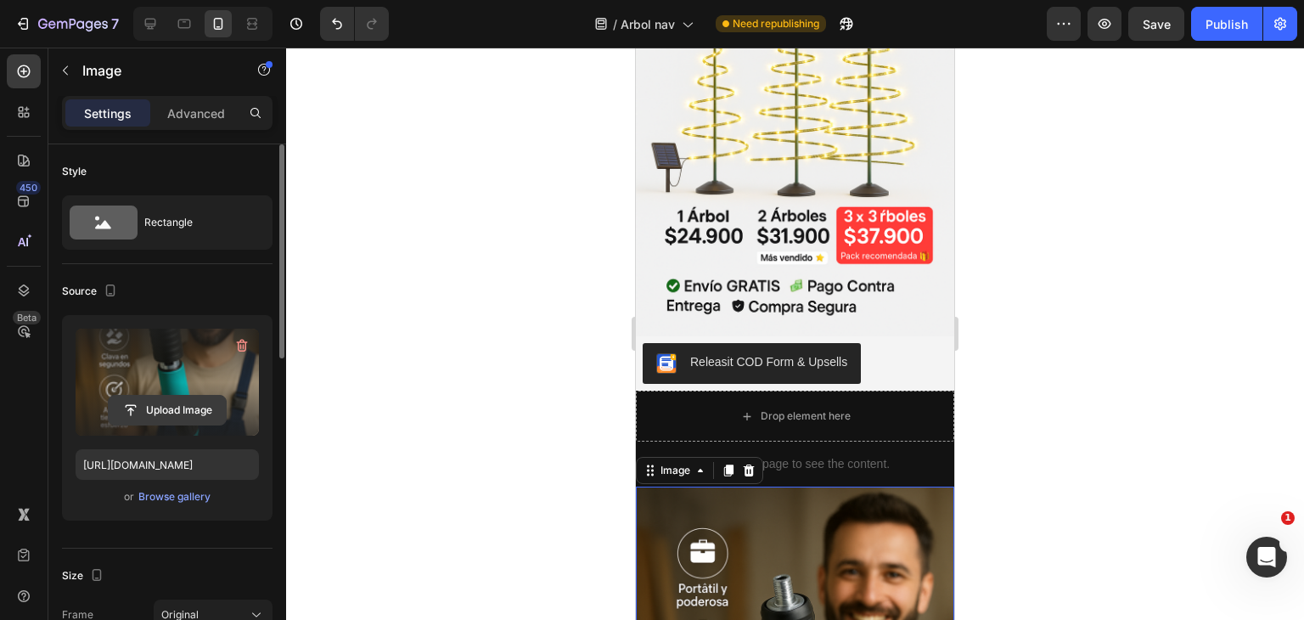
click at [182, 417] on input "file" at bounding box center [167, 410] width 117 height 29
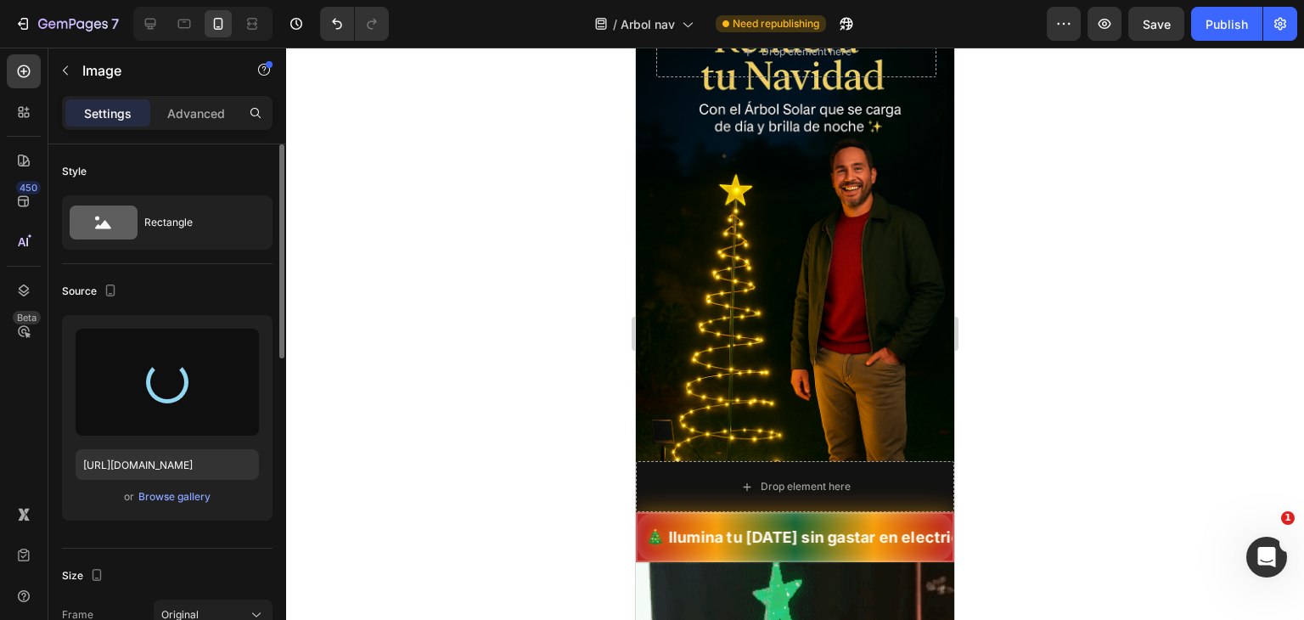
scroll to position [0, 0]
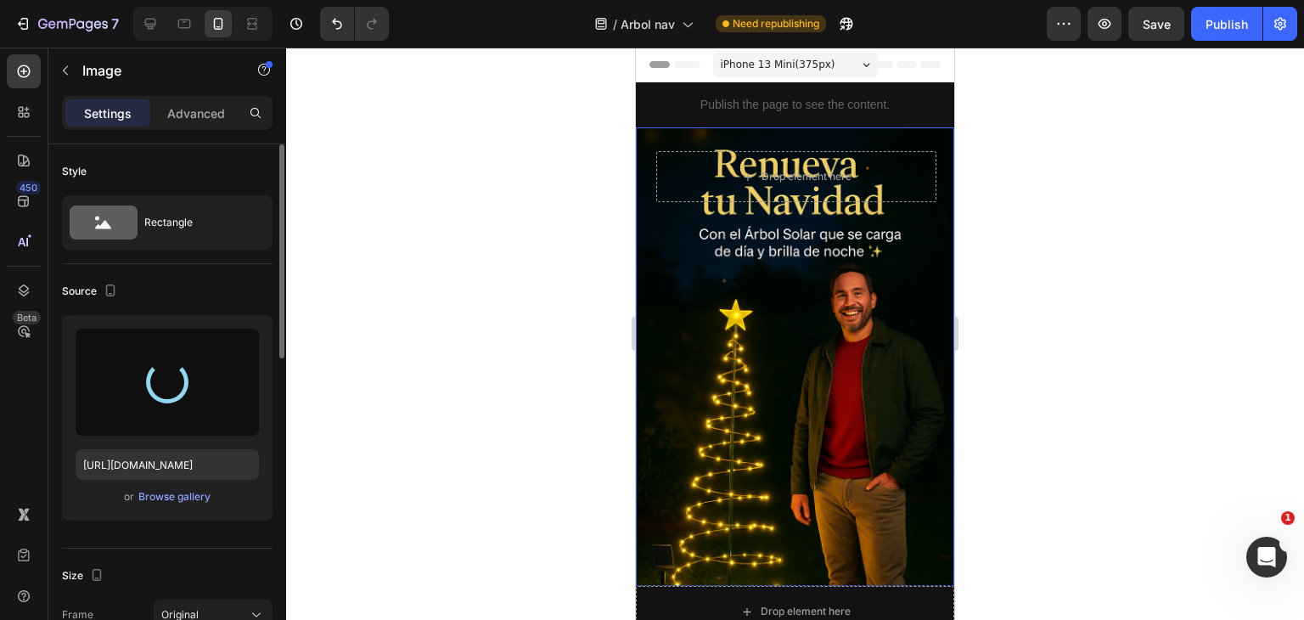
type input "[URL][DOMAIN_NAME]"
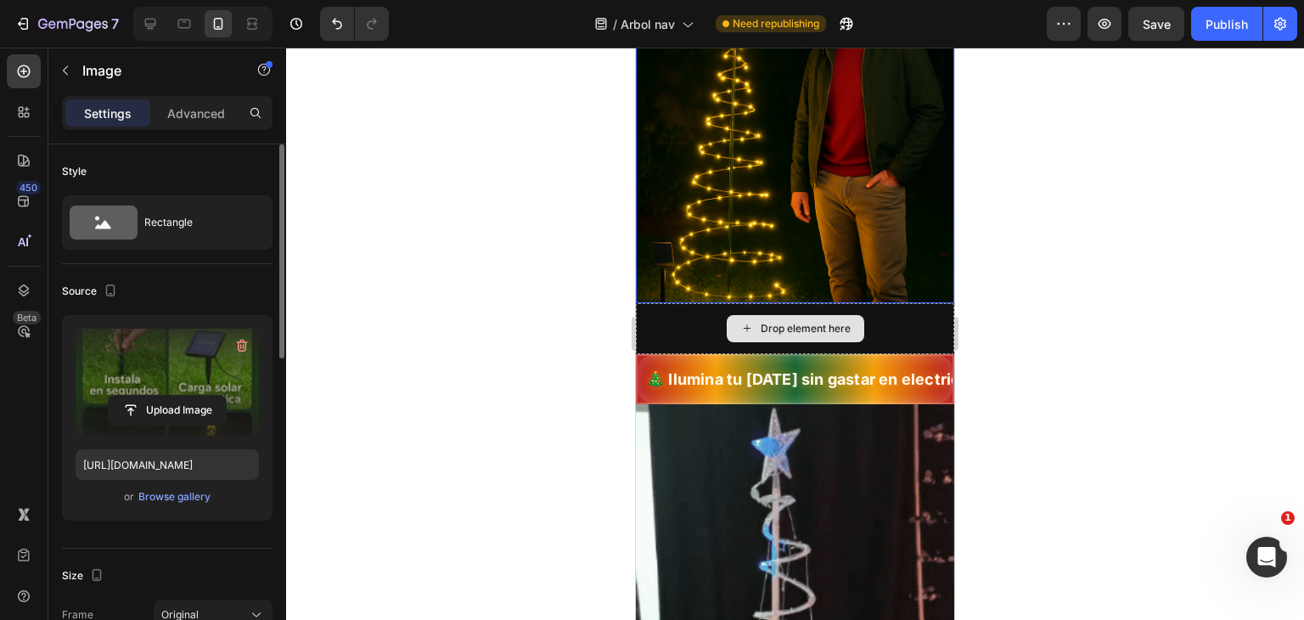
scroll to position [304, 0]
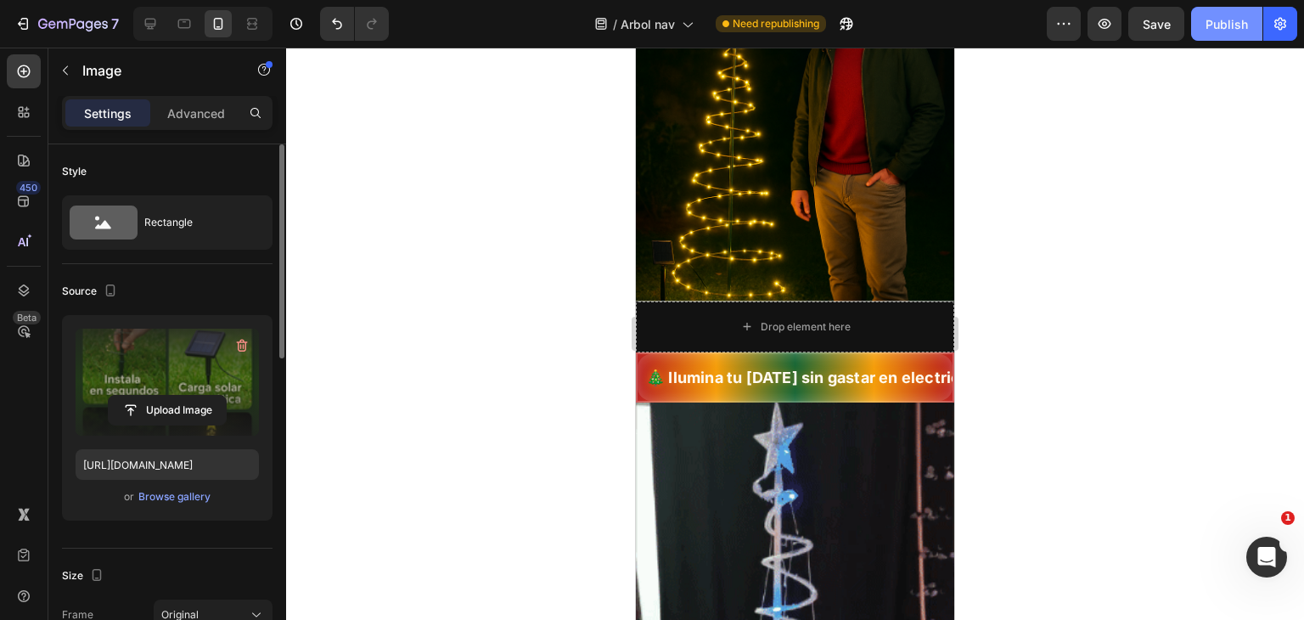
click at [1220, 25] on div "Publish" at bounding box center [1227, 24] width 42 height 18
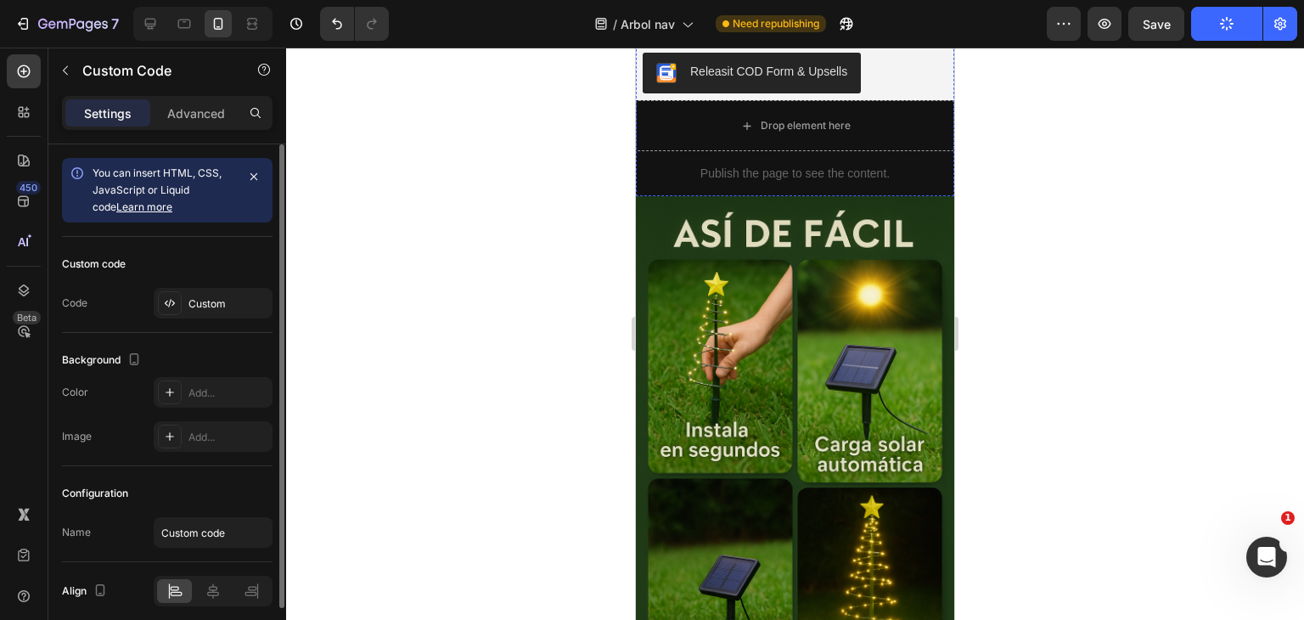
scroll to position [1684, 0]
click at [1213, 32] on button "Publish" at bounding box center [1226, 24] width 71 height 34
click at [835, 27] on button "button" at bounding box center [847, 24] width 34 height 34
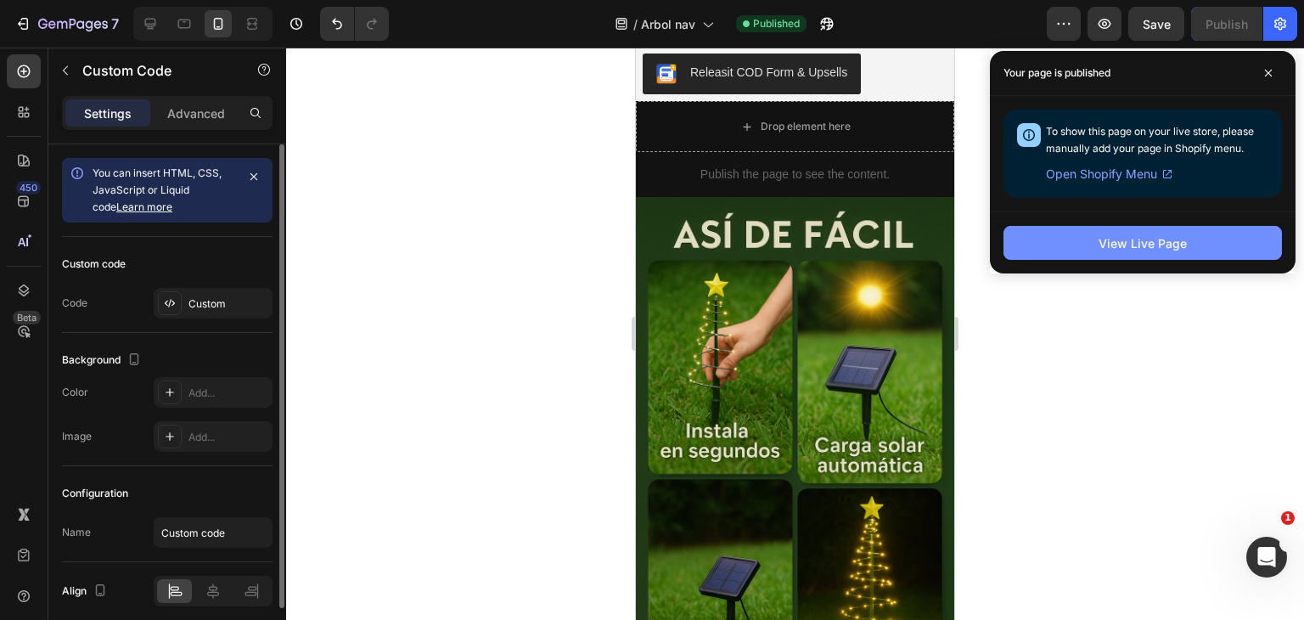
click at [1049, 233] on button "View Live Page" at bounding box center [1143, 243] width 278 height 34
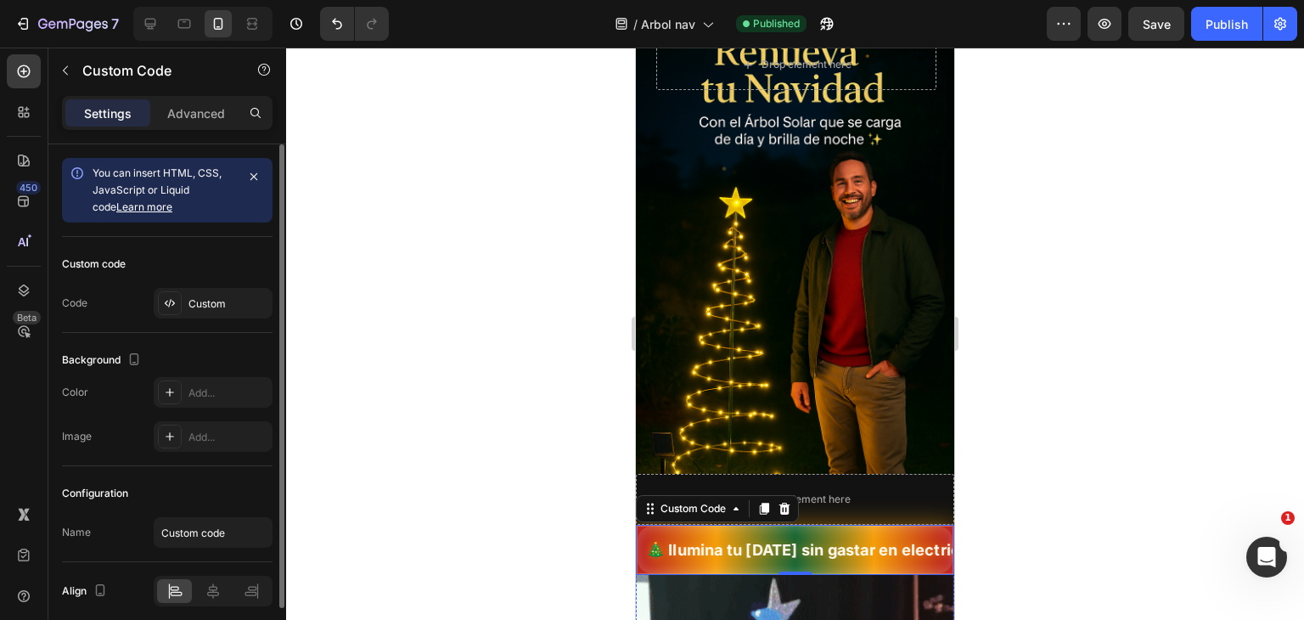
scroll to position [0, 0]
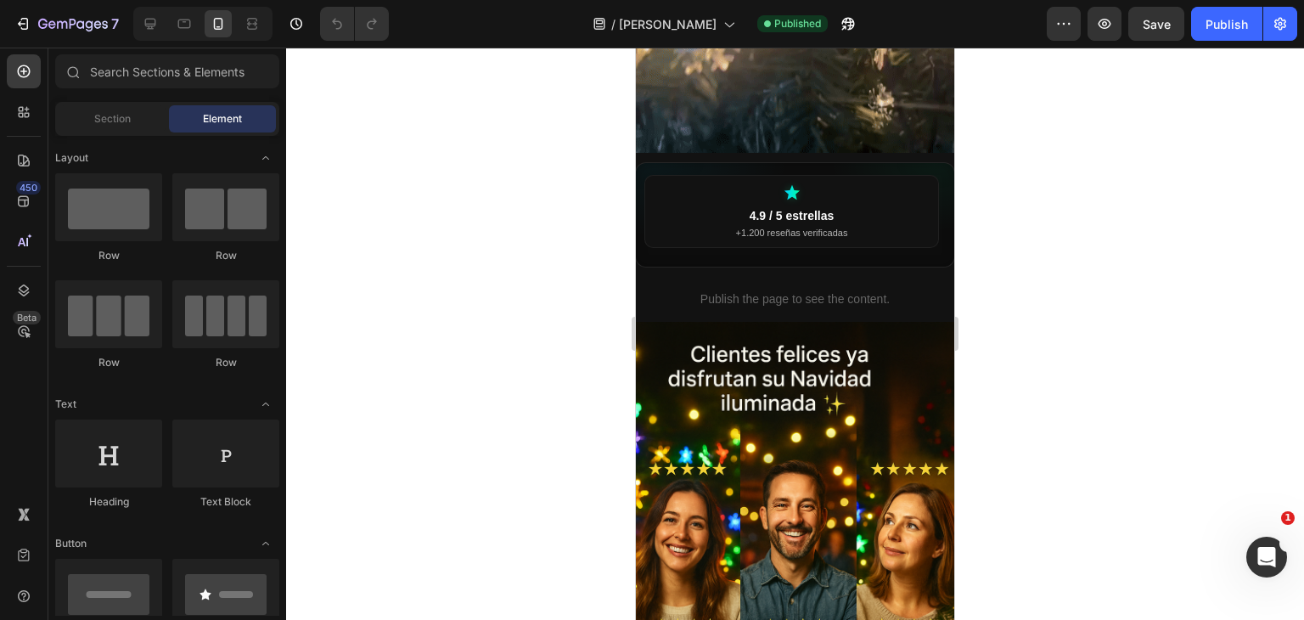
scroll to position [1750, 0]
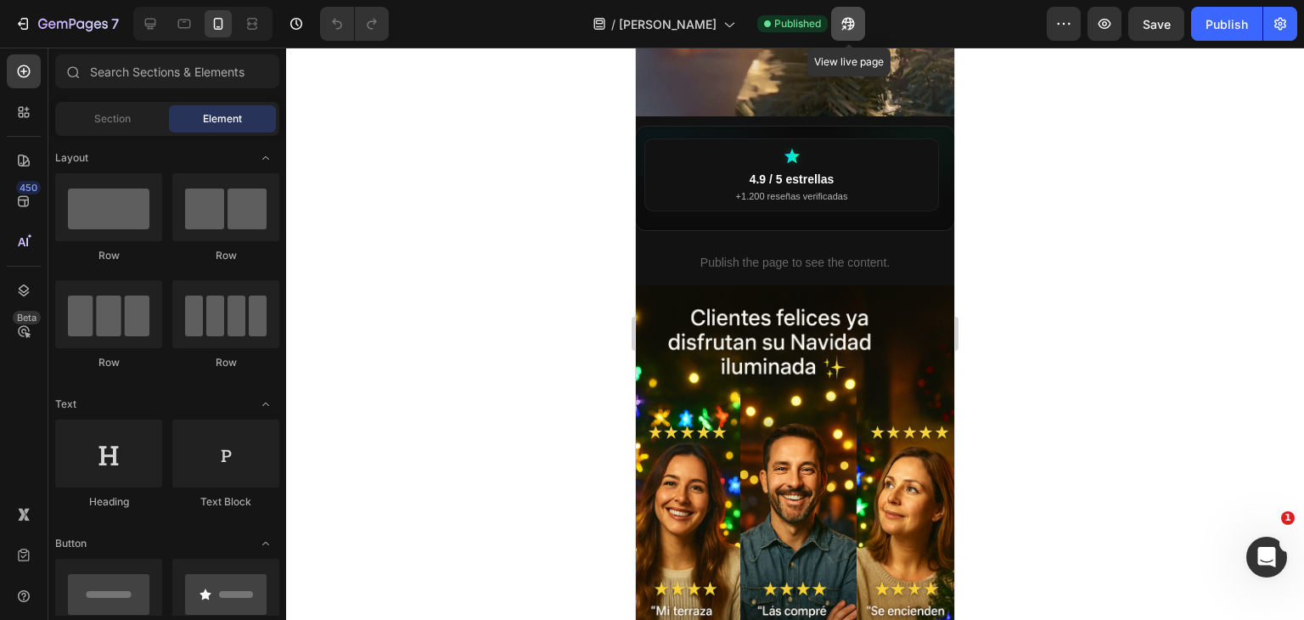
click at [852, 30] on icon "button" at bounding box center [848, 23] width 17 height 17
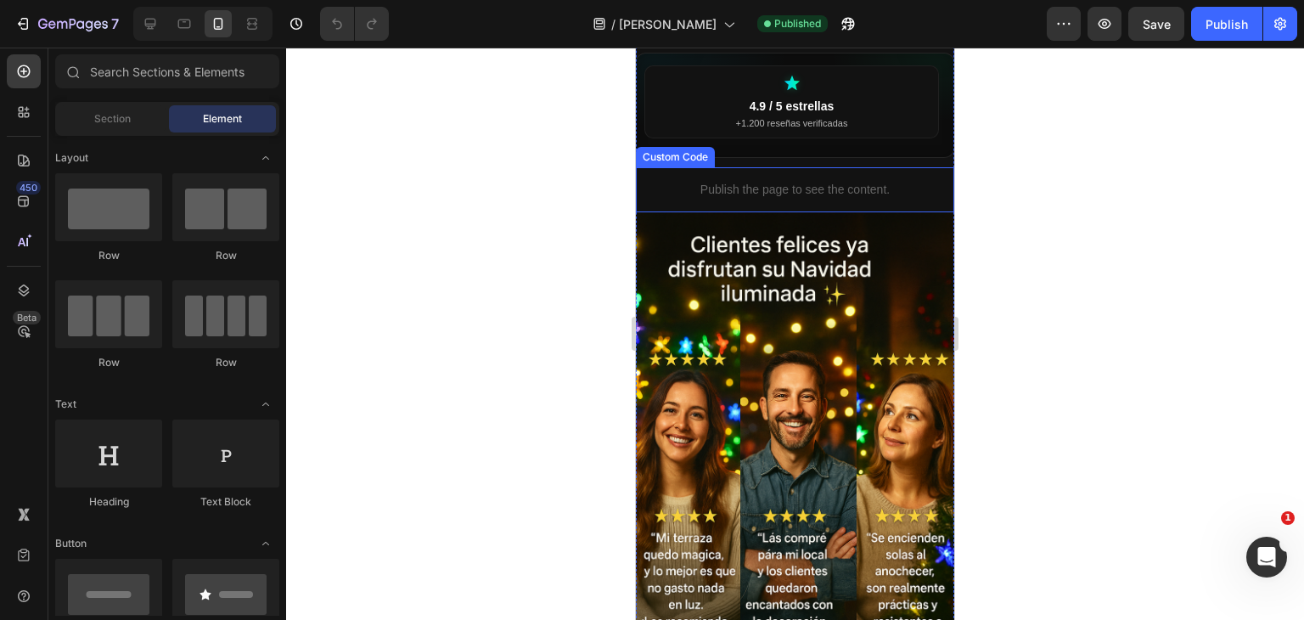
scroll to position [1818, 0]
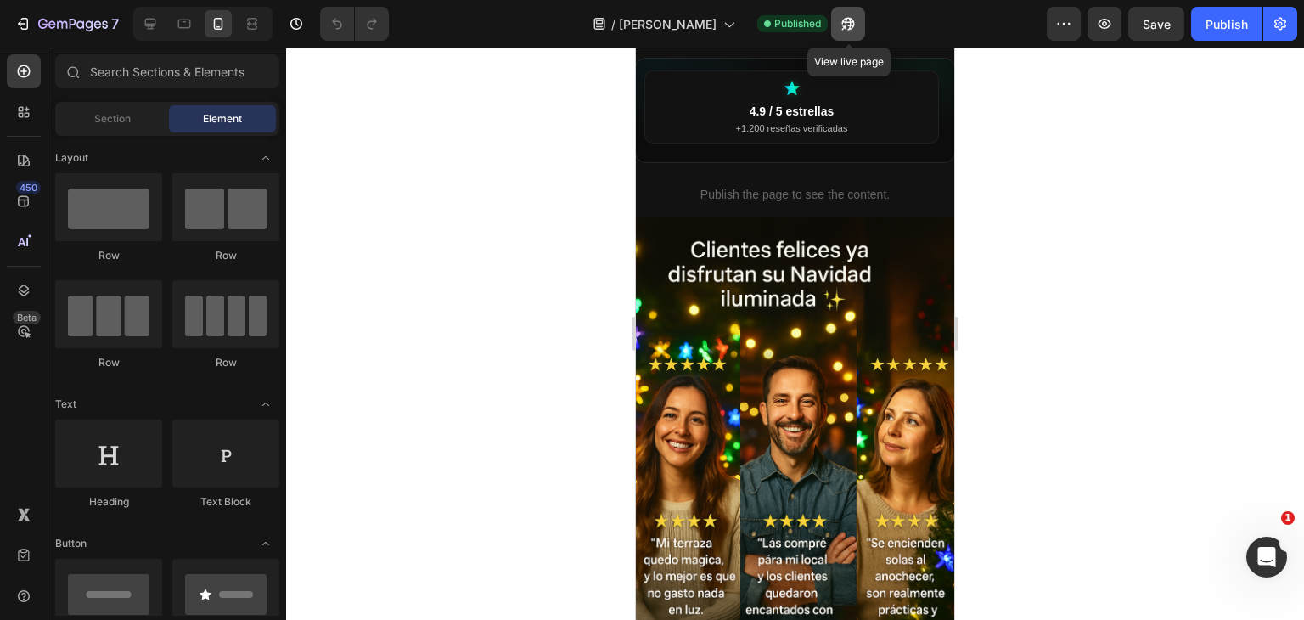
click at [850, 35] on button "button" at bounding box center [848, 24] width 34 height 34
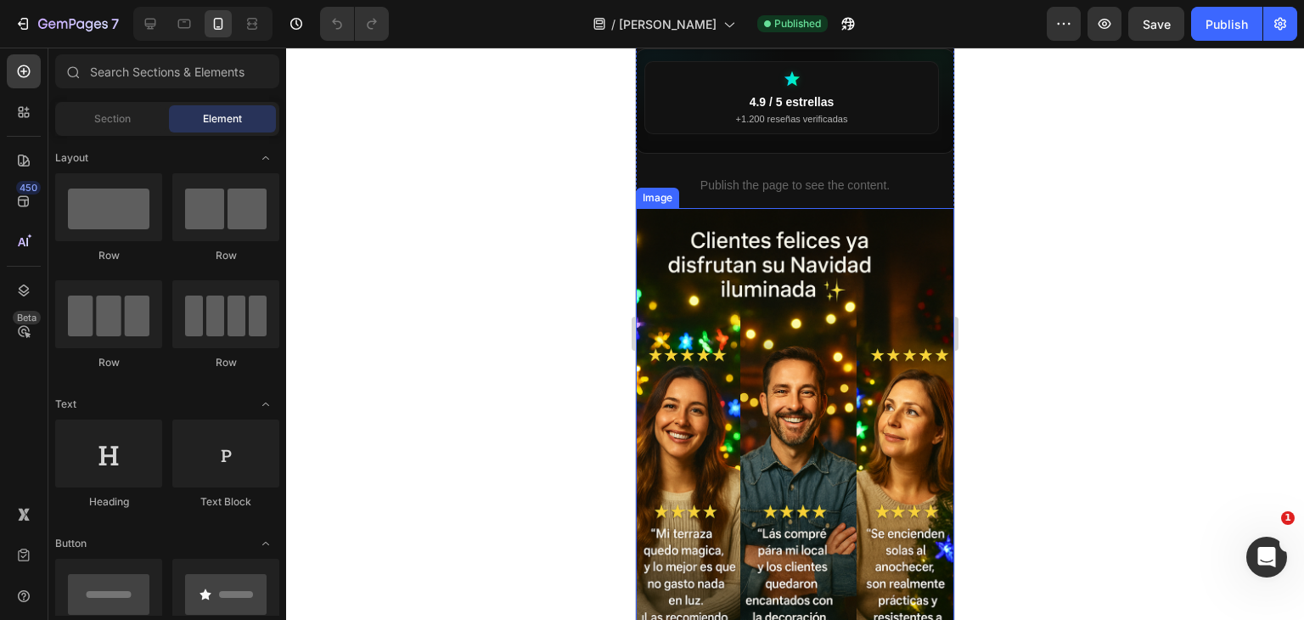
scroll to position [1730, 0]
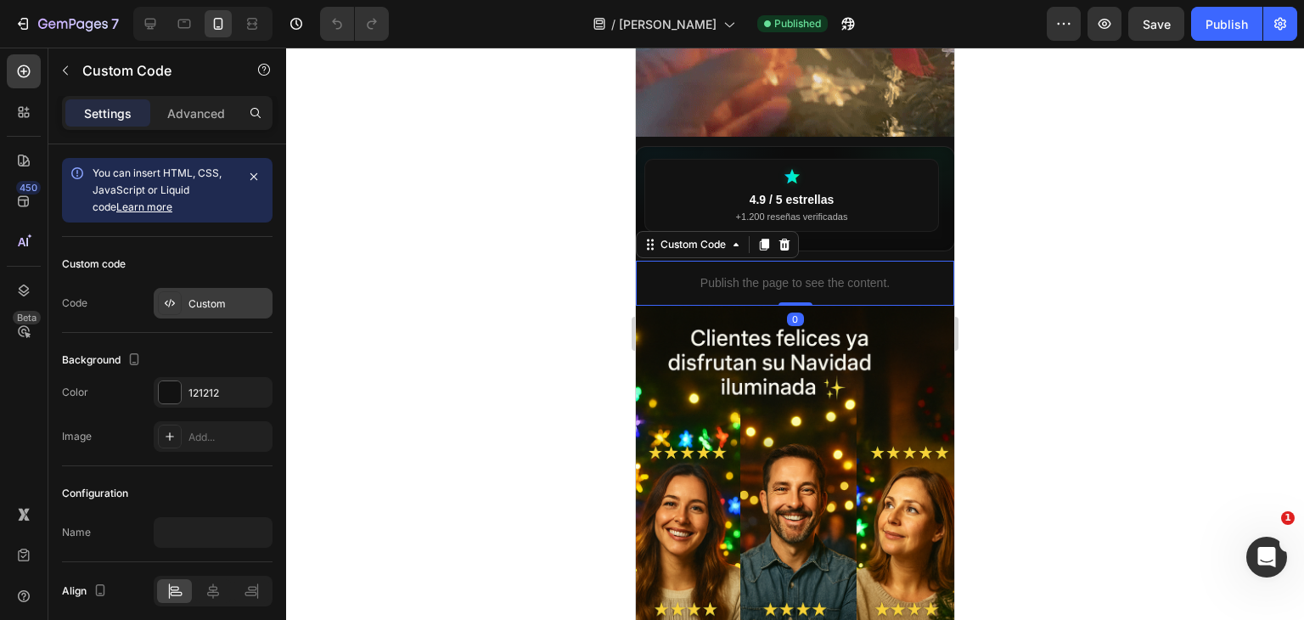
click at [238, 307] on div "Custom" at bounding box center [228, 303] width 80 height 15
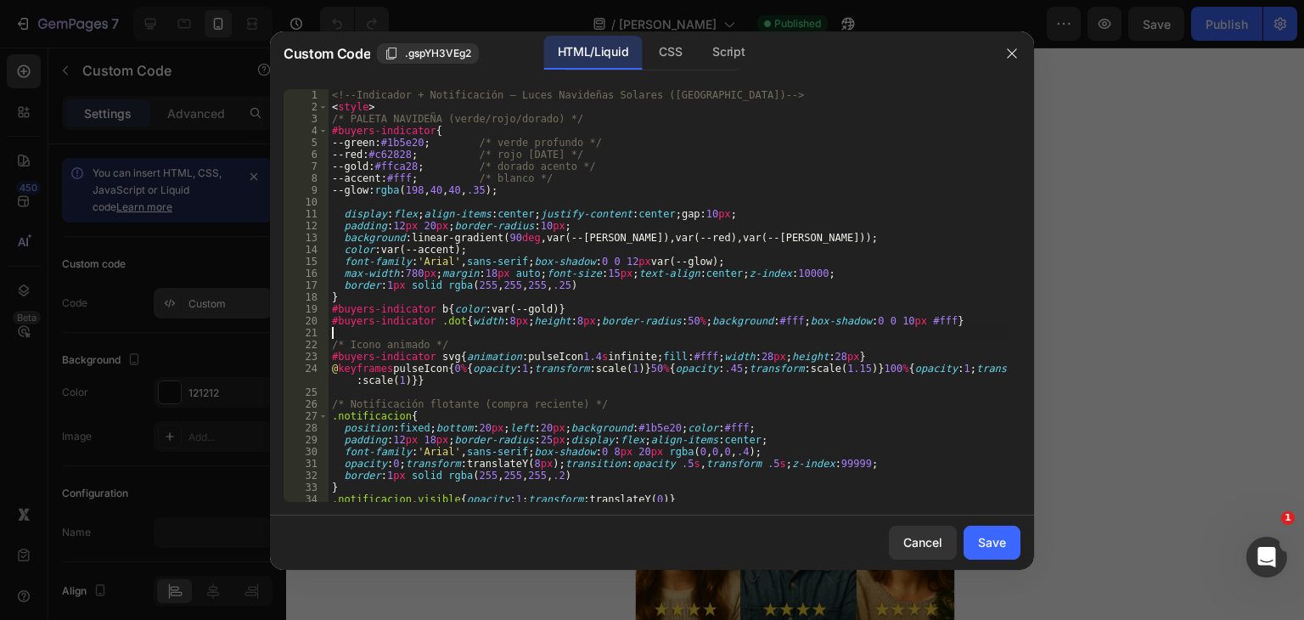
click at [503, 327] on div "<!-- Indicador + Notificación – Luces Navideñas Solares ([GEOGRAPHIC_DATA]) -->…" at bounding box center [668, 307] width 679 height 436
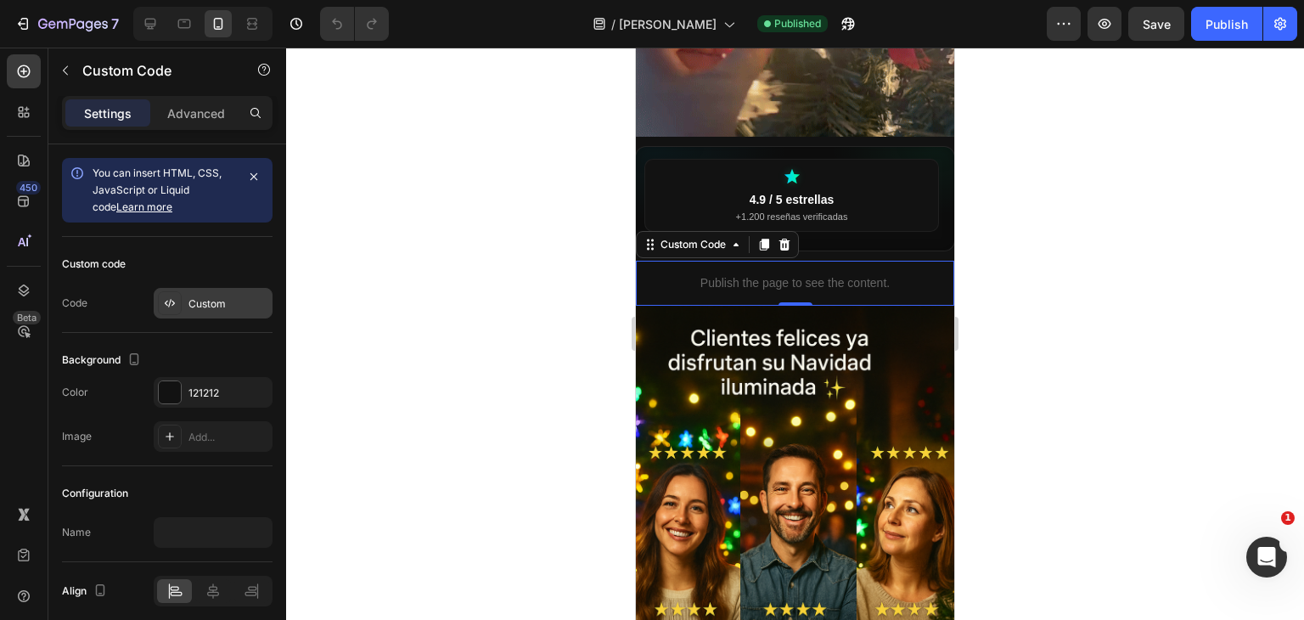
click at [197, 299] on div "Custom" at bounding box center [228, 303] width 80 height 15
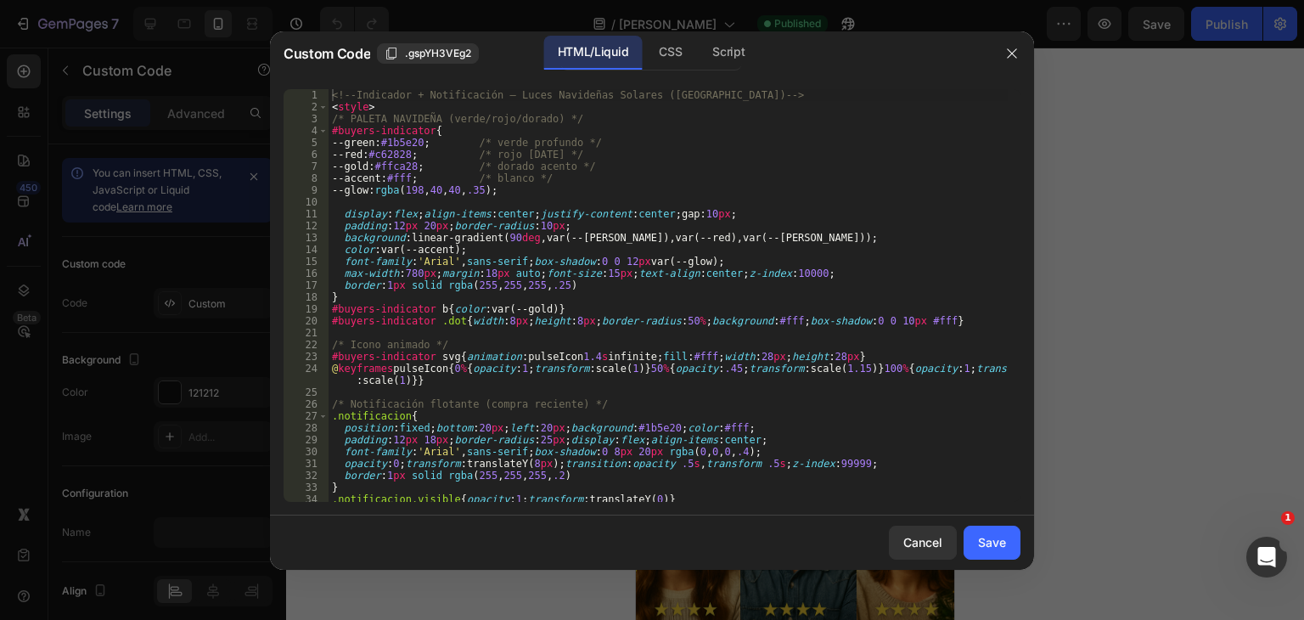
type textarea "border:1px solid rgba(255,255,255,.25)"
click at [525, 284] on div "<!-- Indicador + Notificación – Luces Navideñas Solares ([GEOGRAPHIC_DATA]) -->…" at bounding box center [668, 307] width 679 height 436
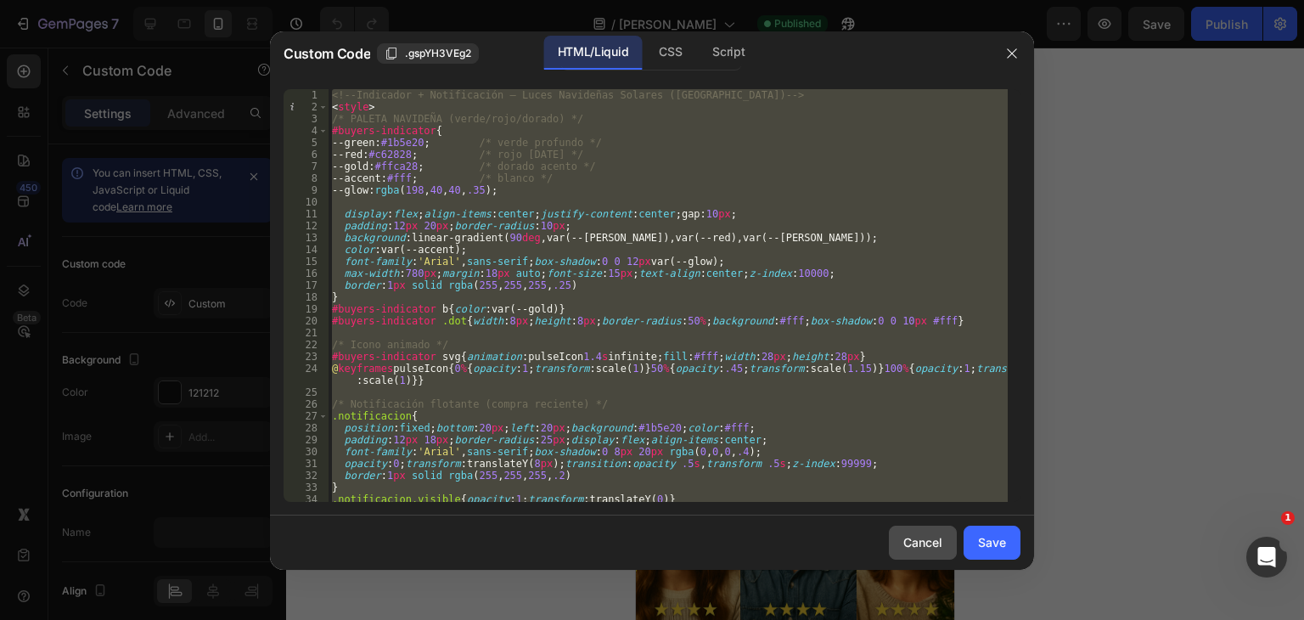
click at [930, 551] on button "Cancel" at bounding box center [923, 543] width 68 height 34
